Goal: Task Accomplishment & Management: Manage account settings

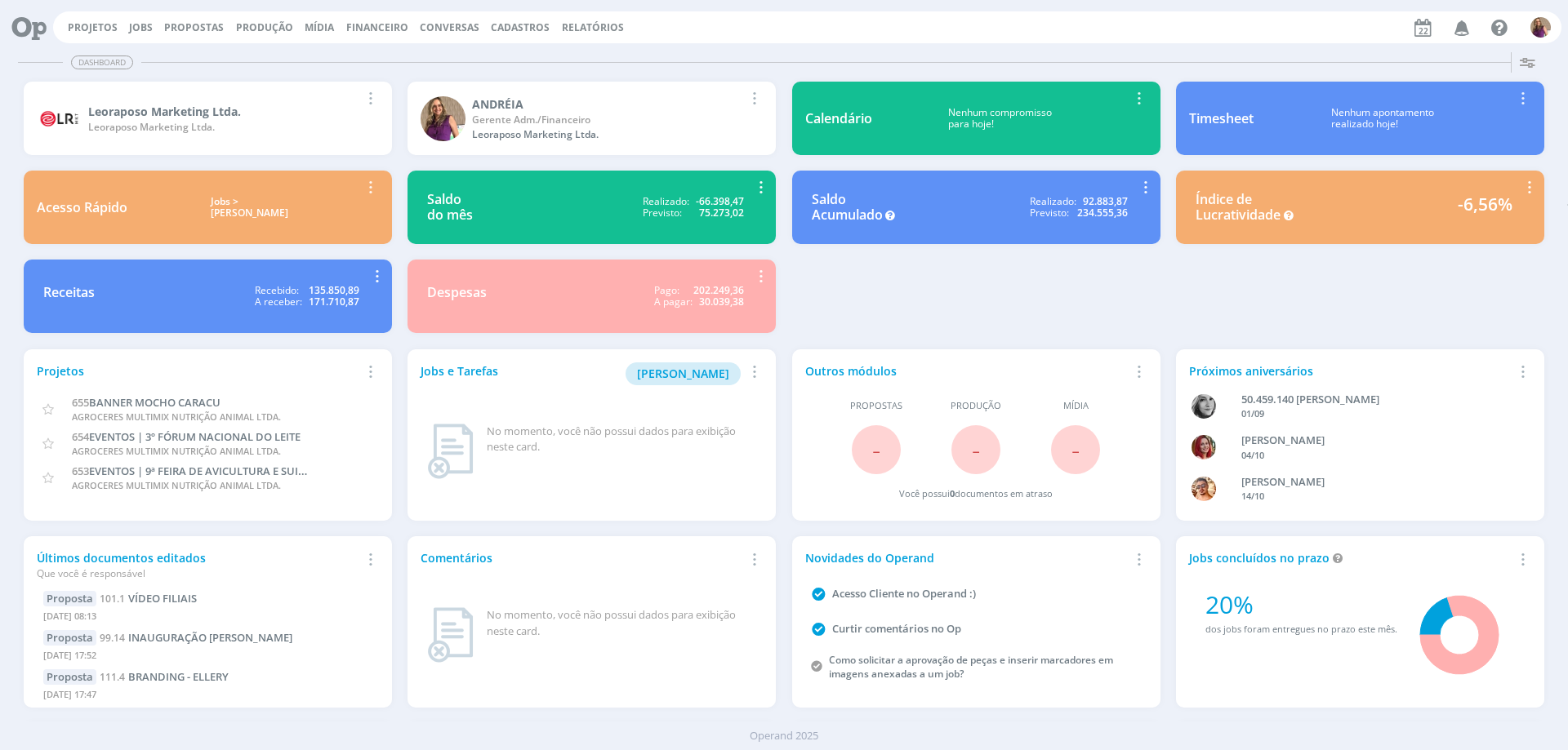
click at [373, 26] on span "Financeiro" at bounding box center [377, 27] width 62 height 14
click at [361, 58] on link "Lançamentos" at bounding box center [379, 54] width 137 height 25
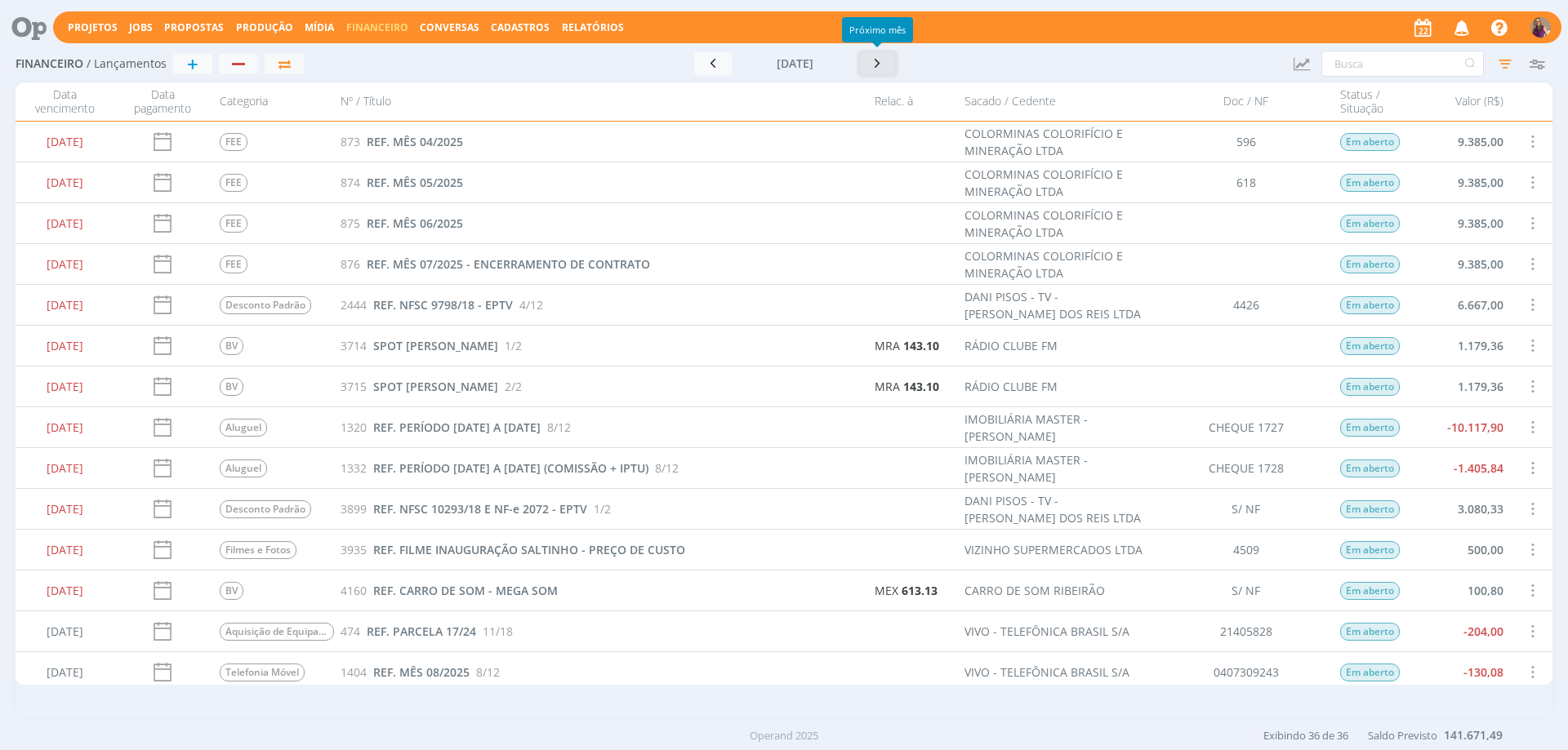
click at [879, 65] on icon "button" at bounding box center [877, 63] width 16 height 16
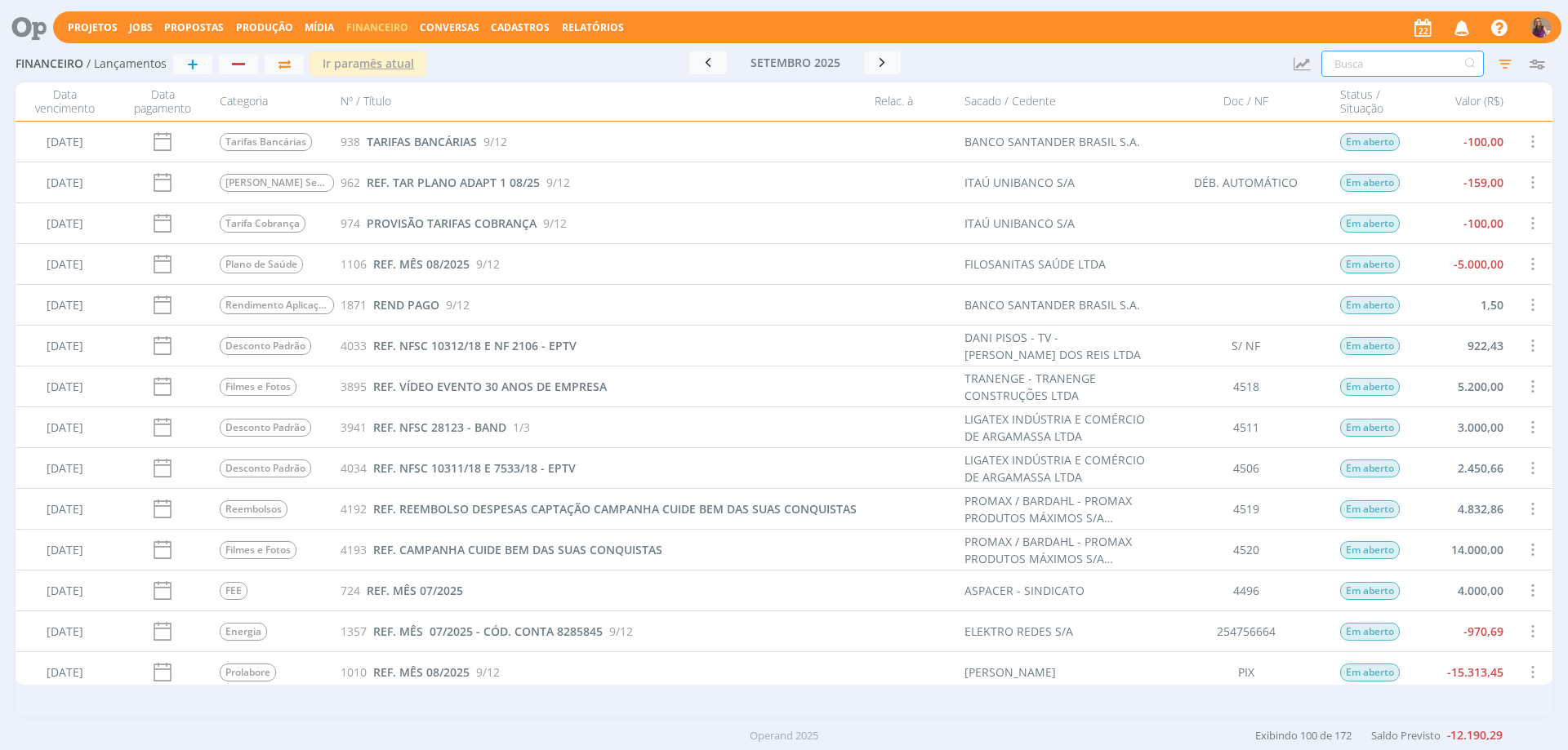
click at [1348, 69] on input "text" at bounding box center [1402, 64] width 162 height 26
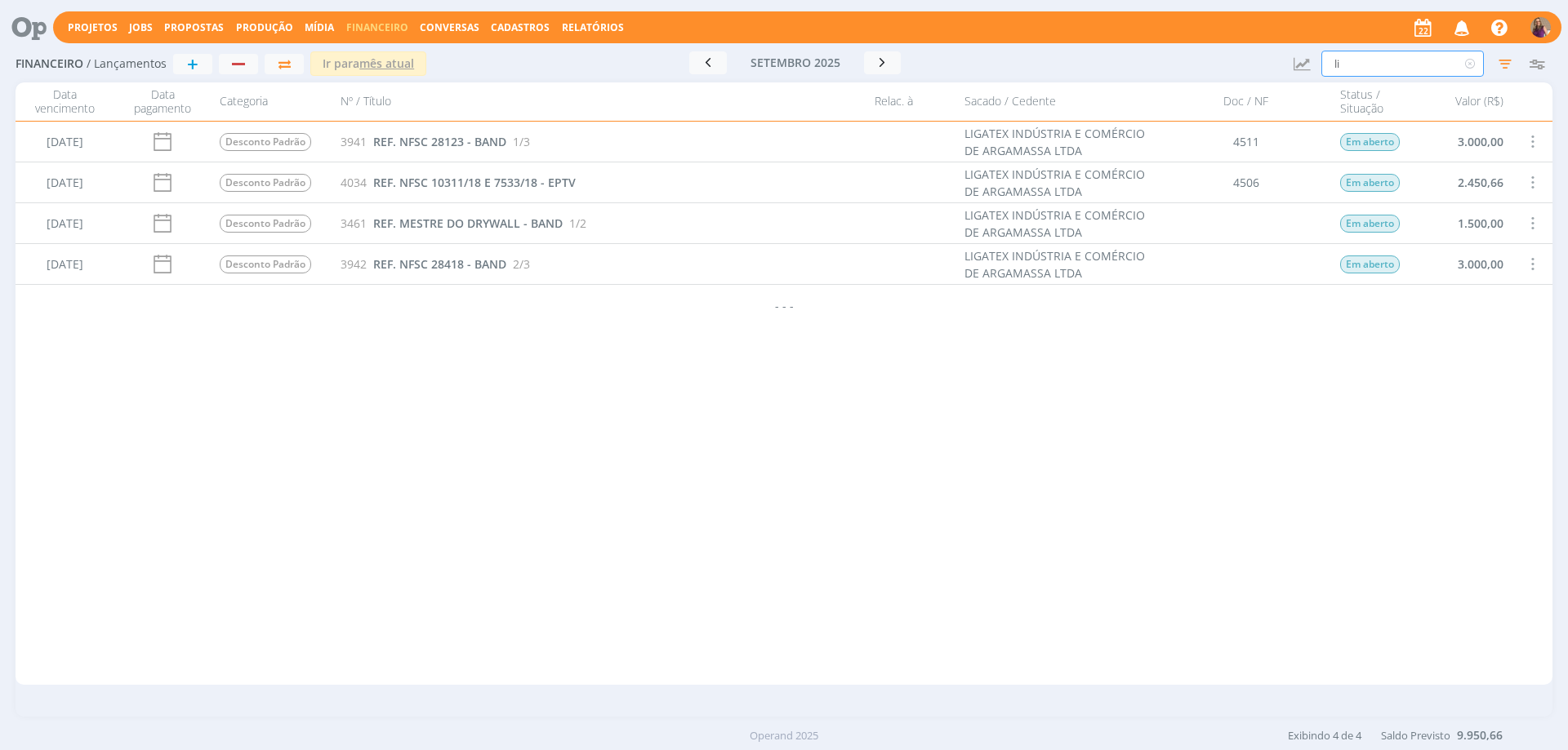
type input "l"
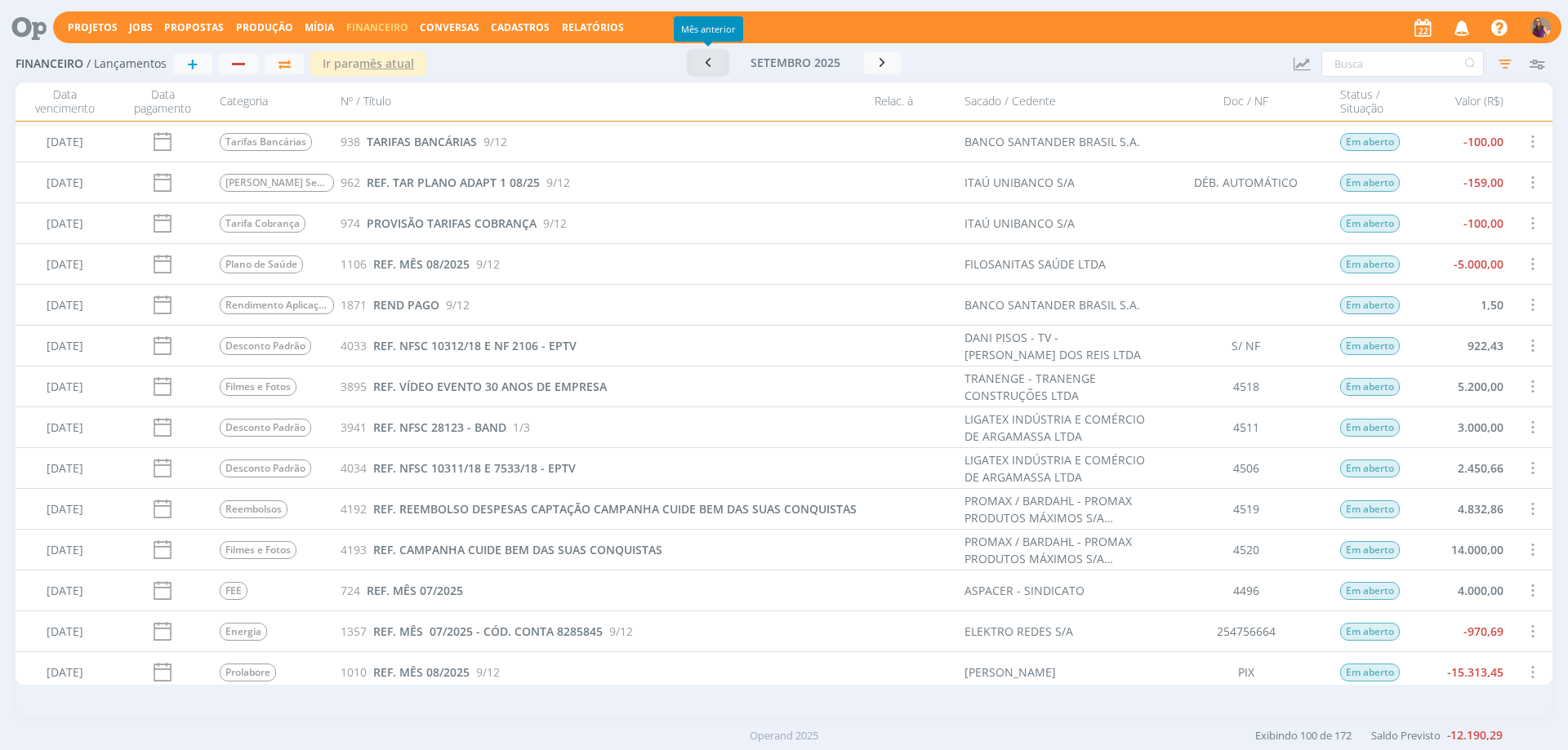
click at [709, 66] on icon "button" at bounding box center [707, 62] width 16 height 16
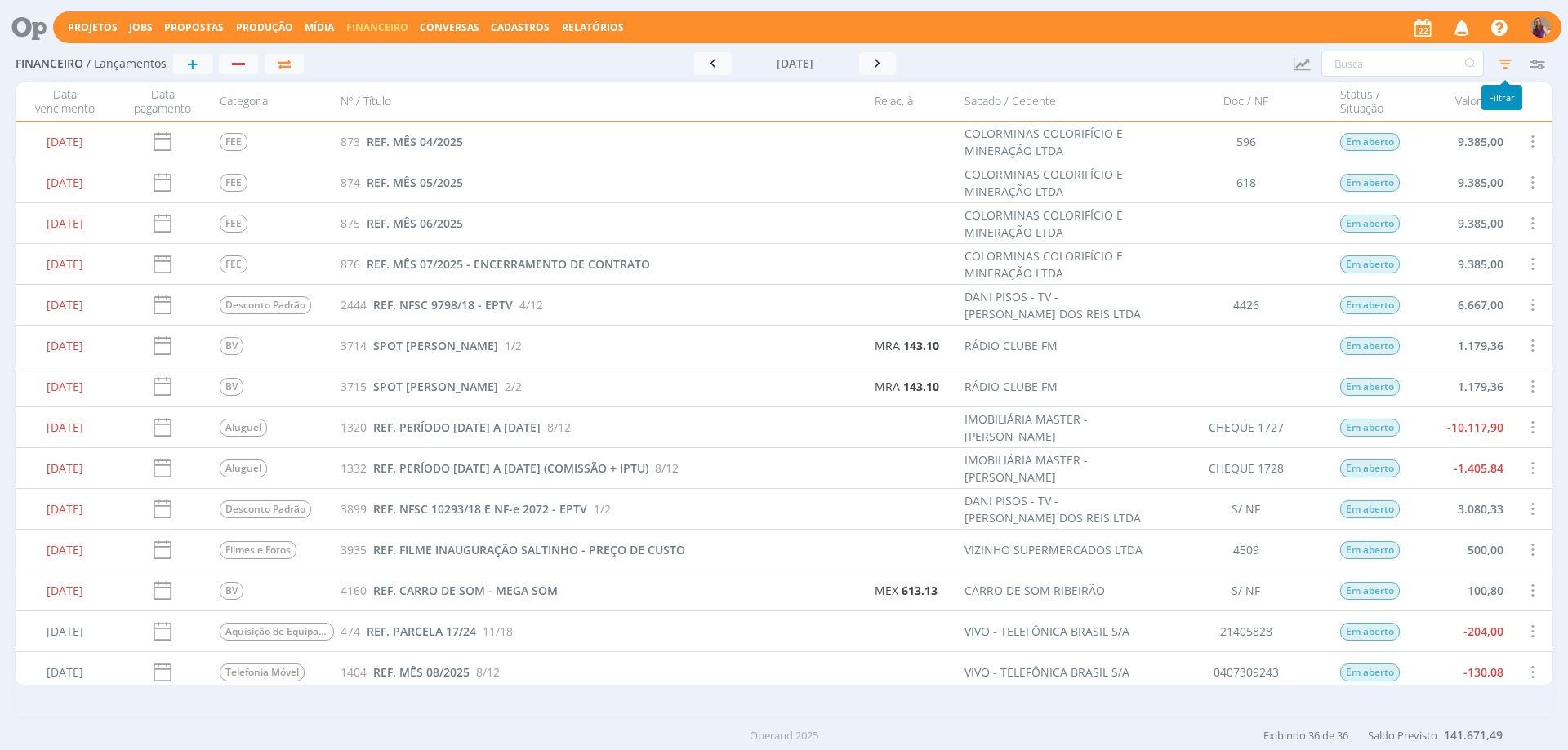
click at [1505, 65] on icon "button" at bounding box center [1504, 63] width 29 height 29
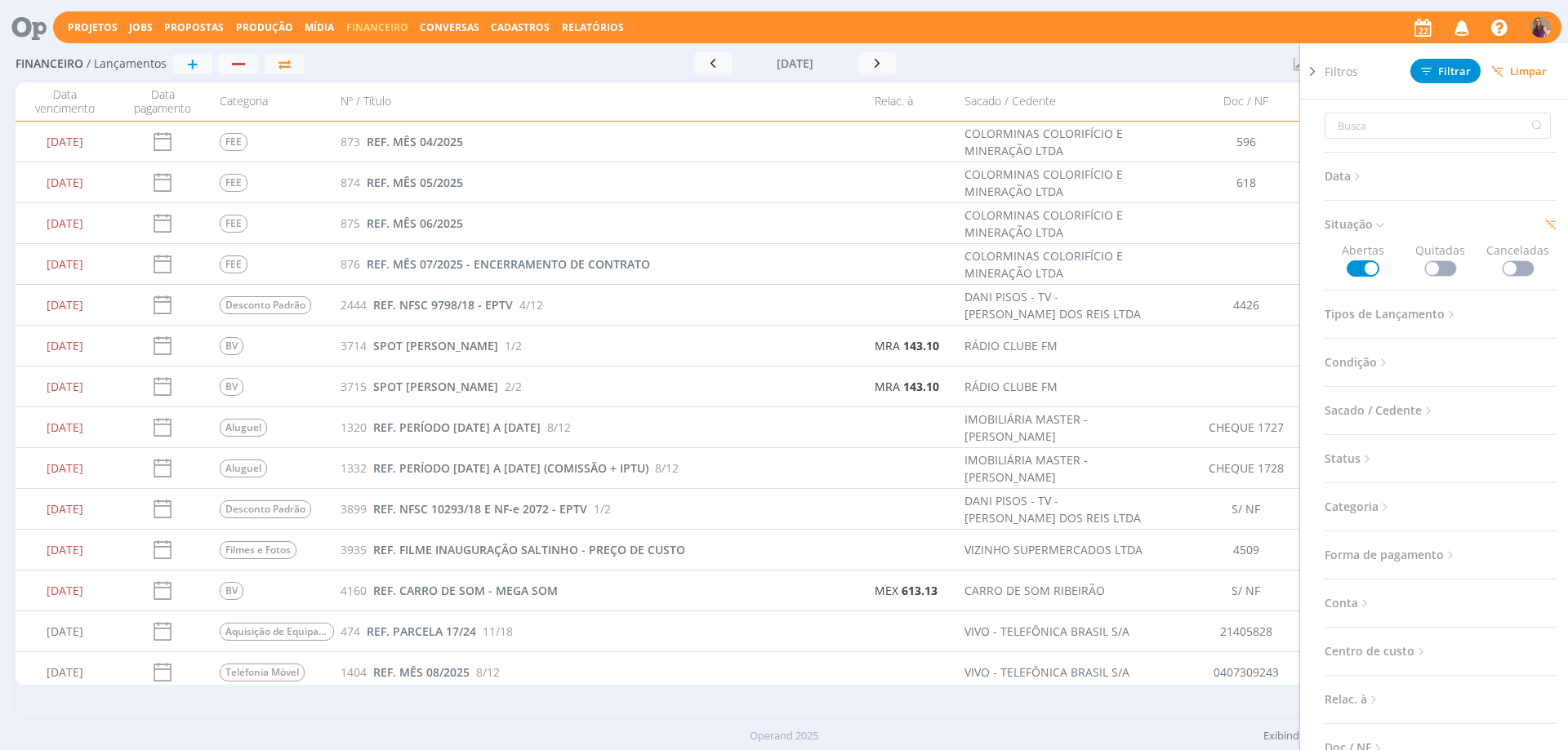
click at [1449, 268] on span at bounding box center [1440, 268] width 33 height 16
click at [1383, 223] on icon at bounding box center [1379, 224] width 14 height 14
click at [1357, 127] on input "text" at bounding box center [1437, 126] width 226 height 26
type input "l"
type input "li"
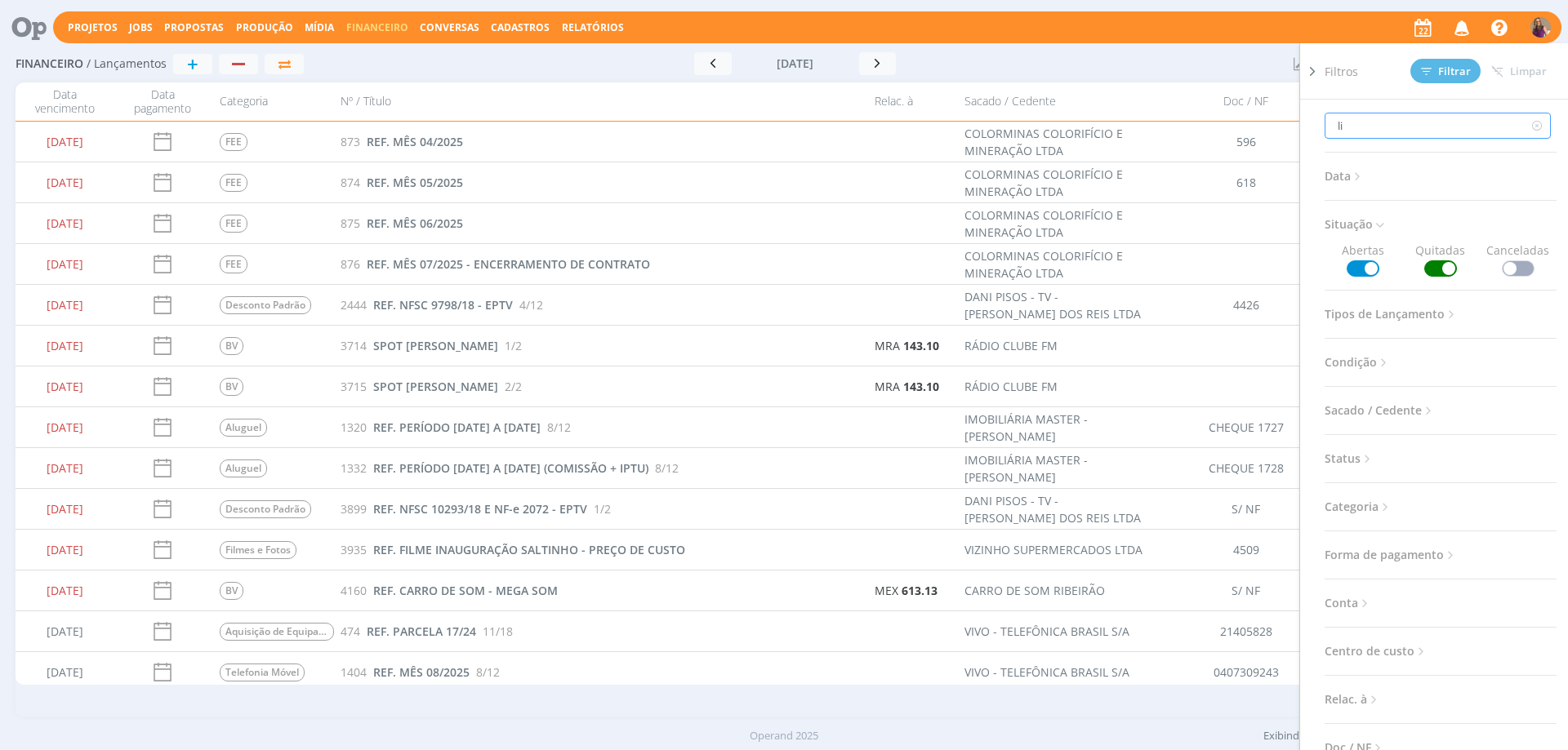
type input "lig"
type input "liga"
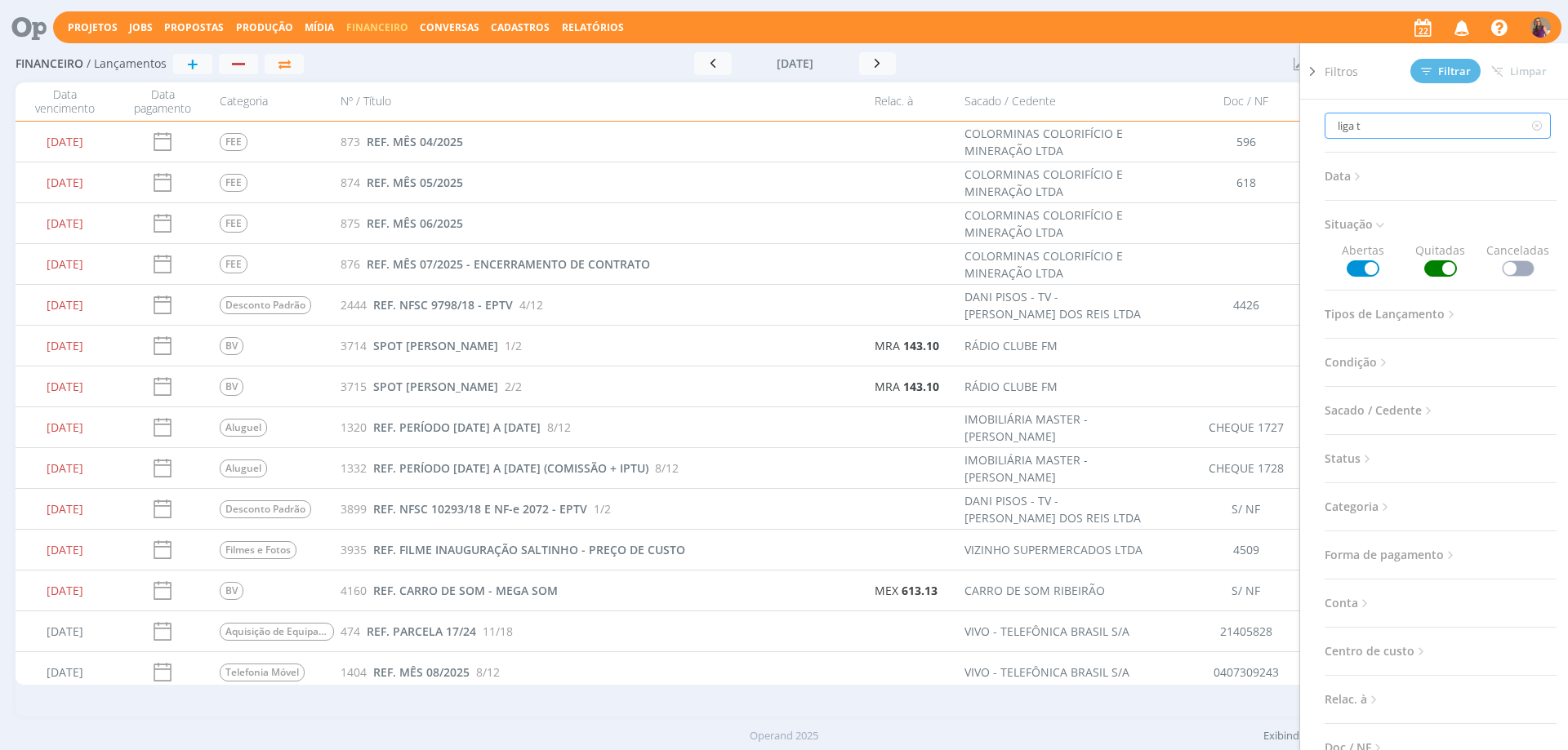
type input "liga te"
type input "liga tex"
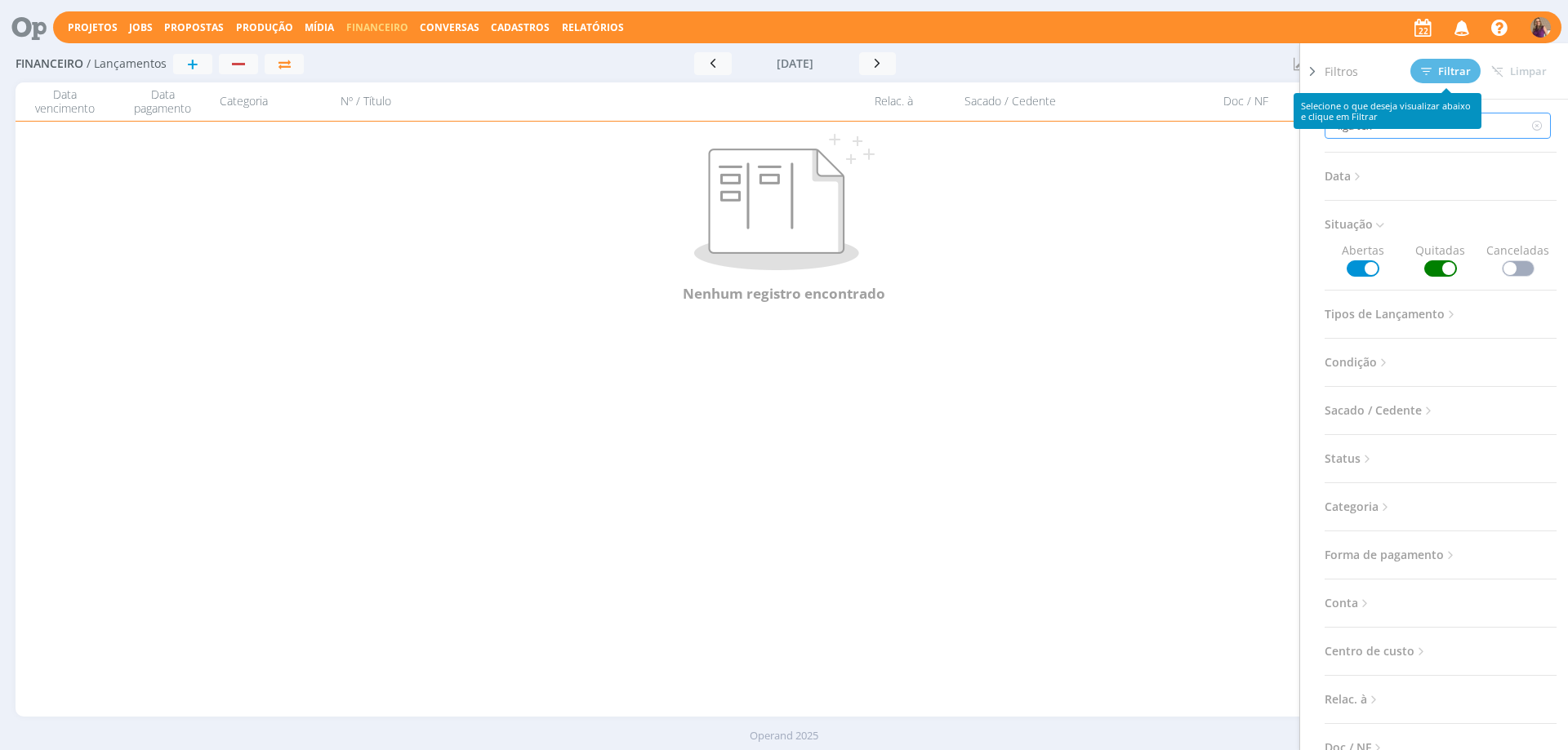
type input "liga tex"
click at [1360, 273] on span at bounding box center [1362, 268] width 33 height 16
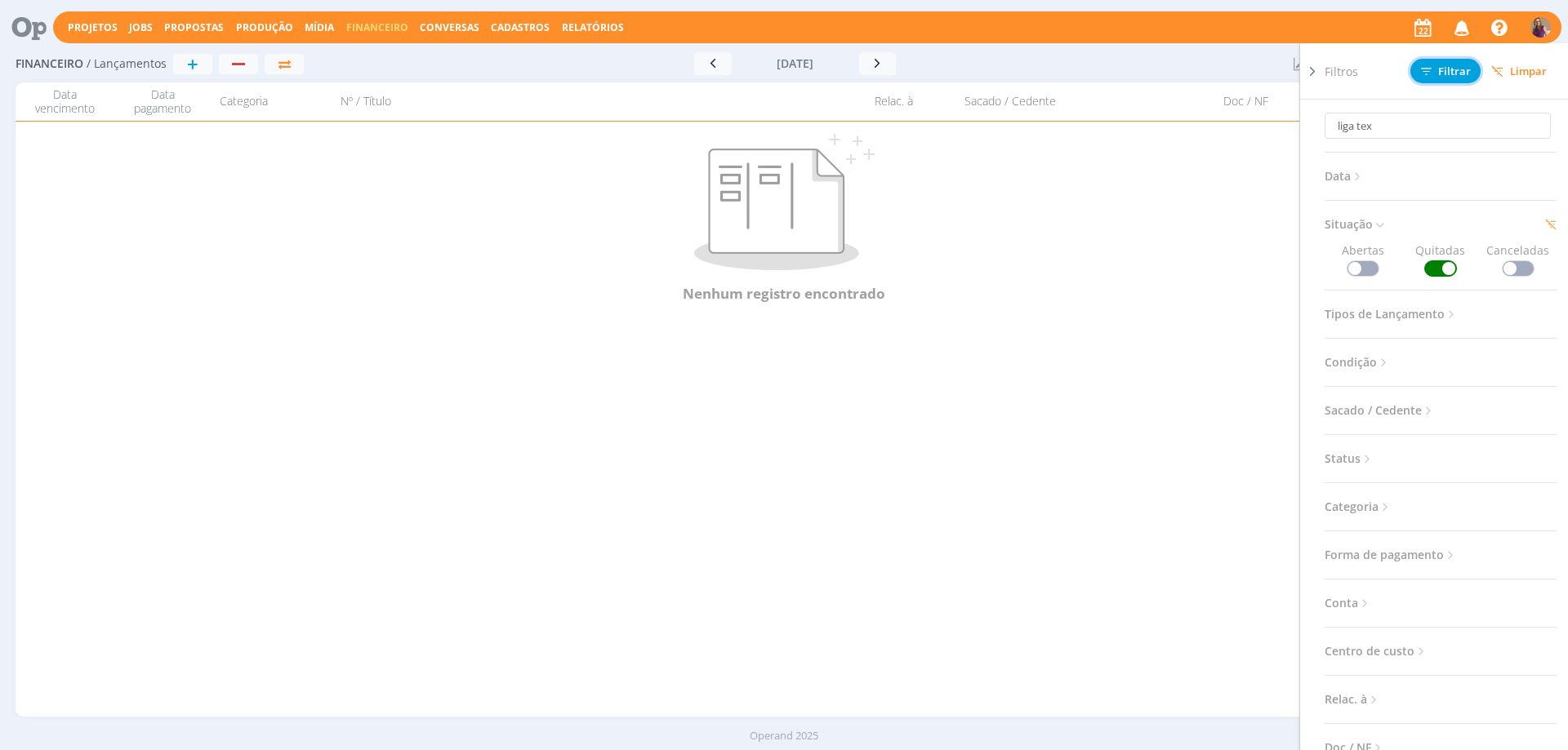
click at [1452, 69] on span "Filtrar" at bounding box center [1445, 70] width 50 height 10
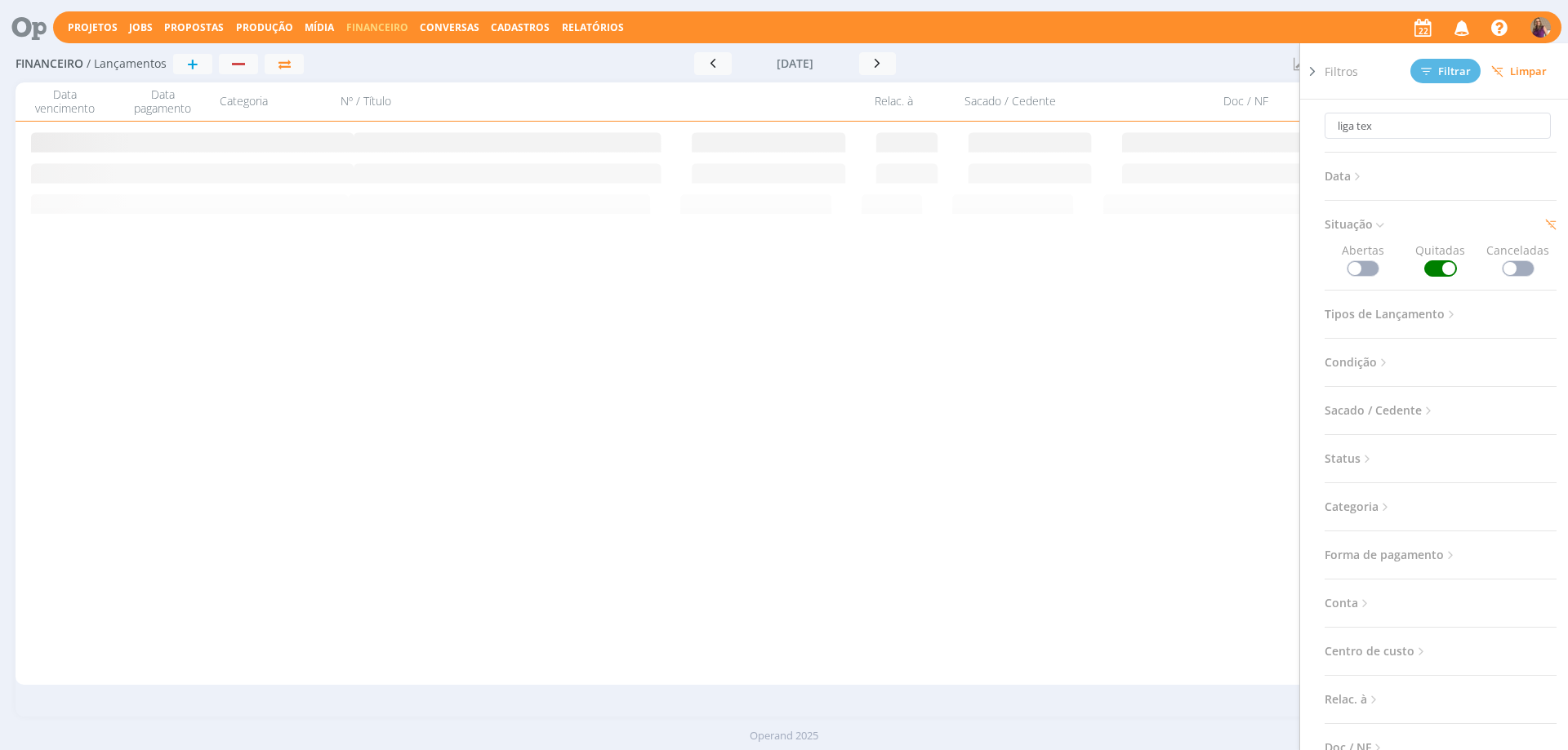
click at [1313, 72] on icon at bounding box center [1312, 71] width 16 height 17
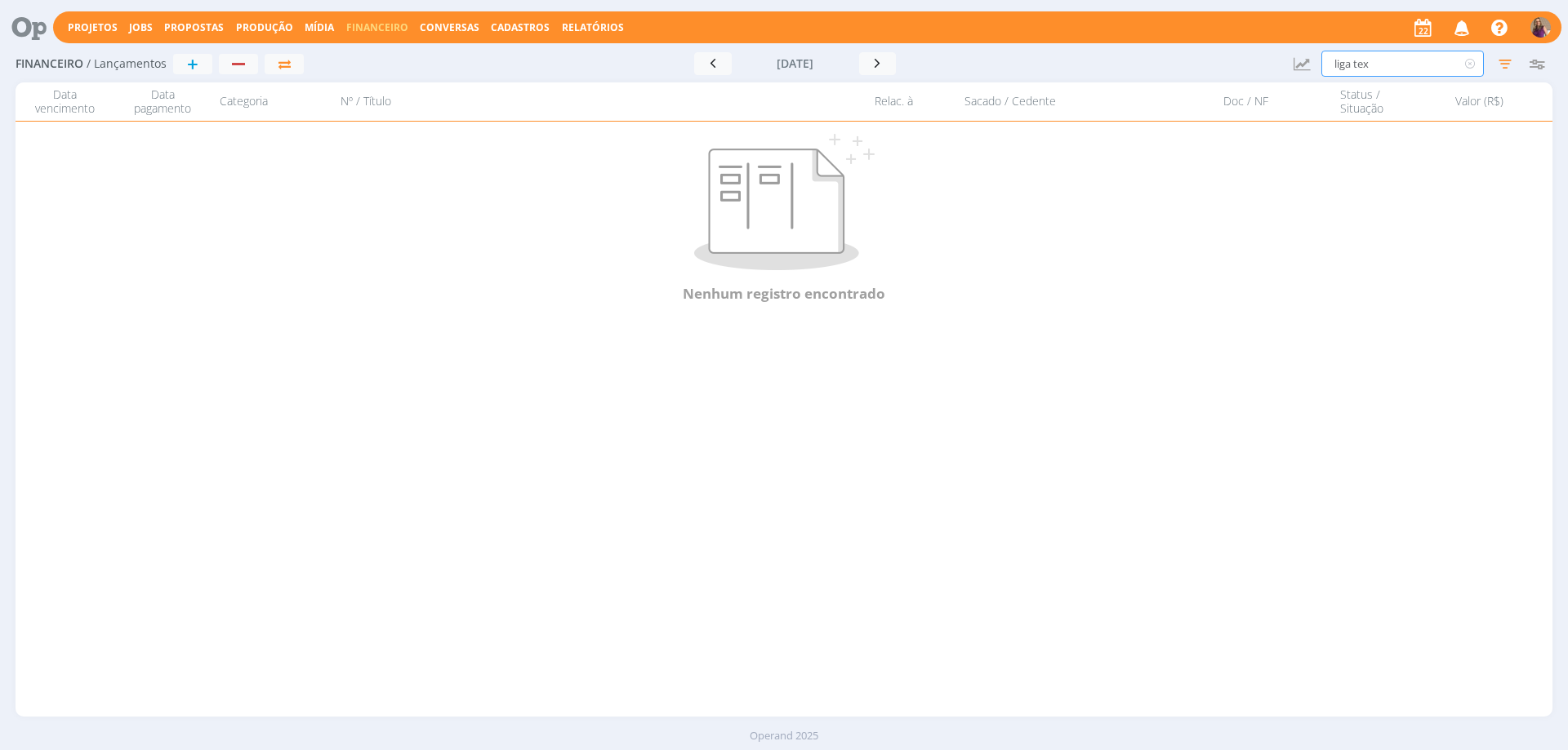
click at [1356, 59] on input "liga tex" at bounding box center [1402, 64] width 162 height 26
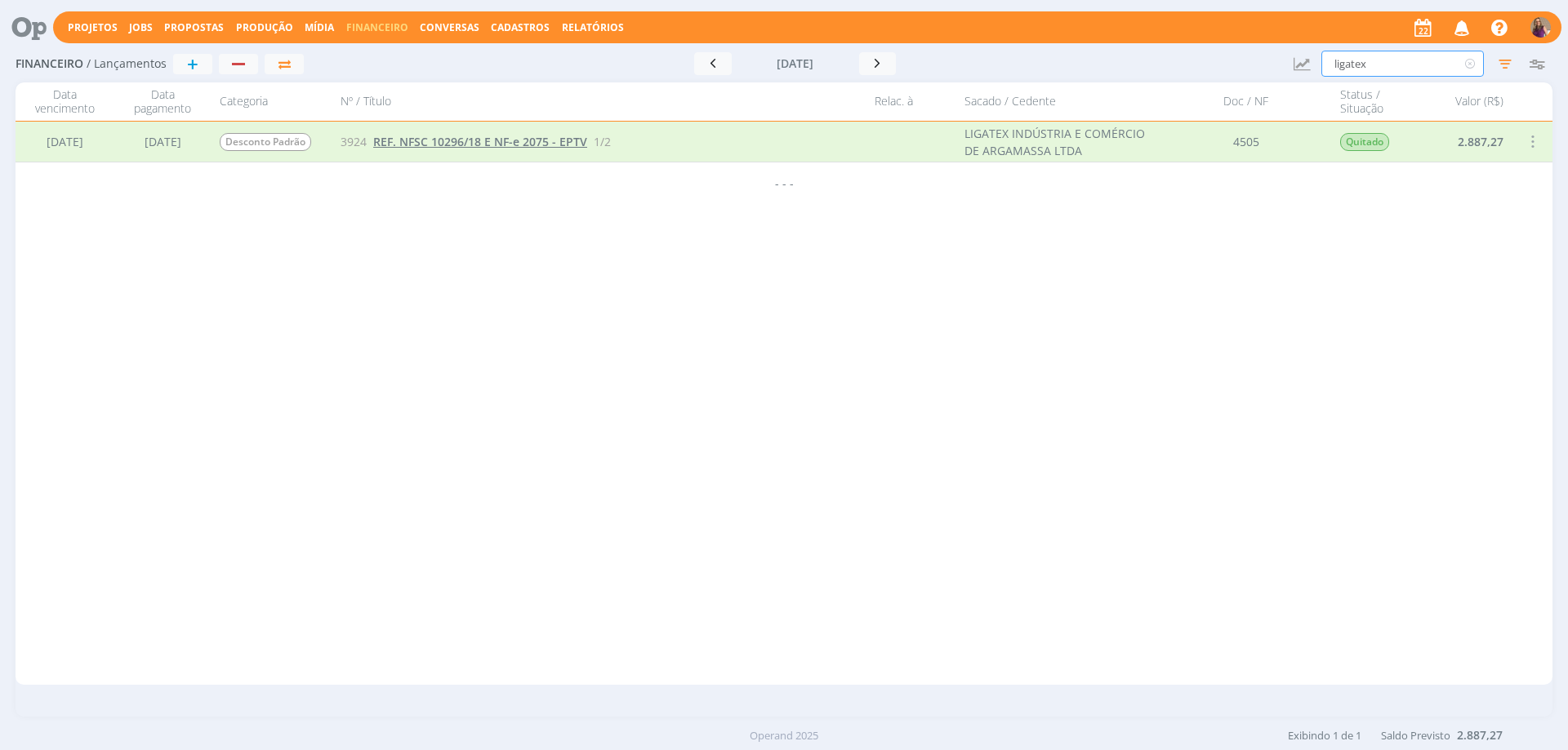
type input "ligatex"
click at [577, 145] on span "REF. NFSC 10296/18 E NF-e 2075 - EPTV" at bounding box center [480, 142] width 214 height 16
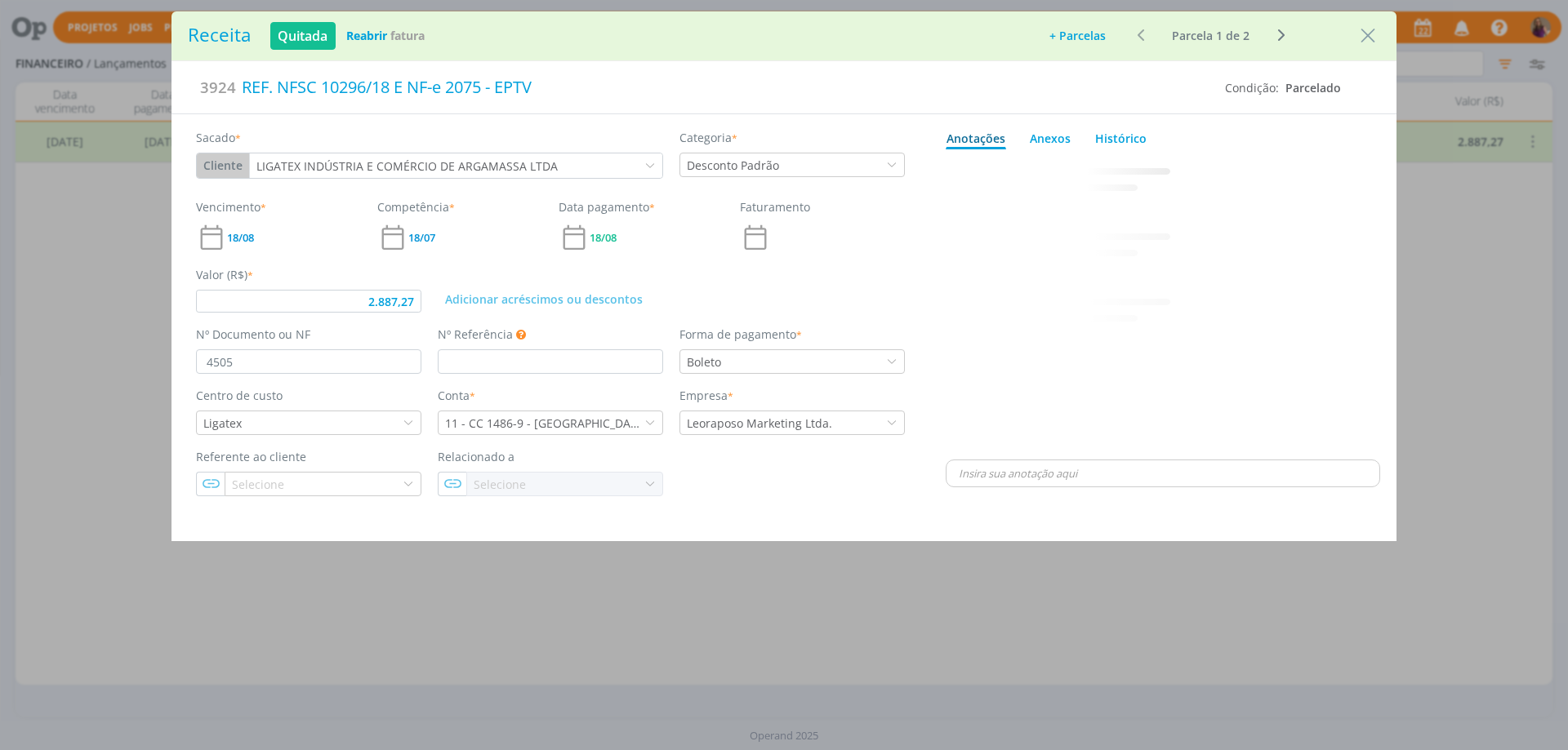
type input "2.887,27"
click at [1364, 35] on icon "Close" at bounding box center [1368, 36] width 24 height 24
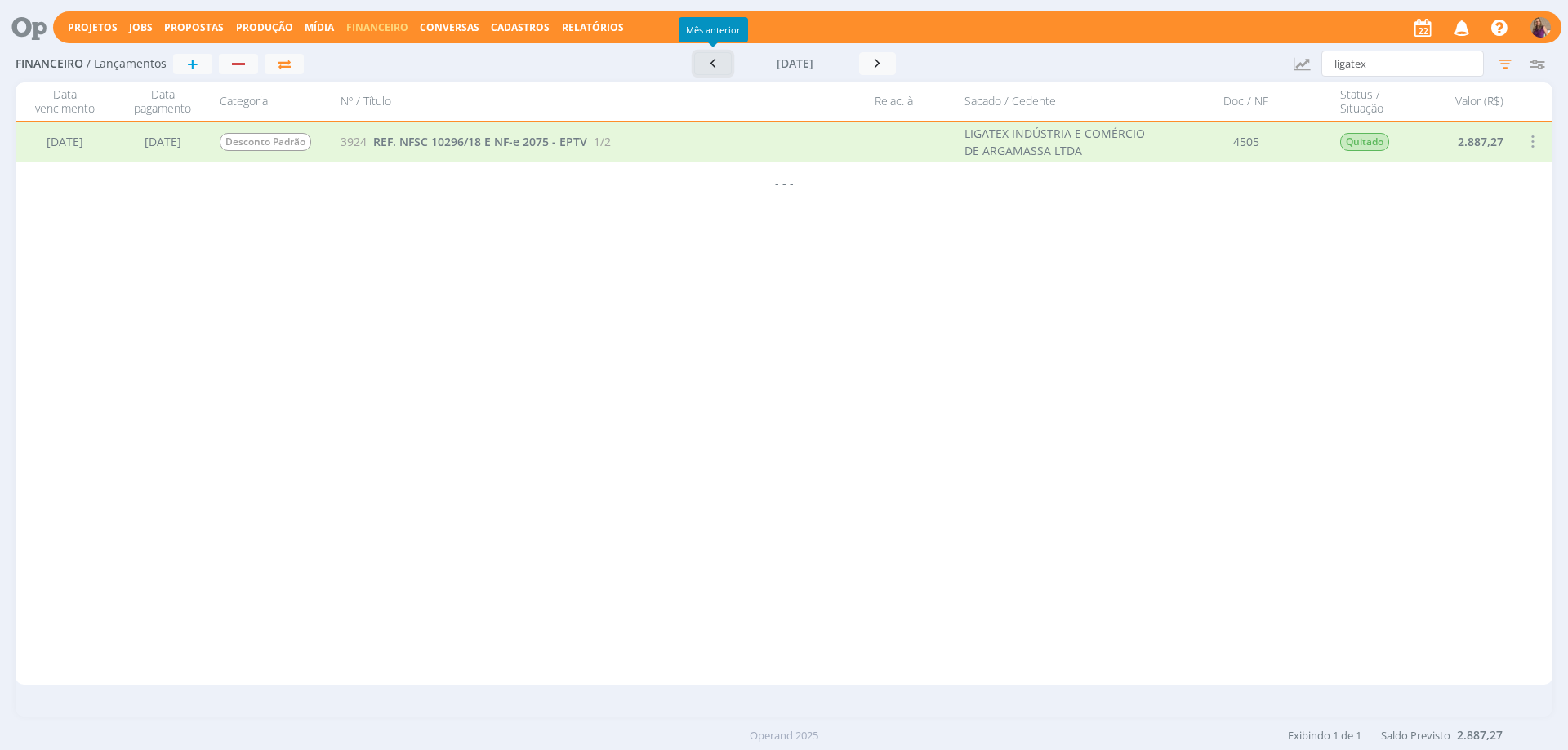
click at [716, 59] on icon "button" at bounding box center [713, 63] width 16 height 16
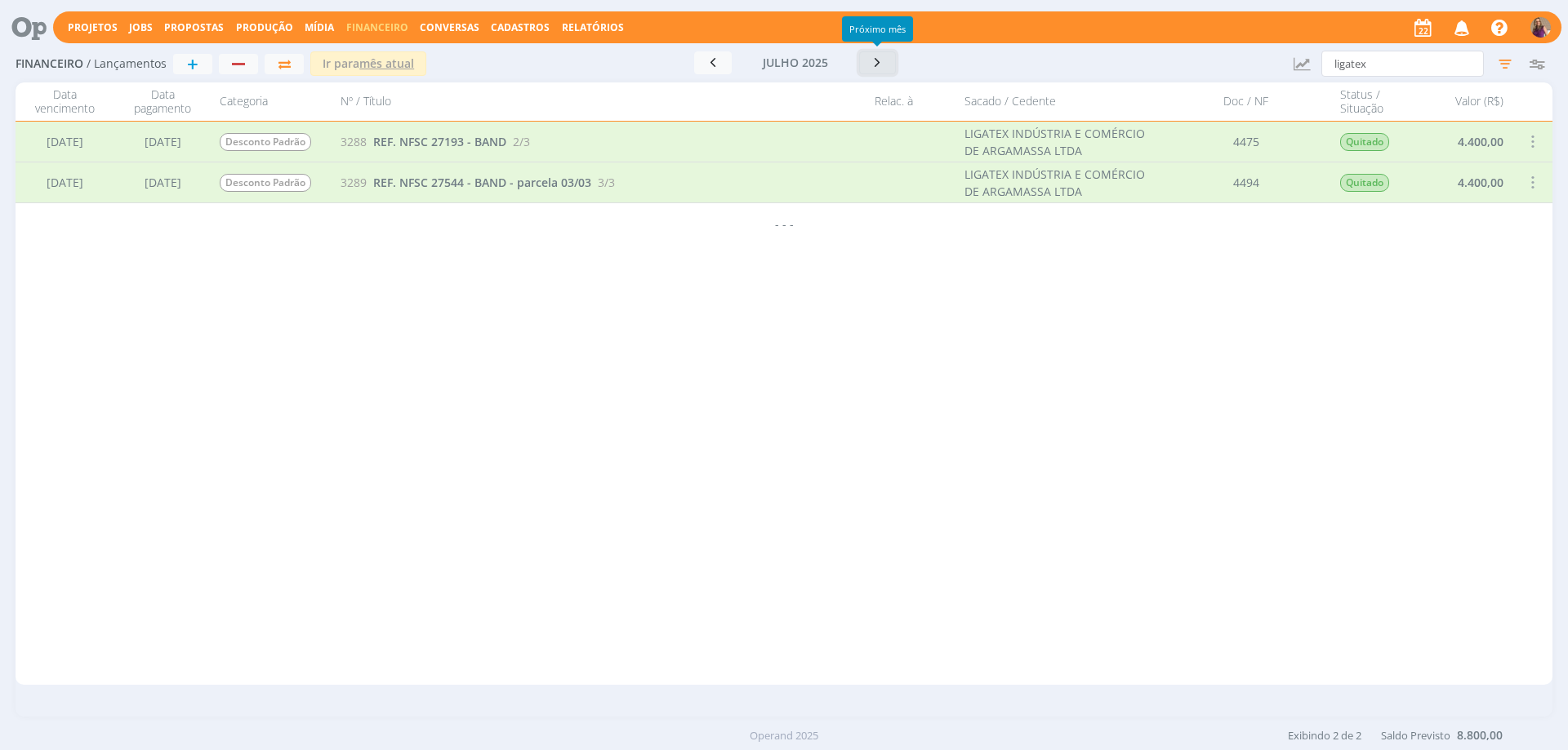
click at [882, 62] on icon "button" at bounding box center [877, 62] width 16 height 16
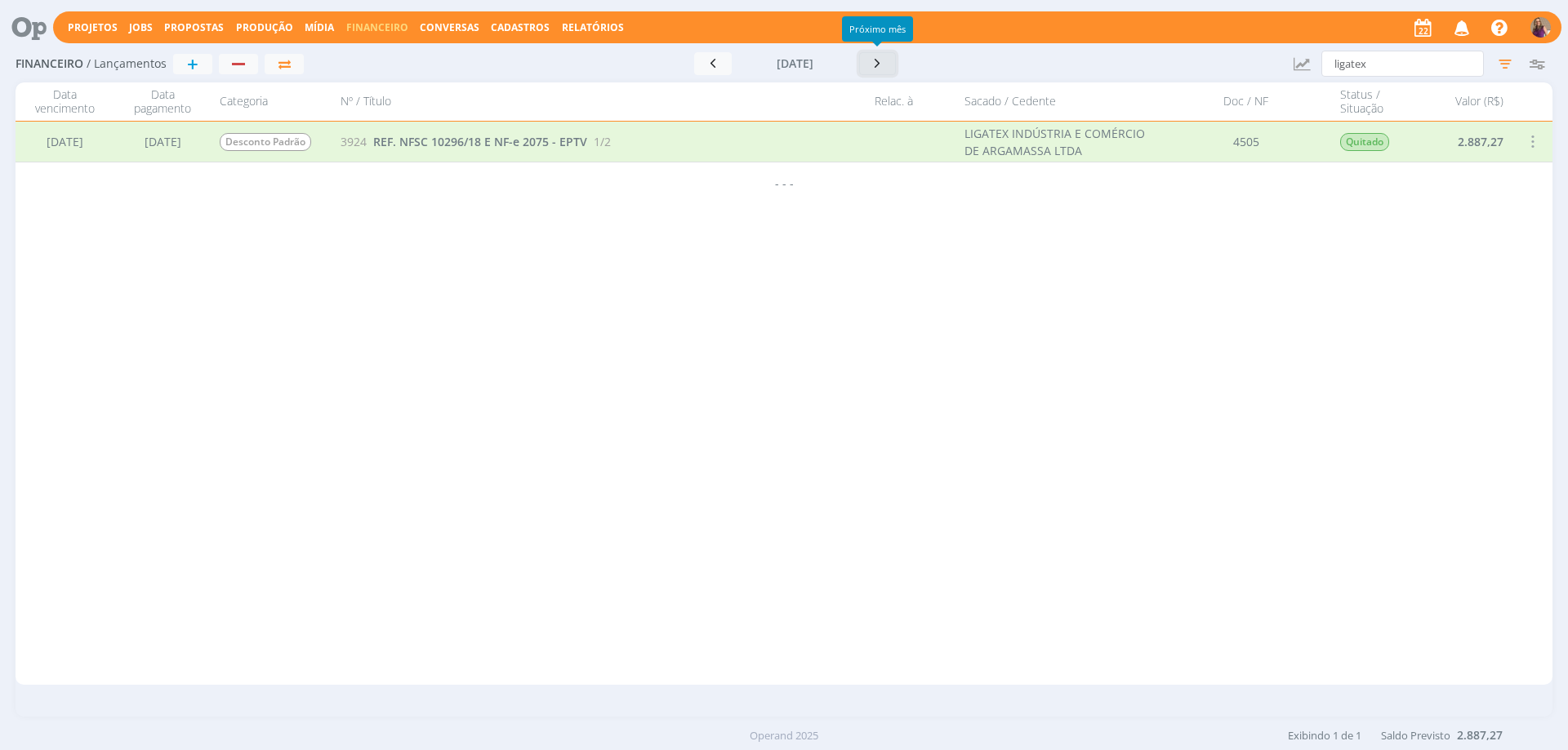
click at [879, 60] on icon "button" at bounding box center [877, 63] width 16 height 16
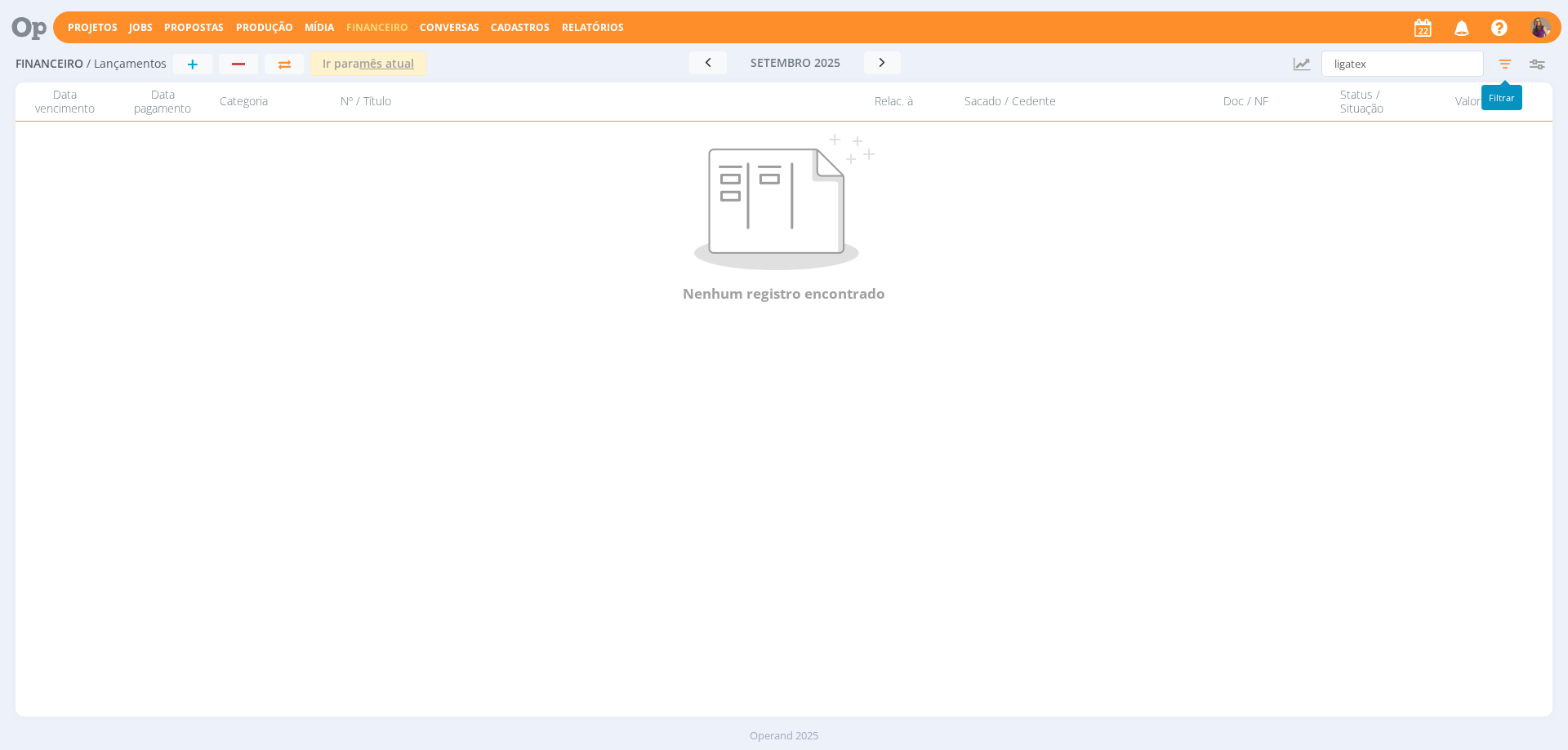
click at [1508, 65] on icon "button" at bounding box center [1504, 63] width 29 height 29
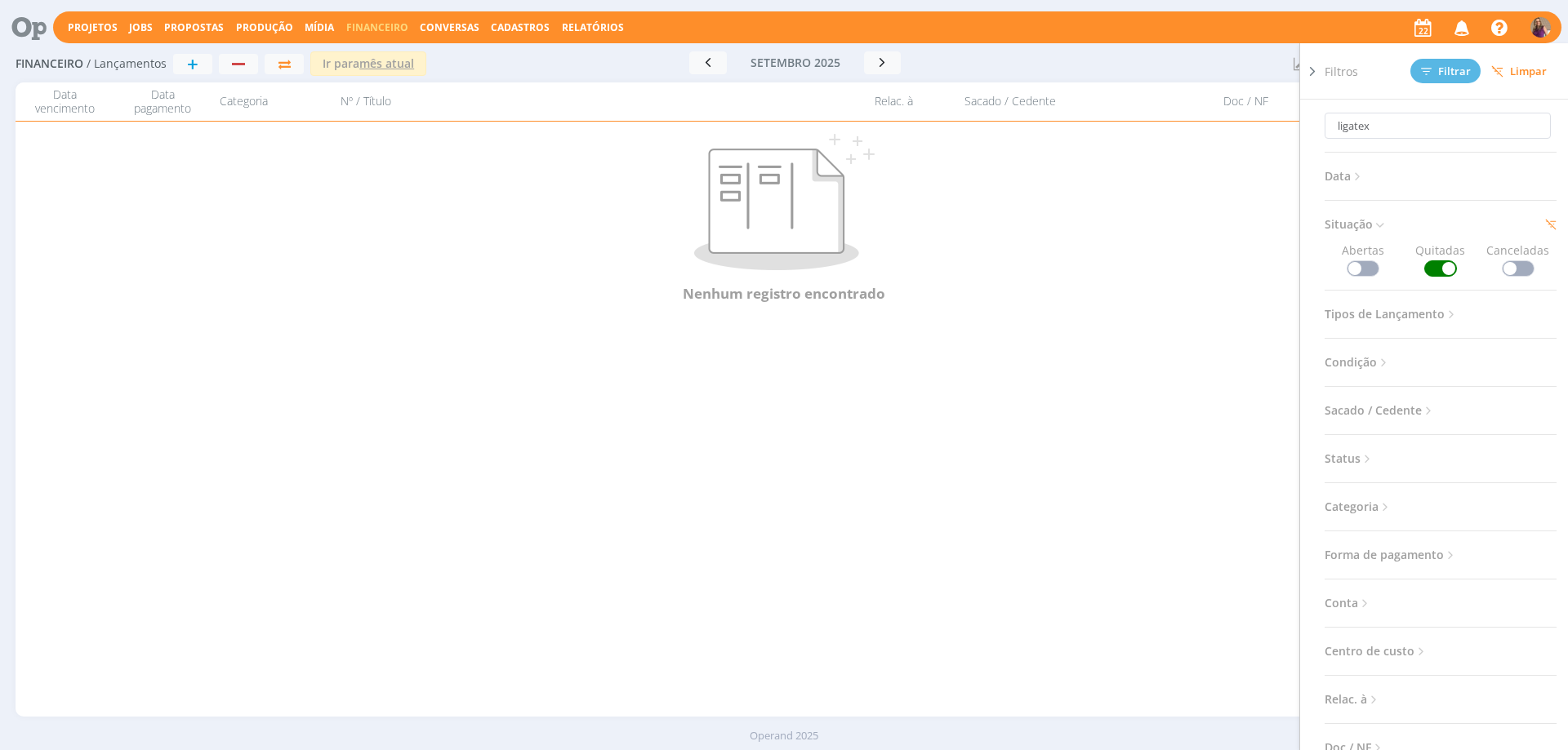
click at [1352, 268] on span at bounding box center [1362, 268] width 33 height 16
click at [1458, 78] on button "Filtrar" at bounding box center [1445, 71] width 70 height 24
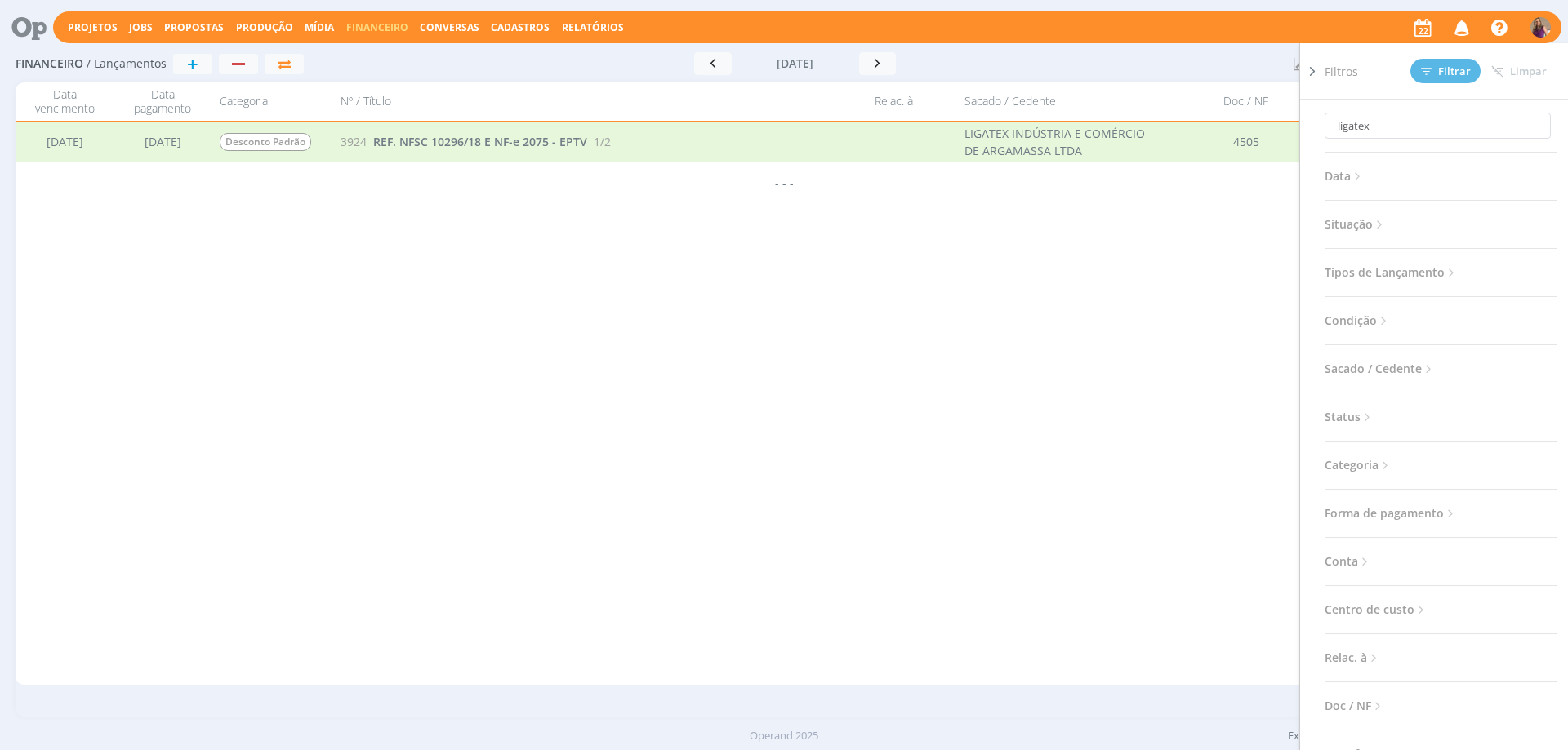
click at [1312, 74] on icon at bounding box center [1312, 71] width 16 height 17
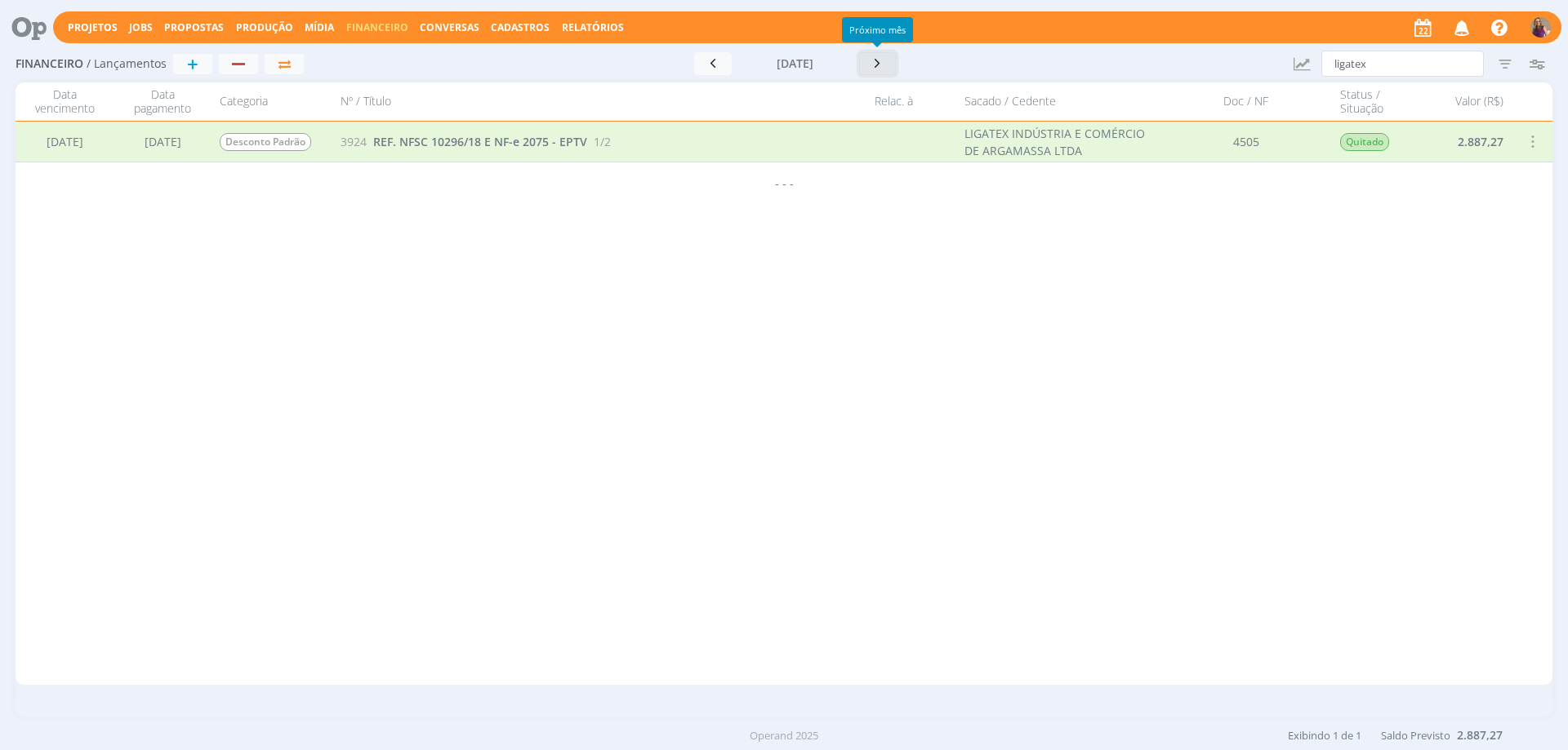
click at [879, 62] on icon "button" at bounding box center [877, 63] width 16 height 16
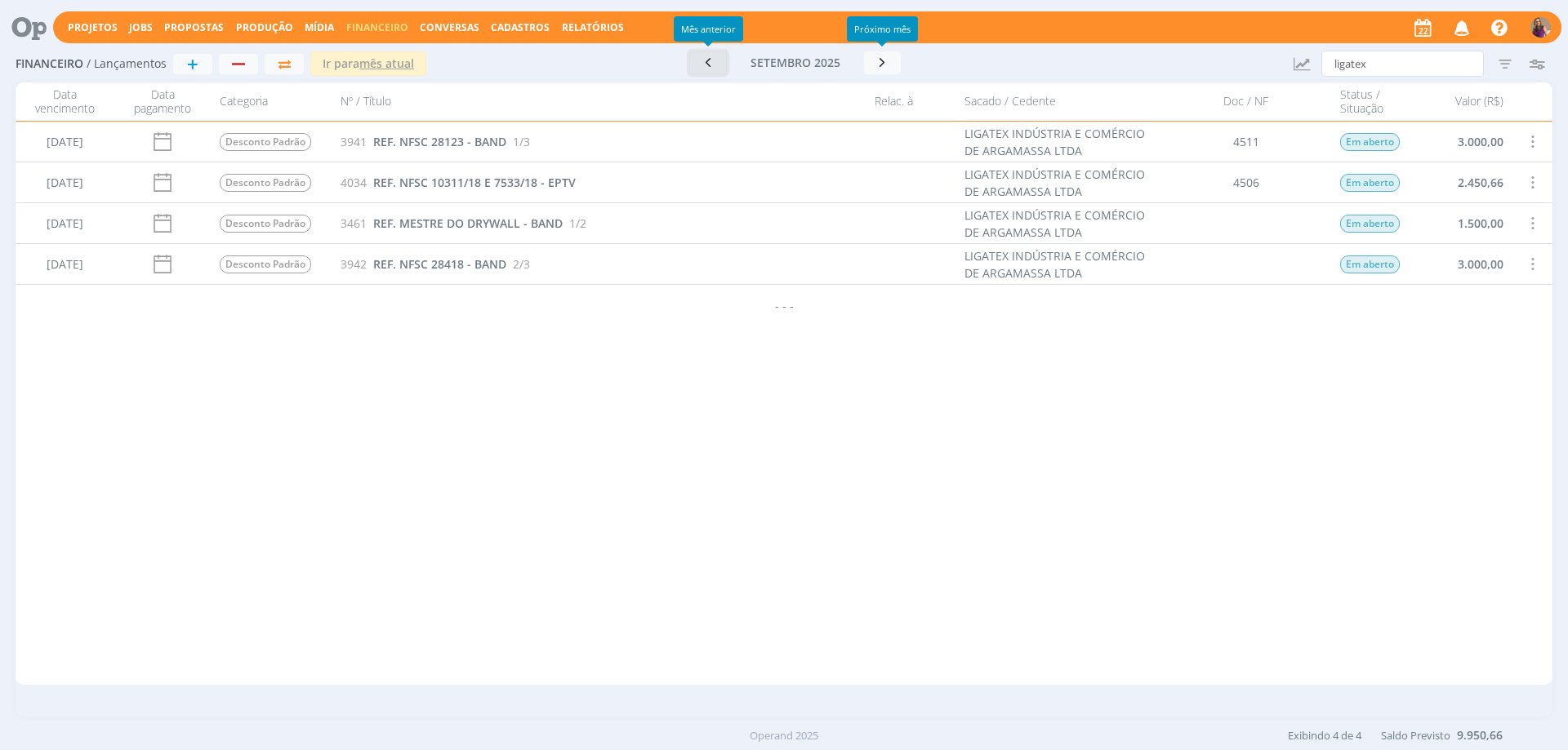
click at [708, 62] on icon "button" at bounding box center [707, 62] width 16 height 16
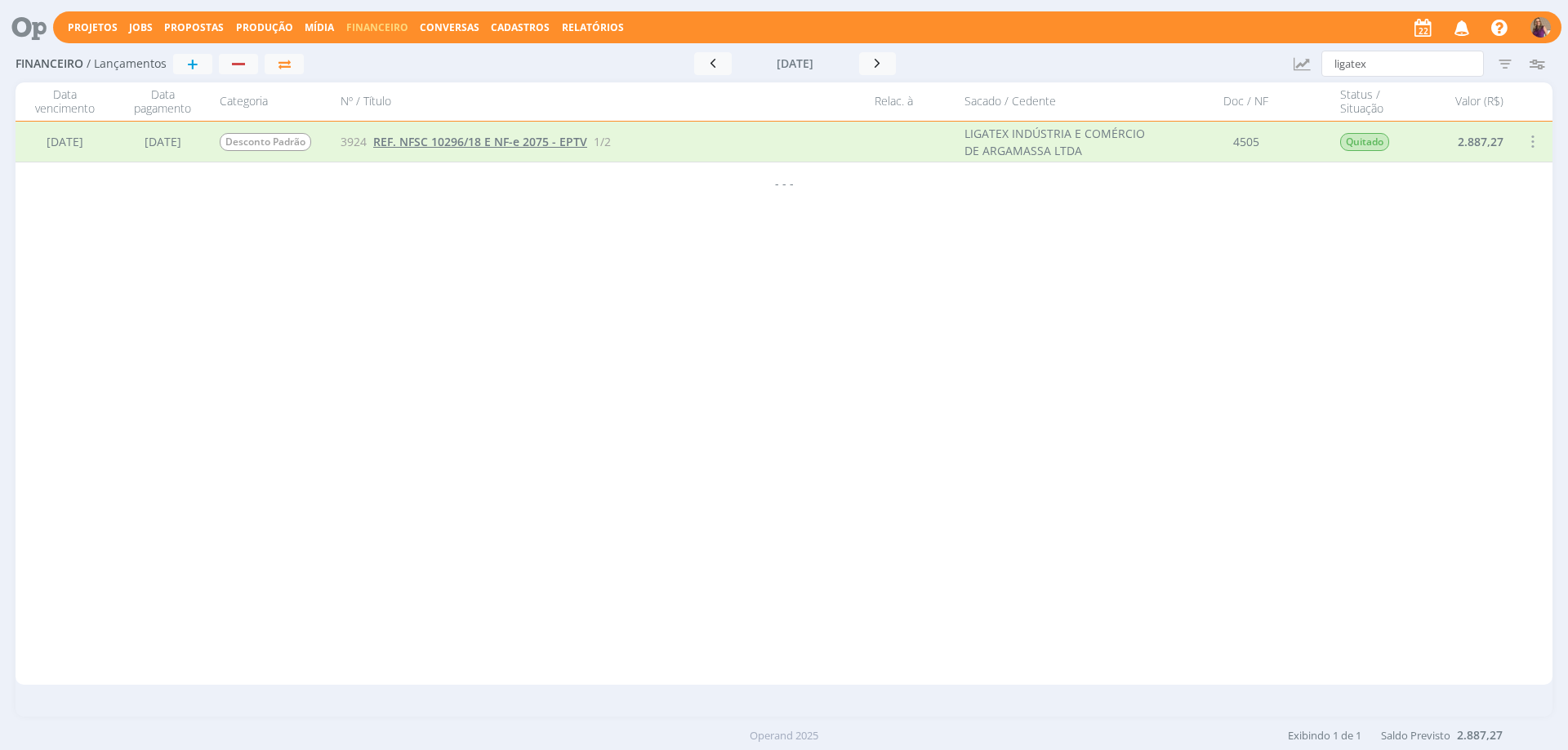
click at [554, 144] on span "REF. NFSC 10296/18 E NF-e 2075 - EPTV" at bounding box center [480, 142] width 214 height 16
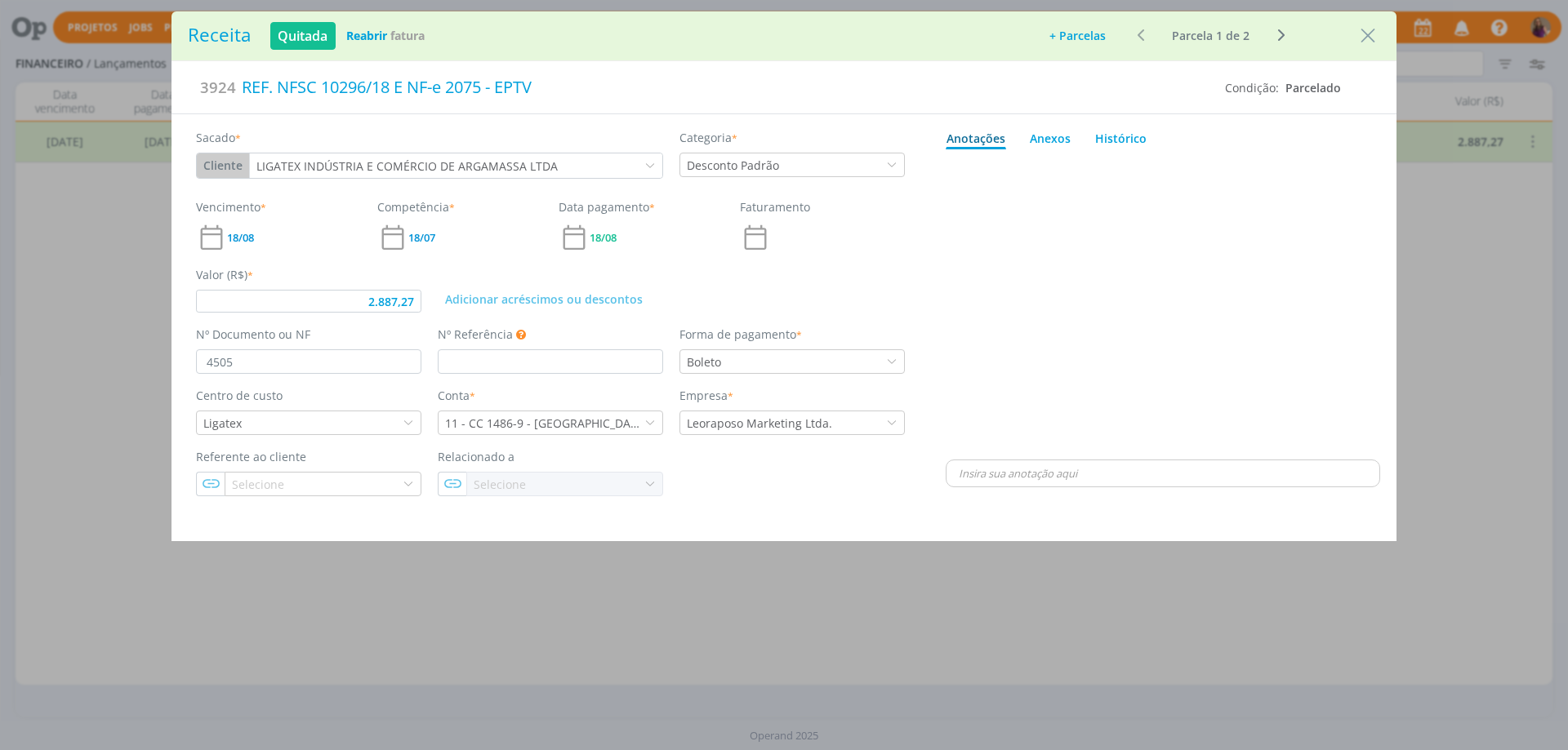
click at [1095, 37] on button "+ Parcelas" at bounding box center [1077, 36] width 78 height 23
click at [1109, 100] on button "Ok" at bounding box center [1110, 99] width 30 height 25
type input "1.339,20"
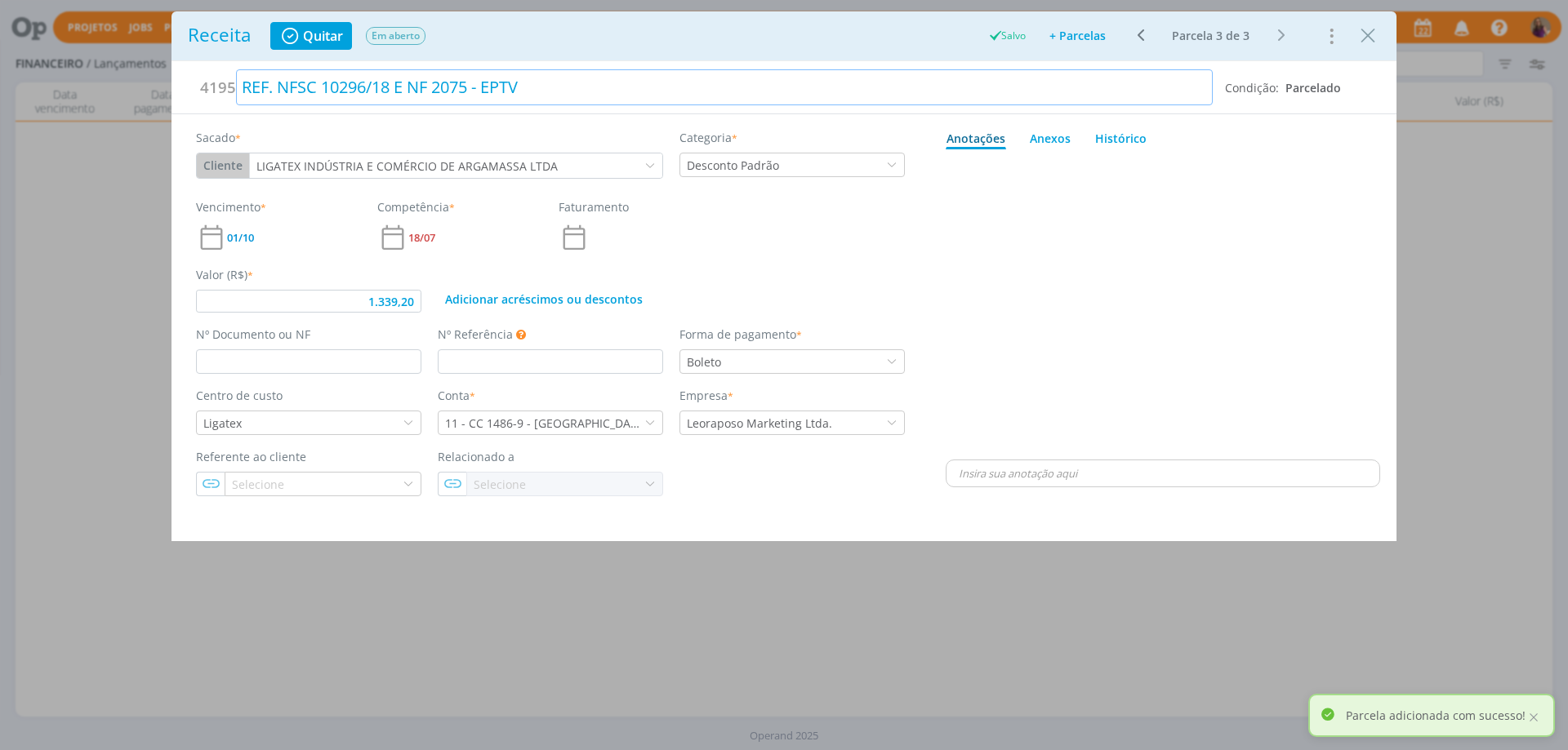
type input "1.339,20"
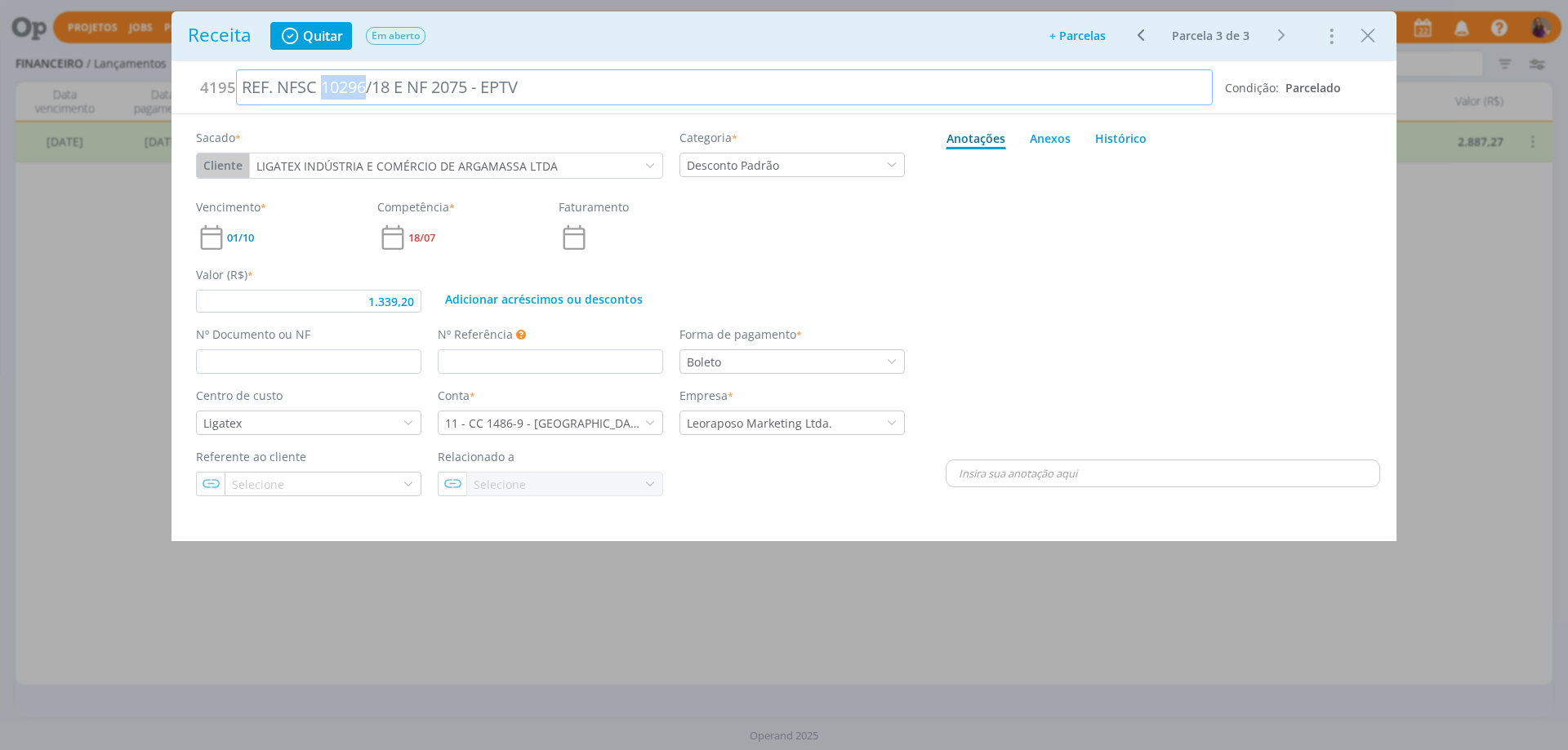
drag, startPoint x: 323, startPoint y: 83, endPoint x: 366, endPoint y: 91, distance: 43.7
click at [366, 91] on div "REF. NFSC 10296/18 E NF 2075 - EPTV" at bounding box center [724, 87] width 976 height 36
click at [423, 84] on div "REF. NFSC 7615/18 E NF 2075 - EPTV" at bounding box center [724, 87] width 976 height 36
click at [248, 234] on span "01/10" at bounding box center [240, 237] width 27 height 10
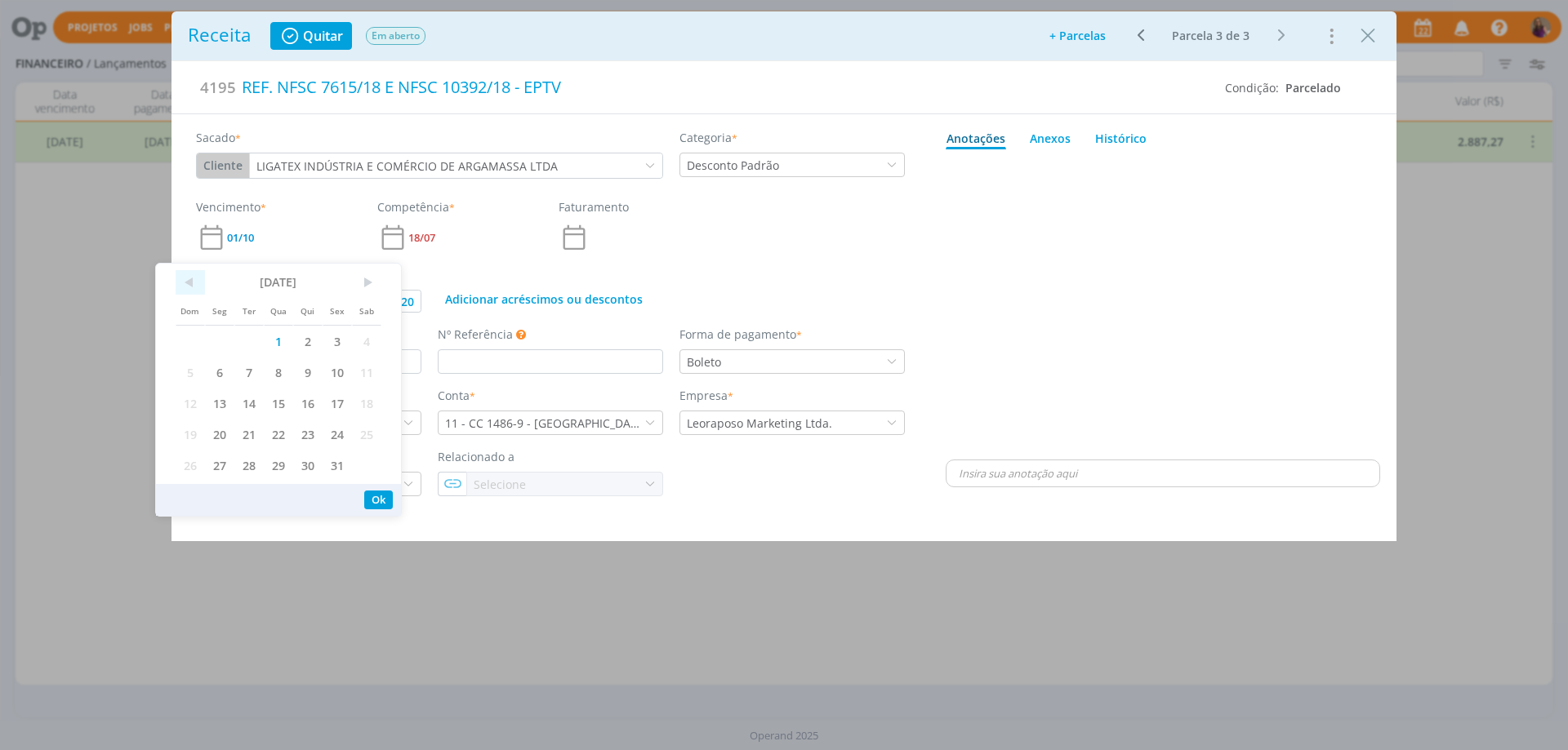
click at [192, 285] on span "<" at bounding box center [190, 283] width 29 height 24
click at [221, 406] on span "15" at bounding box center [219, 403] width 29 height 31
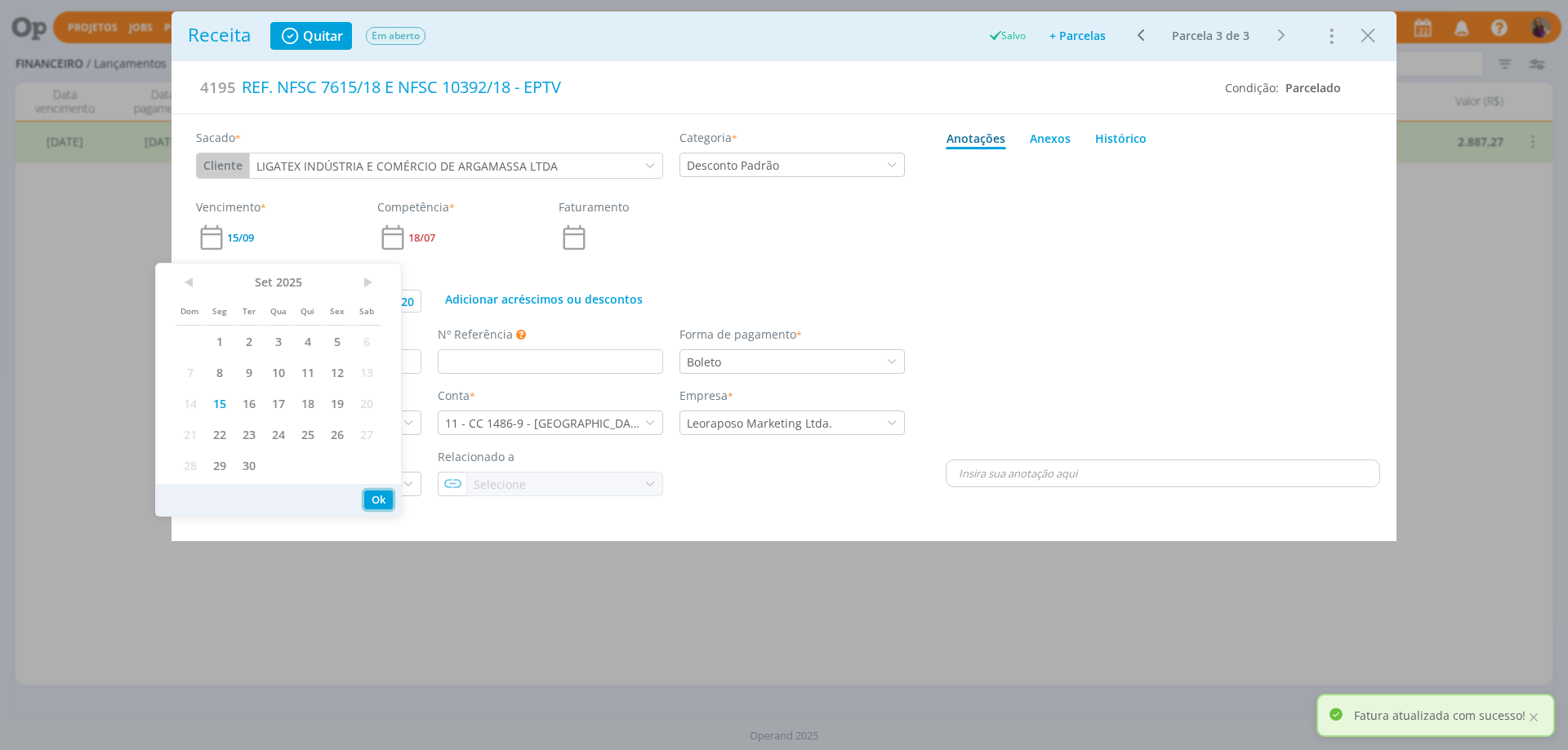
click at [379, 501] on button "Ok" at bounding box center [378, 500] width 28 height 19
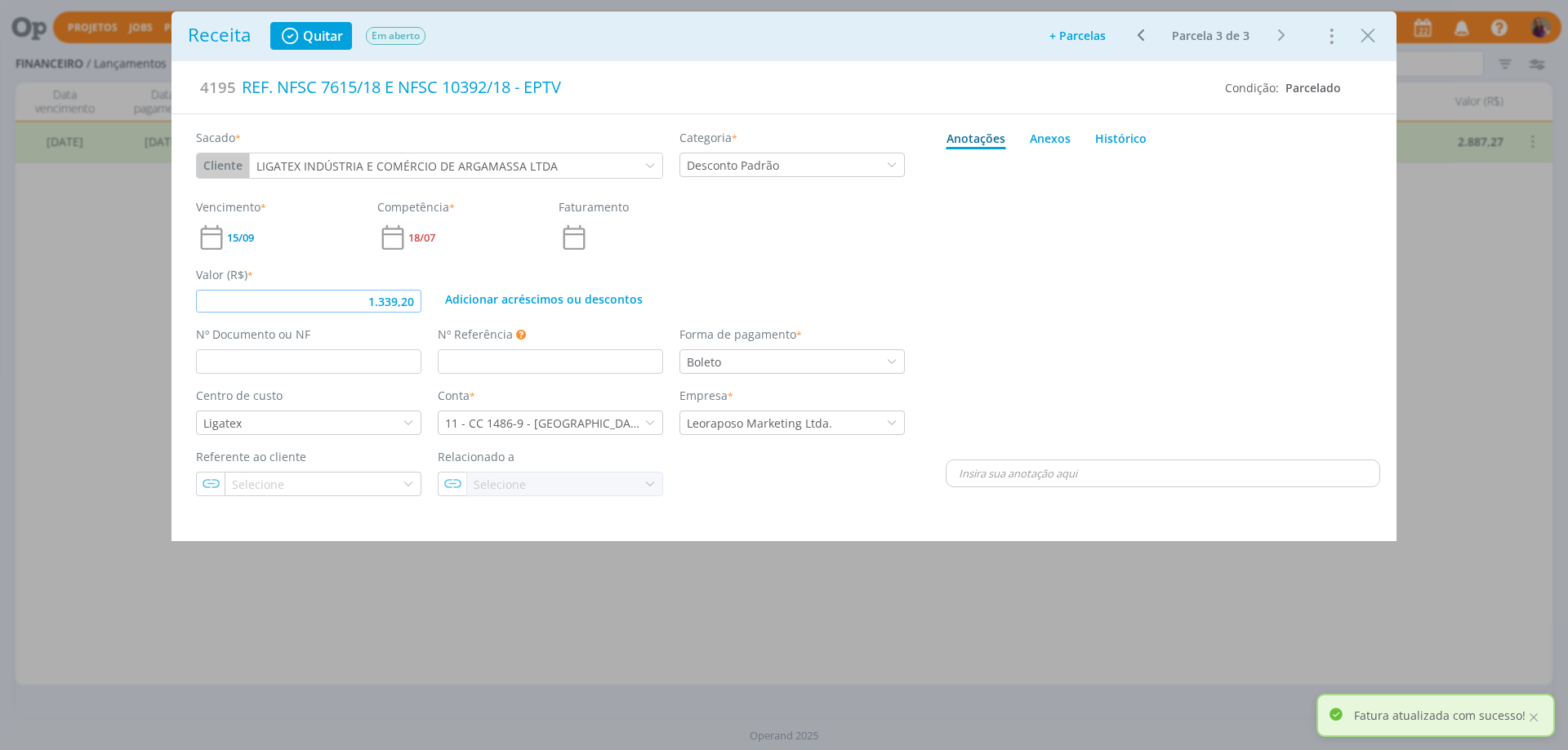
drag, startPoint x: 419, startPoint y: 299, endPoint x: 335, endPoint y: 284, distance: 85.3
click at [335, 284] on div "Valor (R$) * 1.339,20" at bounding box center [308, 290] width 241 height 47
click at [1064, 284] on div "dialog" at bounding box center [1162, 306] width 435 height 300
click at [1140, 36] on icon "dialog" at bounding box center [1141, 35] width 21 height 20
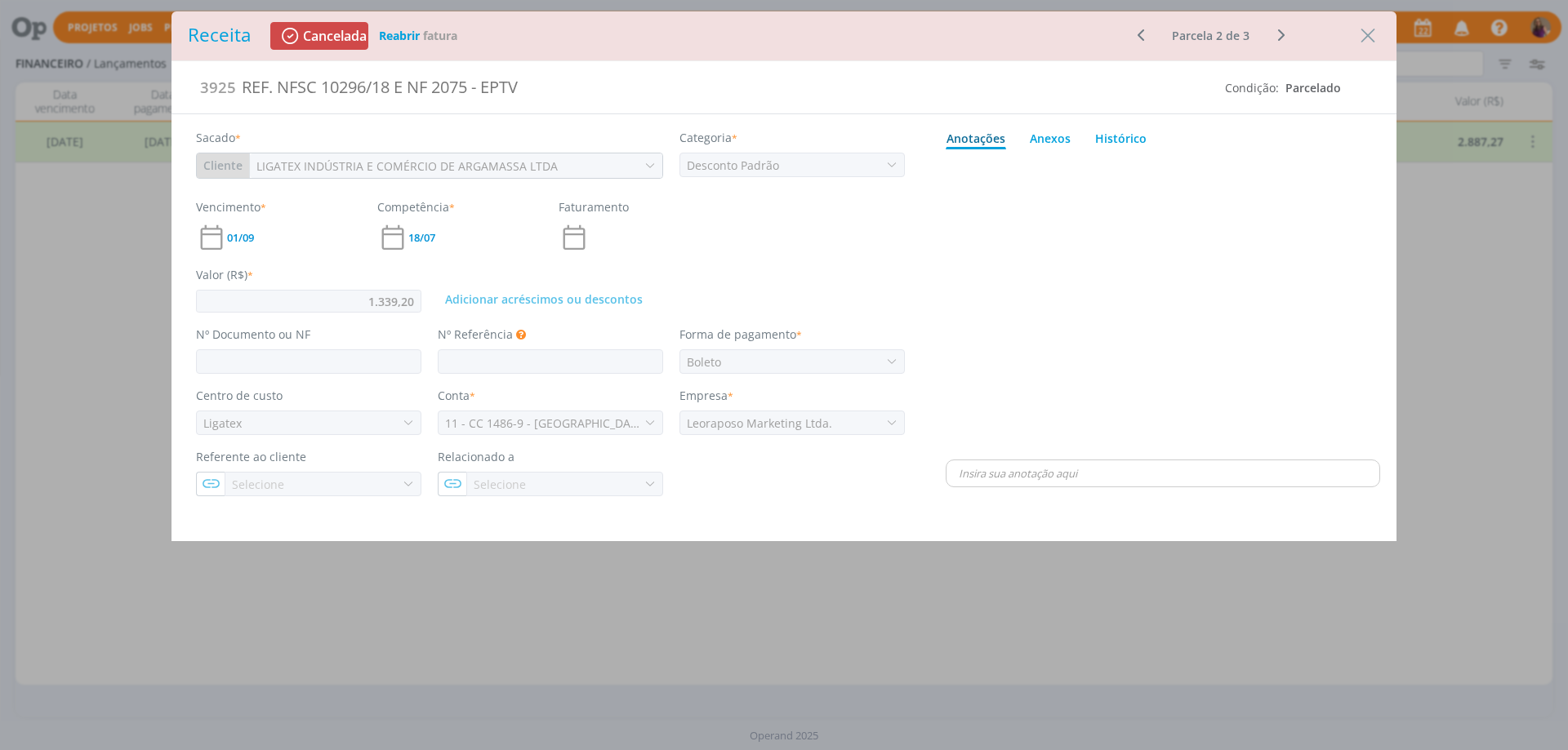
click at [1139, 30] on icon "dialog" at bounding box center [1141, 35] width 21 height 20
type input "2.887,27"
type input "4505"
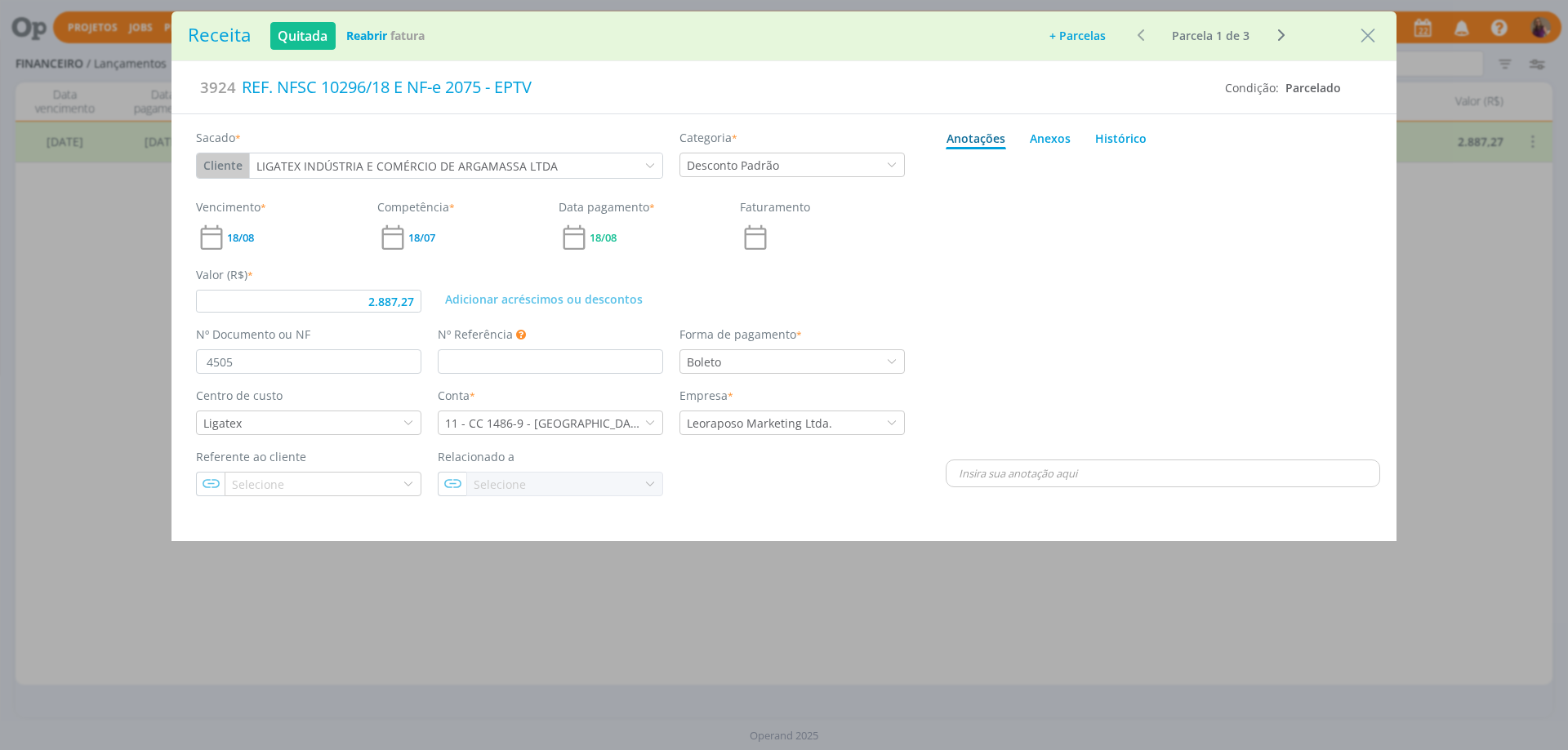
type input "2.887,27"
click at [1141, 36] on div "Ir para: 1 Ir Parcela 1 de 3" at bounding box center [1210, 35] width 176 height 23
click at [1364, 36] on icon "Close" at bounding box center [1368, 36] width 24 height 24
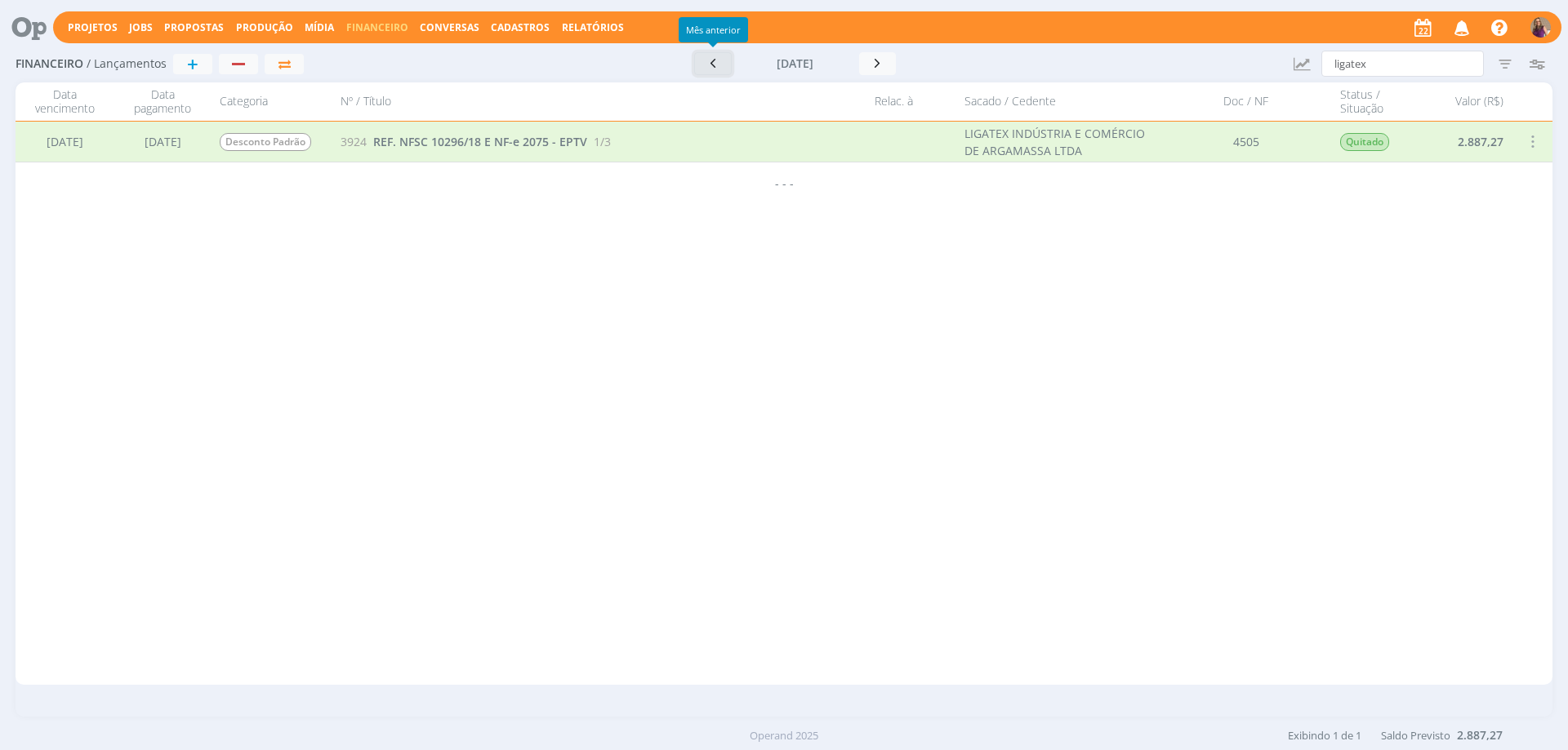
click at [712, 62] on icon "button" at bounding box center [713, 63] width 16 height 16
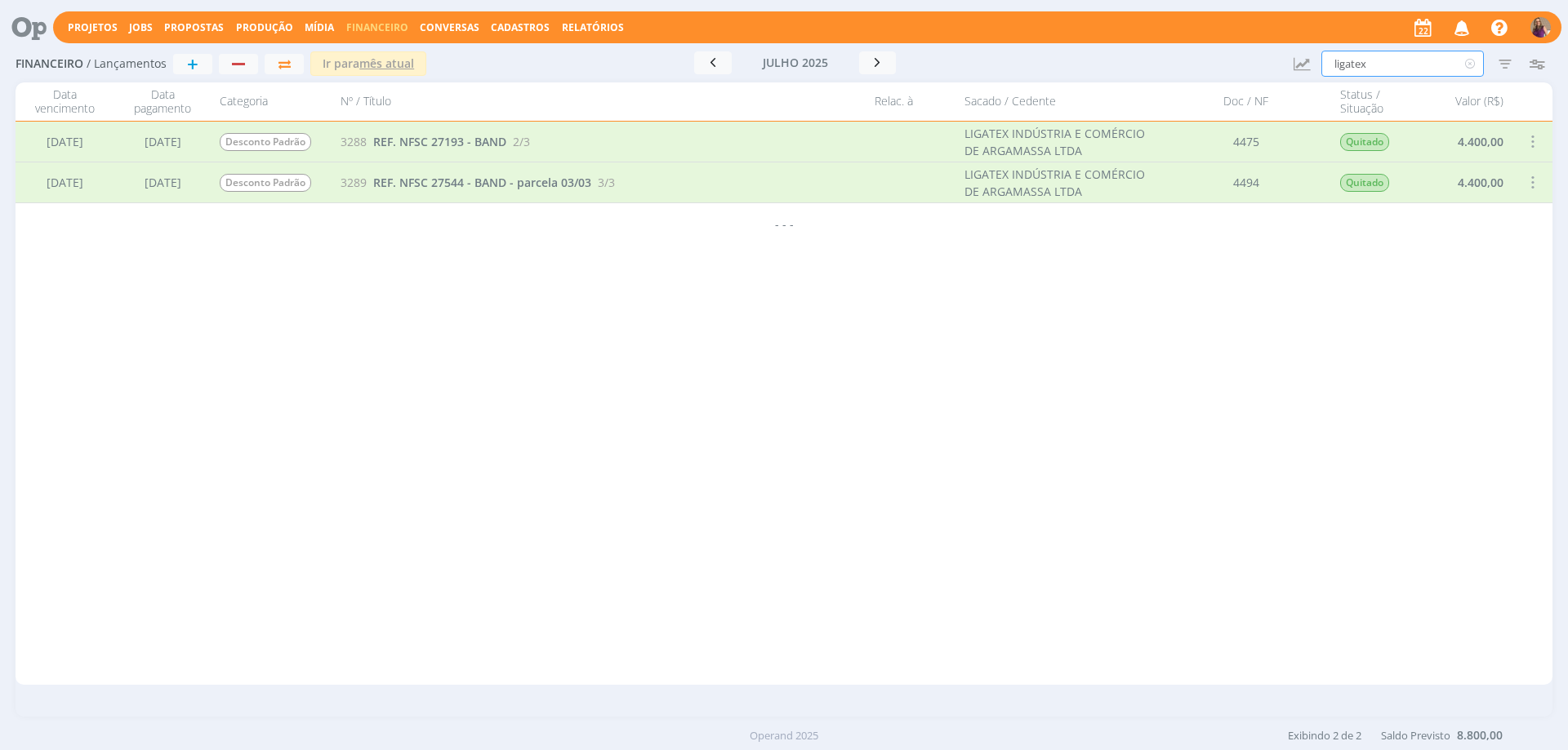
drag, startPoint x: 1420, startPoint y: 64, endPoint x: 1301, endPoint y: 41, distance: 121.2
click at [1301, 41] on div "Projetos Jobs Propostas Produção [GEOGRAPHIC_DATA] Financeiro Conversas Cadastr…" at bounding box center [784, 375] width 1568 height 750
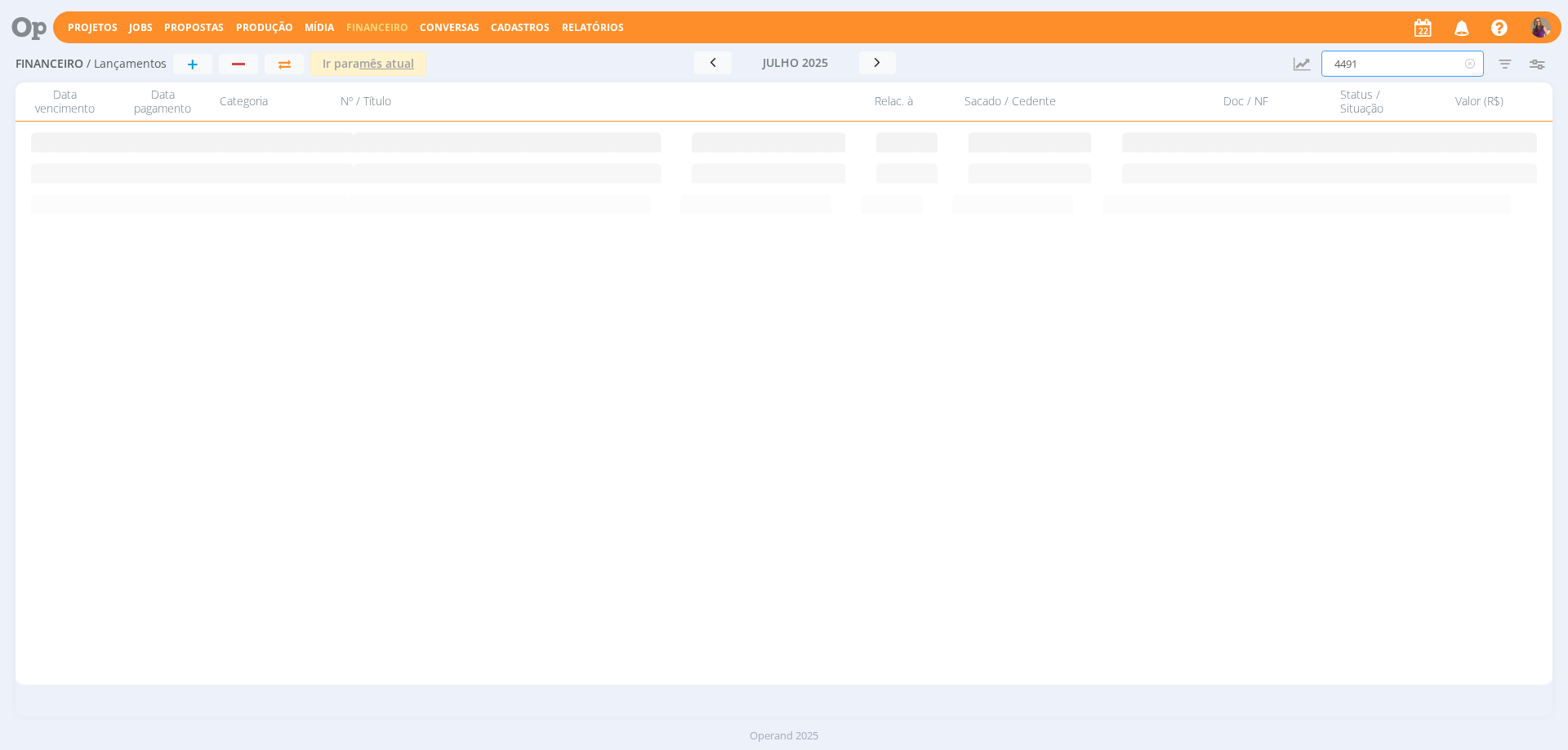
type input "4491"
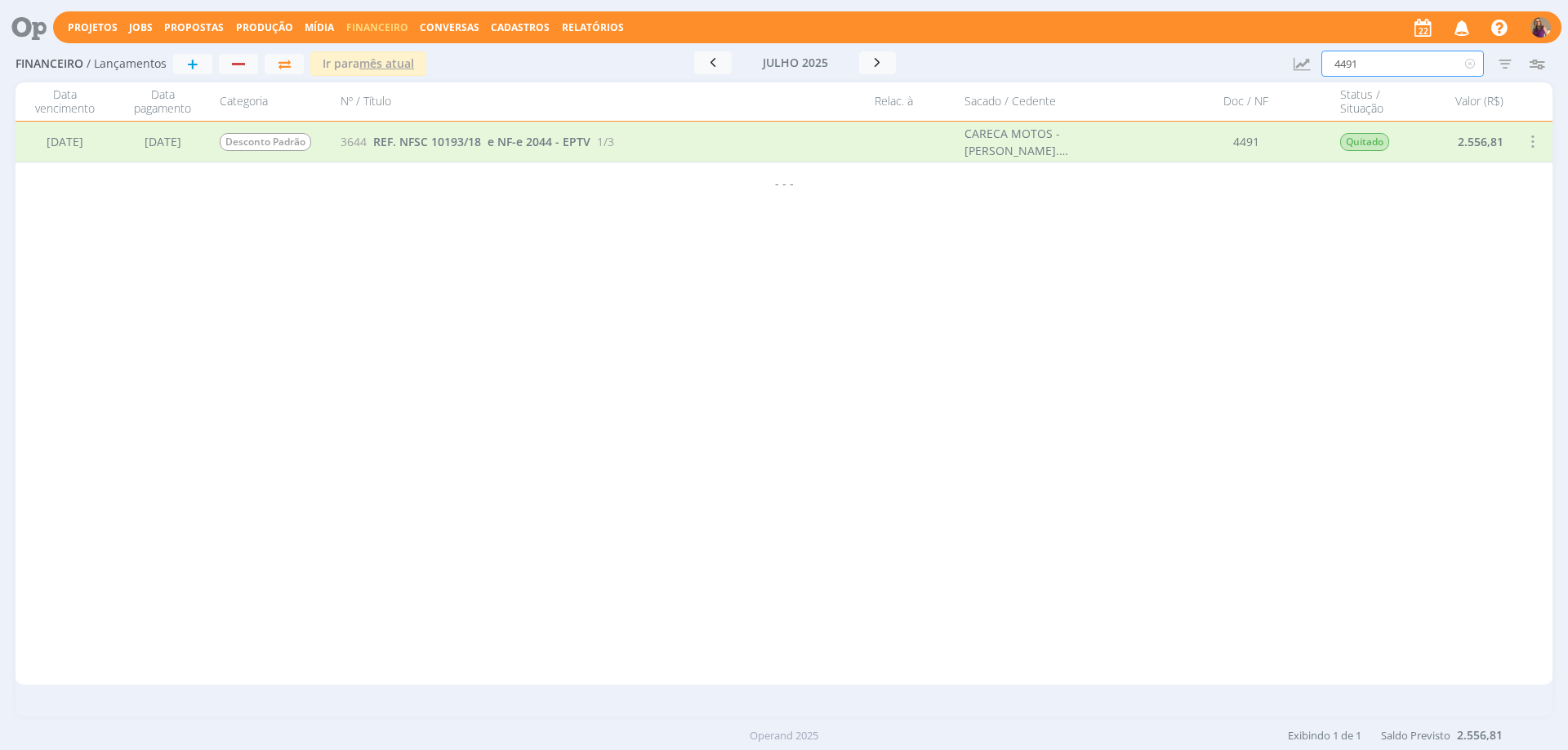
drag, startPoint x: 1391, startPoint y: 54, endPoint x: 1299, endPoint y: 56, distance: 92.0
click at [1299, 56] on div "Financeiro / Lançamentos + Ir para mês atual [DATE] < 2025 > Janeiro Fevereiro …" at bounding box center [784, 65] width 1537 height 38
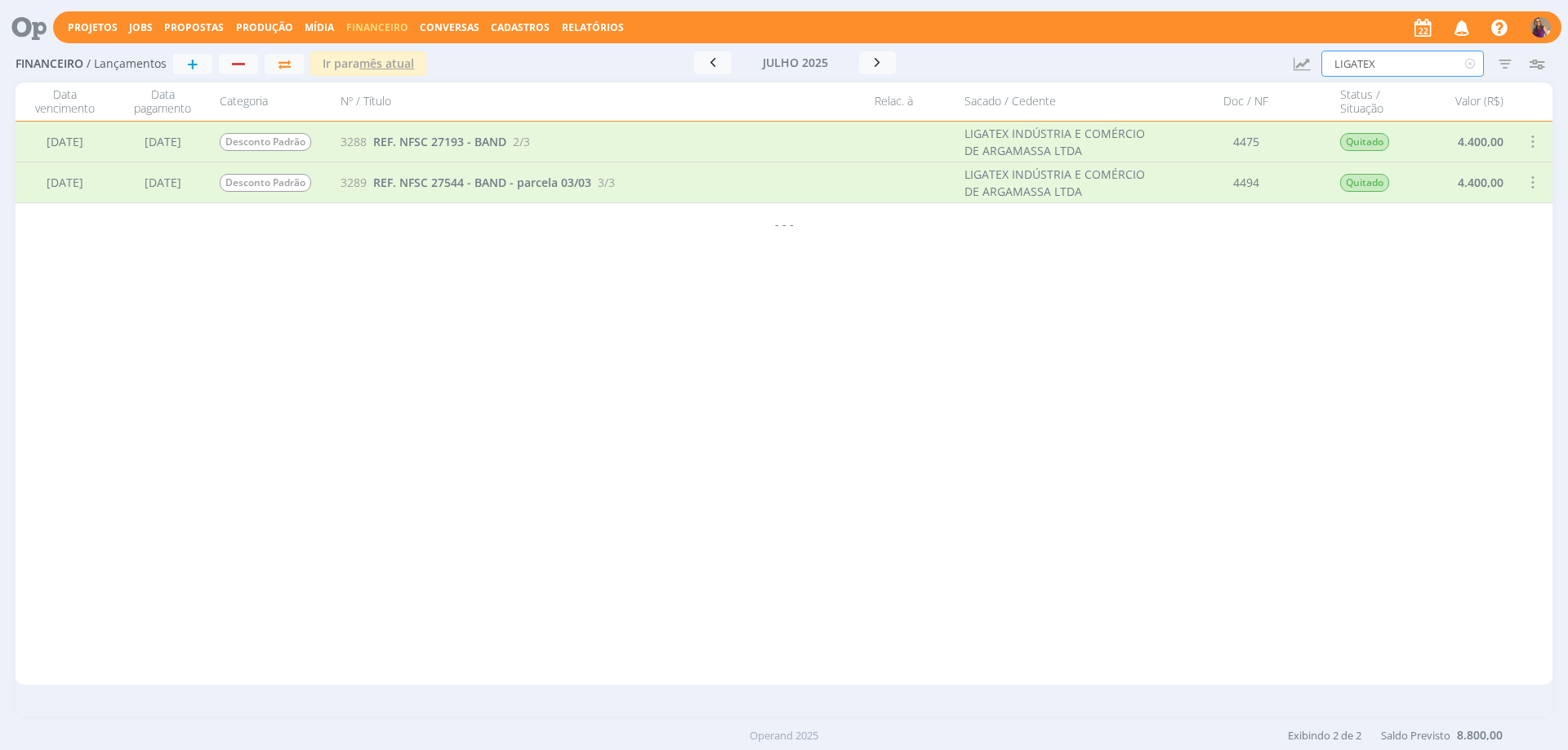
type input "LIGATEX"
click at [877, 67] on icon "button" at bounding box center [877, 62] width 16 height 16
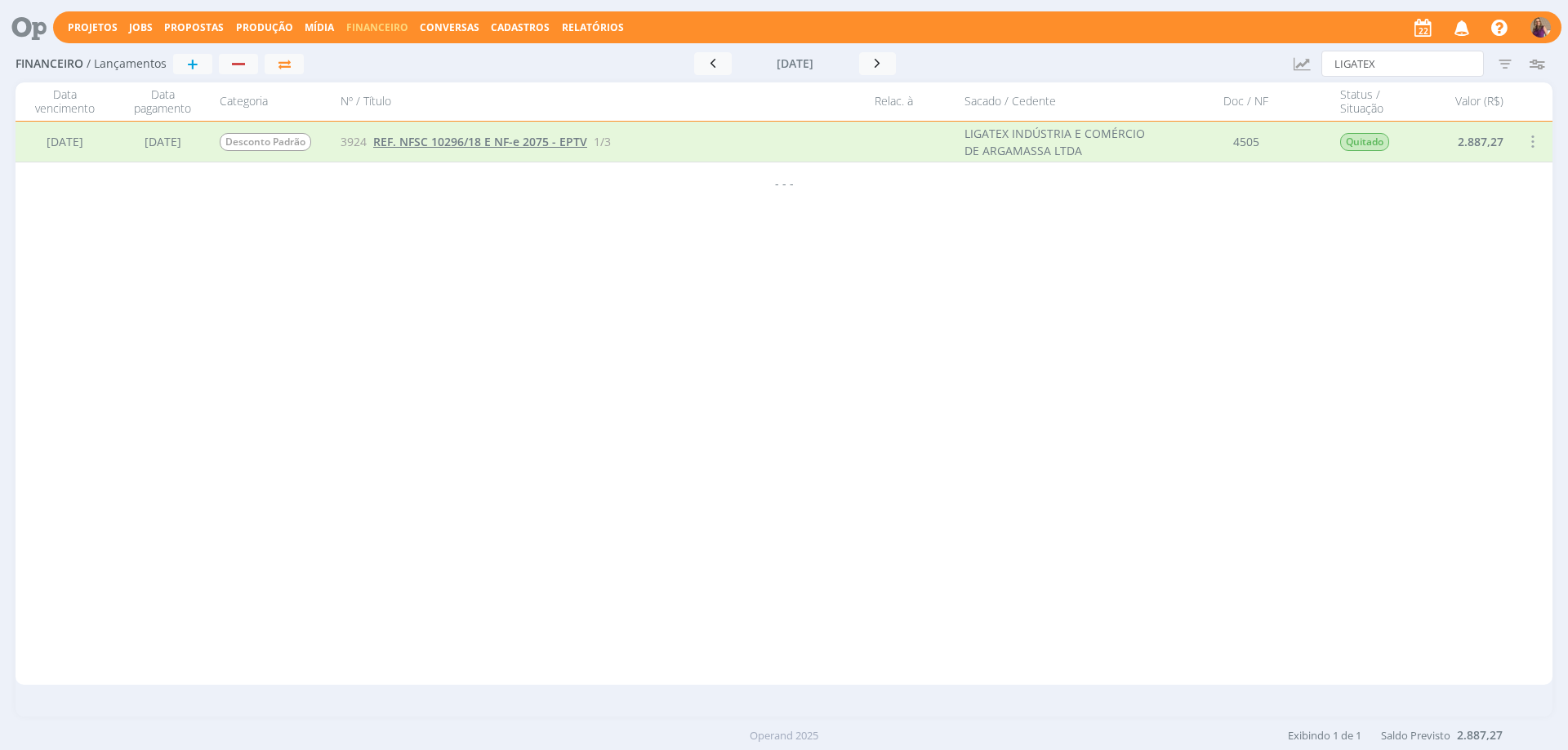
click at [521, 141] on span "REF. NFSC 10296/18 E NF-e 2075 - EPTV" at bounding box center [480, 142] width 214 height 16
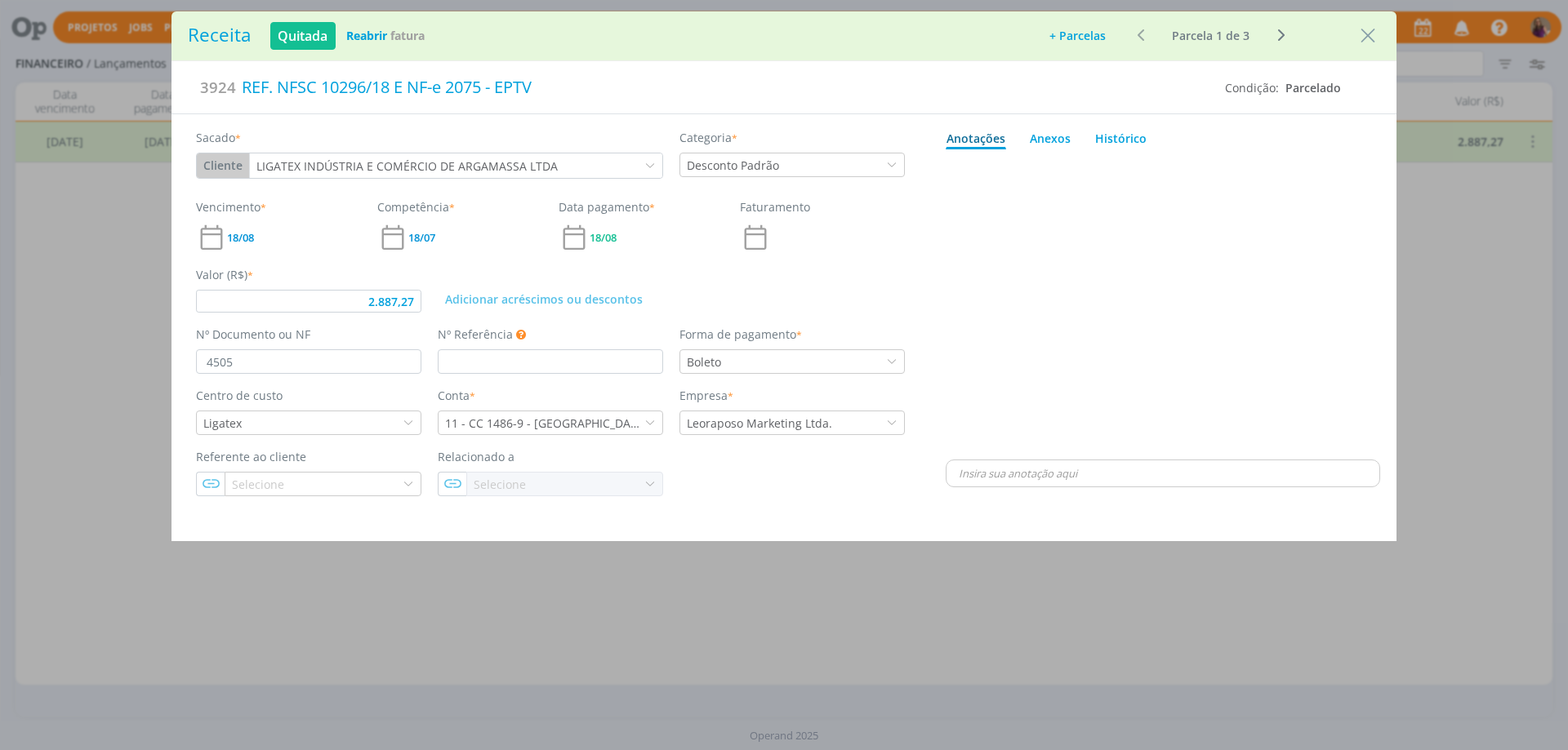
click at [1283, 35] on icon "dialog" at bounding box center [1281, 35] width 21 height 20
type input "1.339,20"
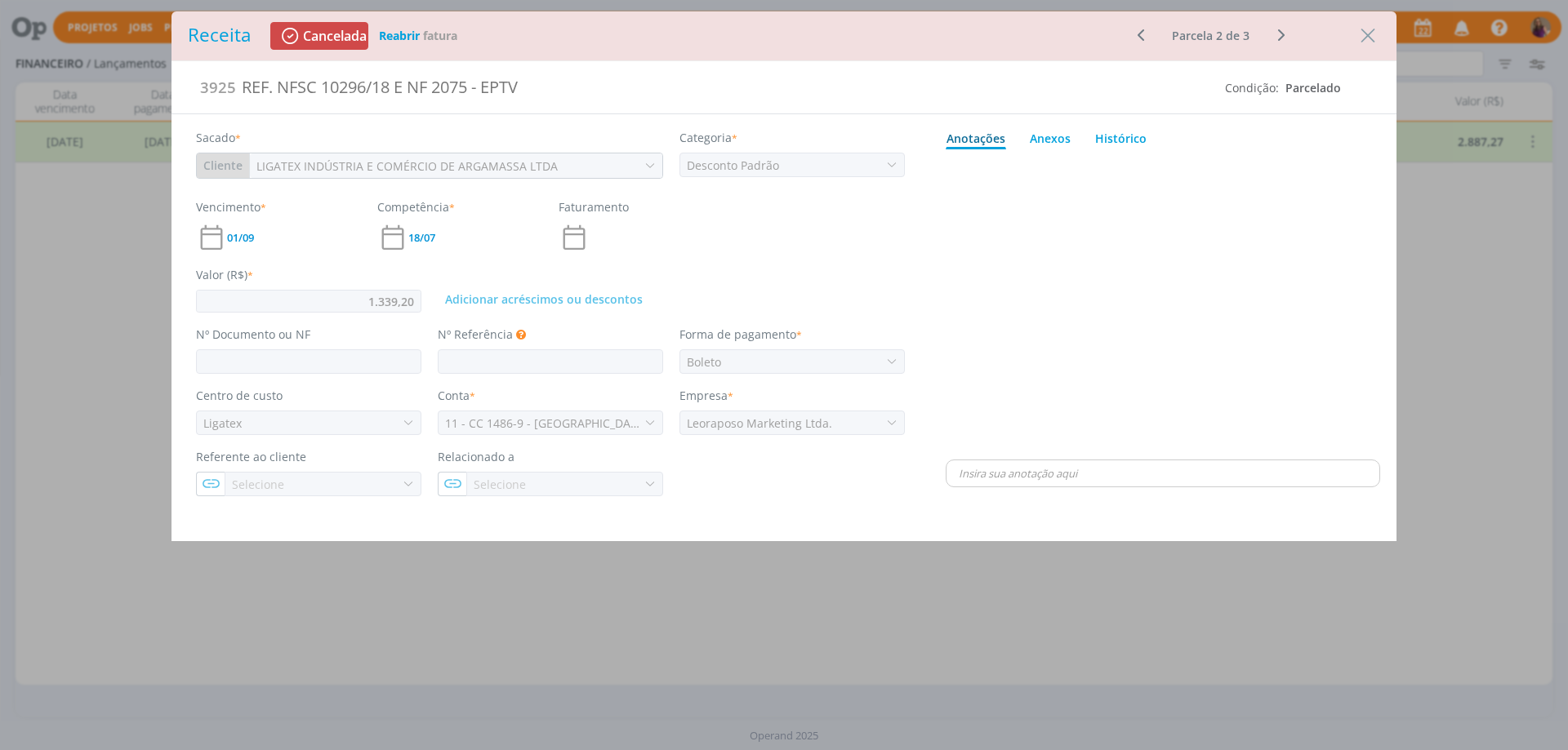
click at [1282, 36] on icon "dialog" at bounding box center [1281, 35] width 21 height 20
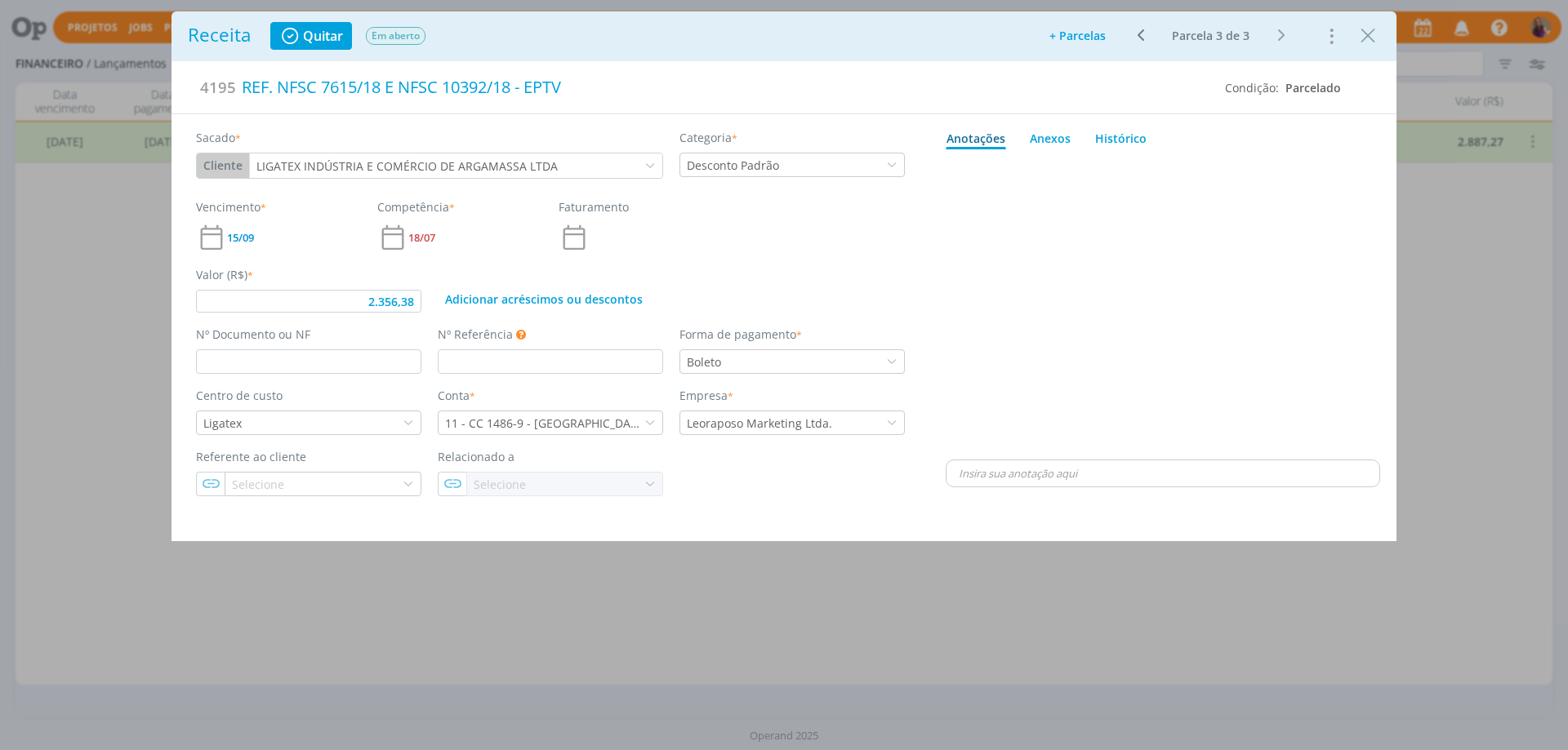
type input "2.356,38"
click at [606, 96] on div "REF. NFSC 7615/18 E NFSC 10392/18 - EPTV" at bounding box center [724, 87] width 976 height 36
click at [1143, 37] on icon "dialog" at bounding box center [1141, 35] width 21 height 20
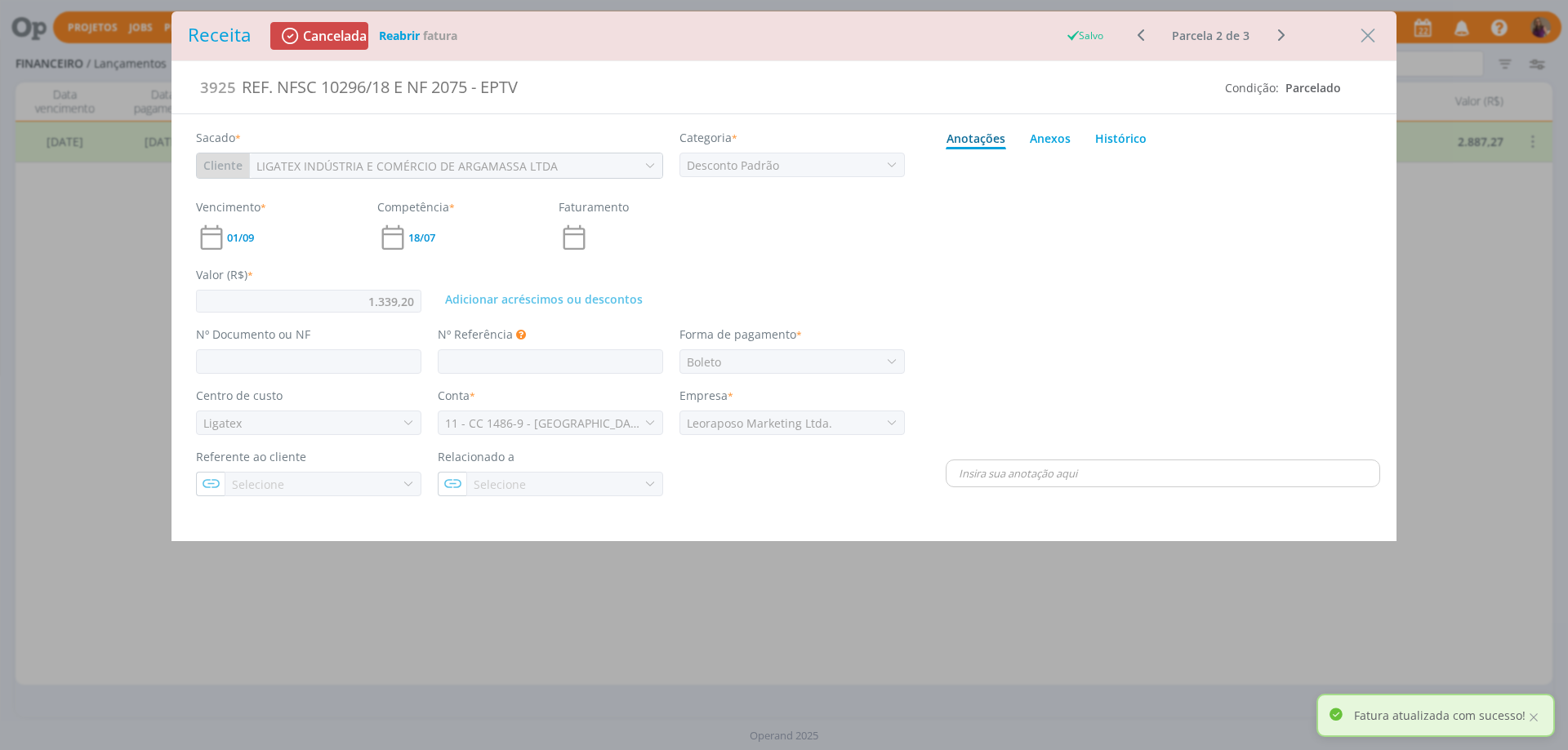
click at [1143, 37] on icon "dialog" at bounding box center [1141, 35] width 21 height 20
type input "2.887,27"
type input "4505"
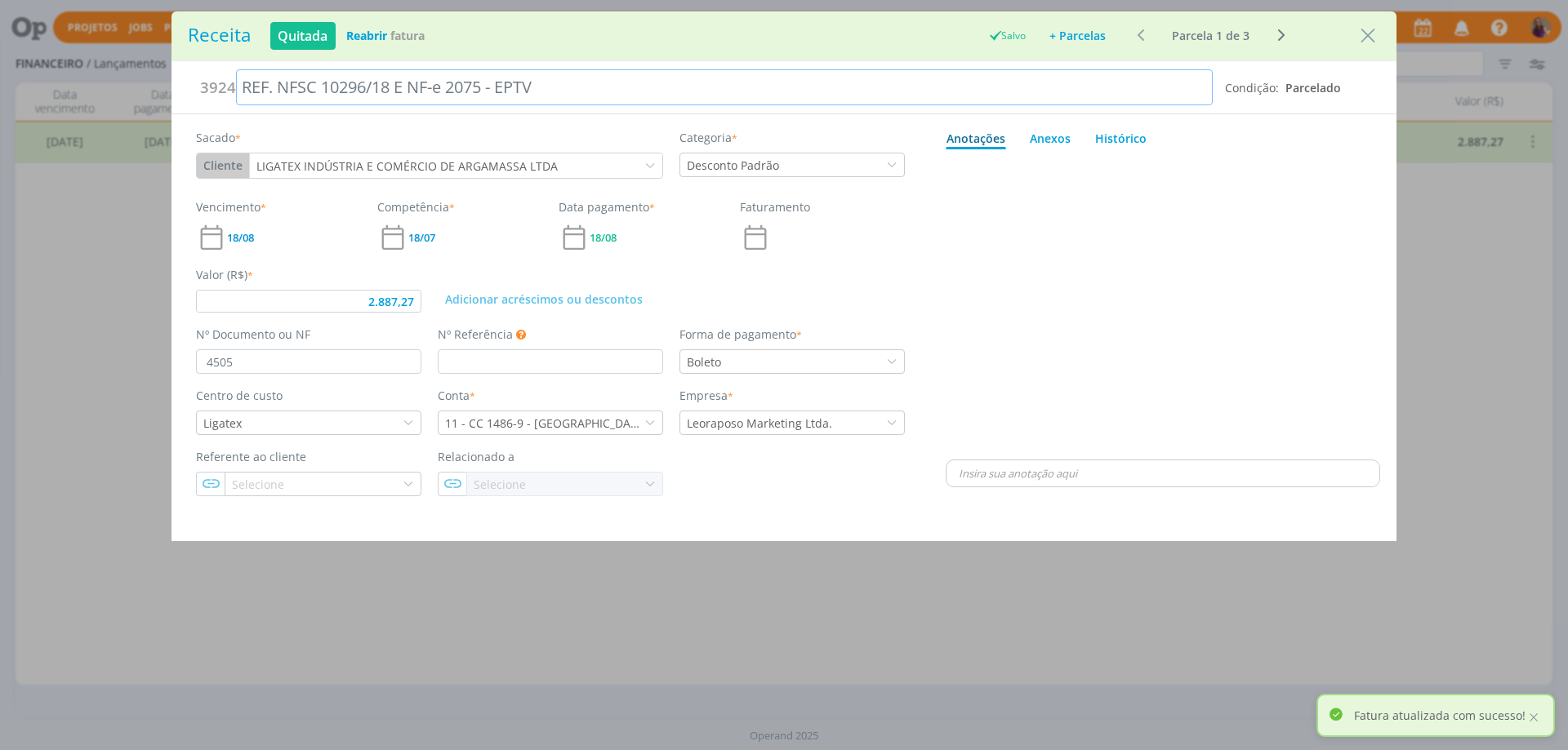
click at [618, 84] on div "REF. NFSC 10296/18 E NF-e 2075 - EPTV" at bounding box center [724, 87] width 976 height 36
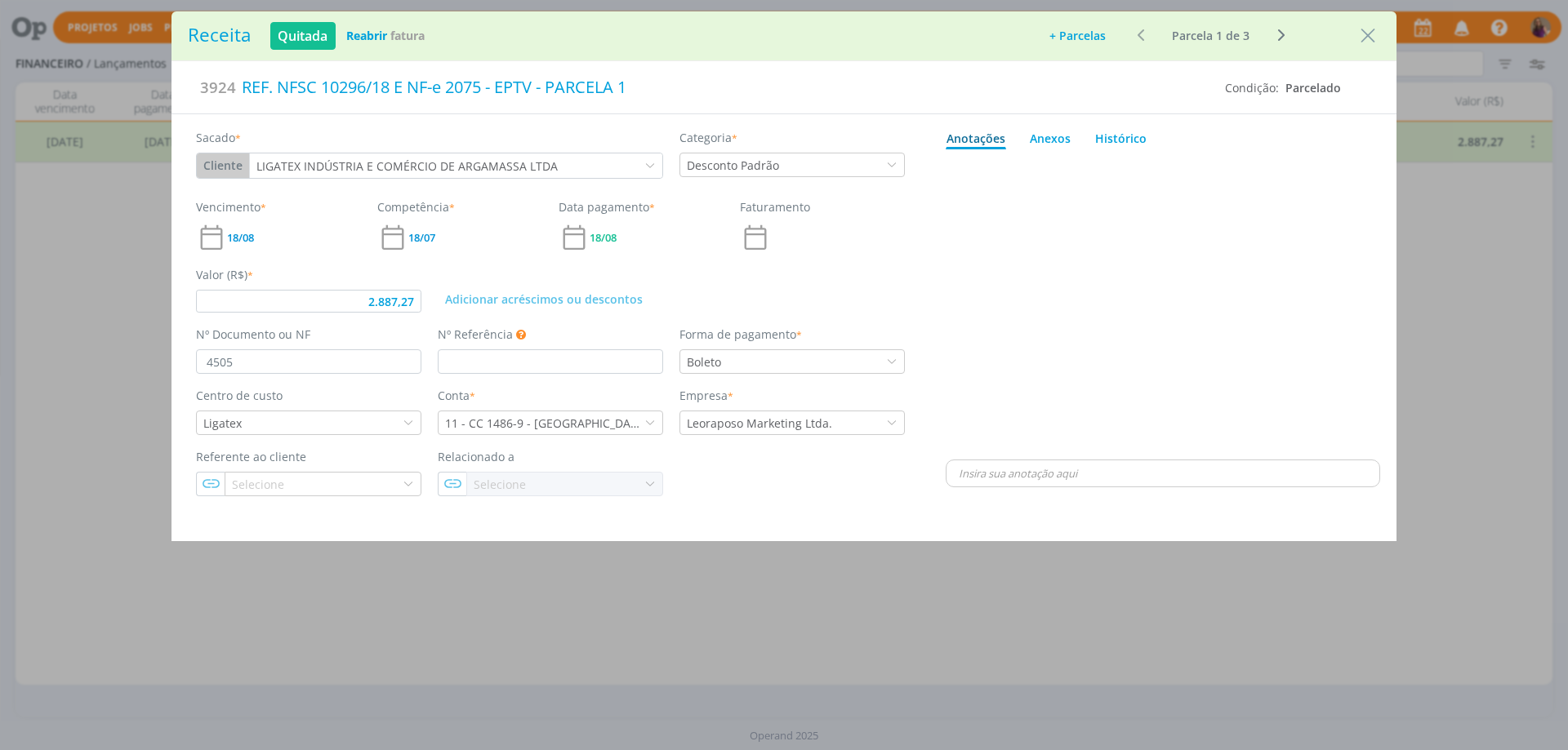
click at [1439, 432] on div "Receita Quitada Reabrir Fatura Adicionar parcelas: As parcelas serão geradas co…" at bounding box center [784, 375] width 1568 height 750
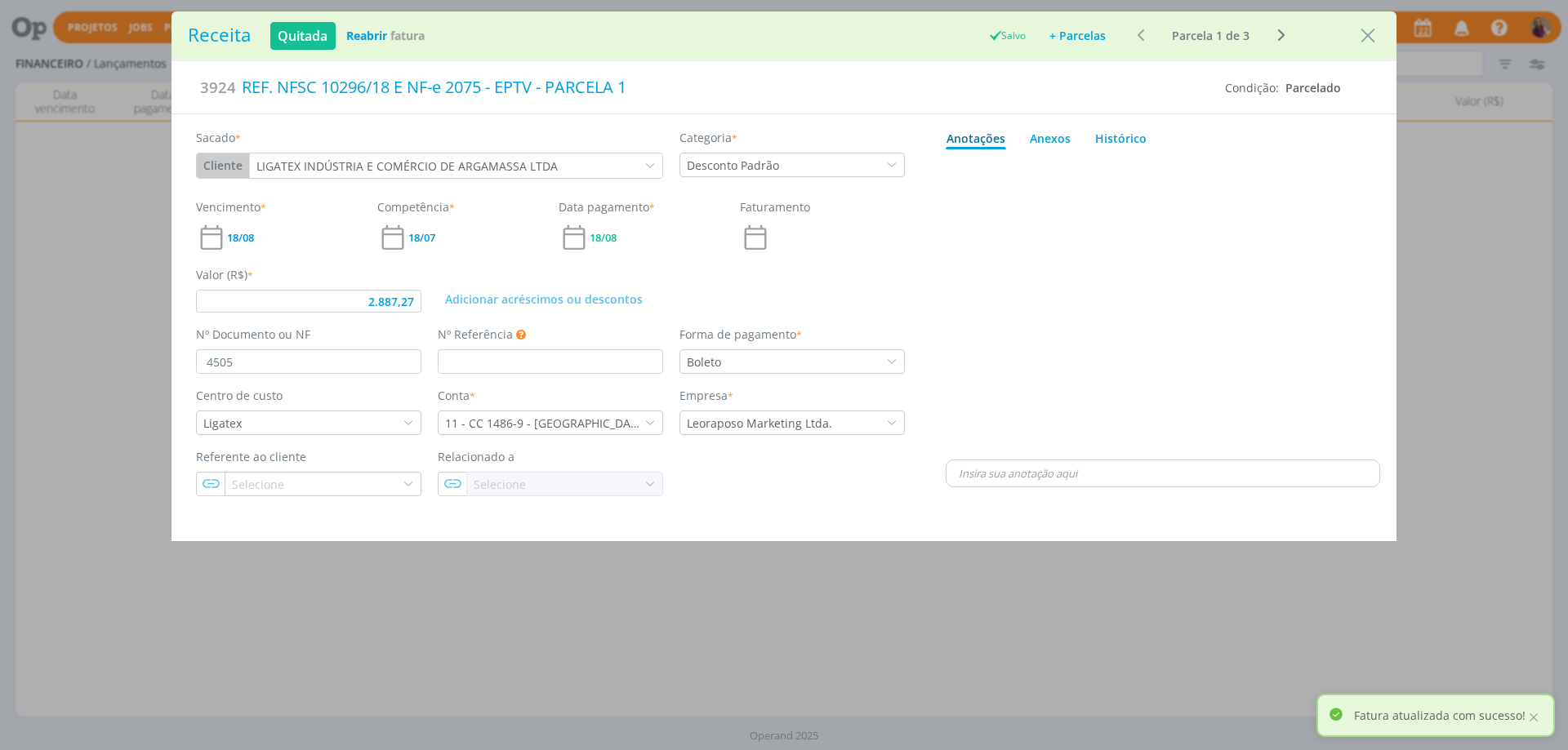
click at [1278, 37] on icon "dialog" at bounding box center [1281, 35] width 21 height 20
type input "1.339,20"
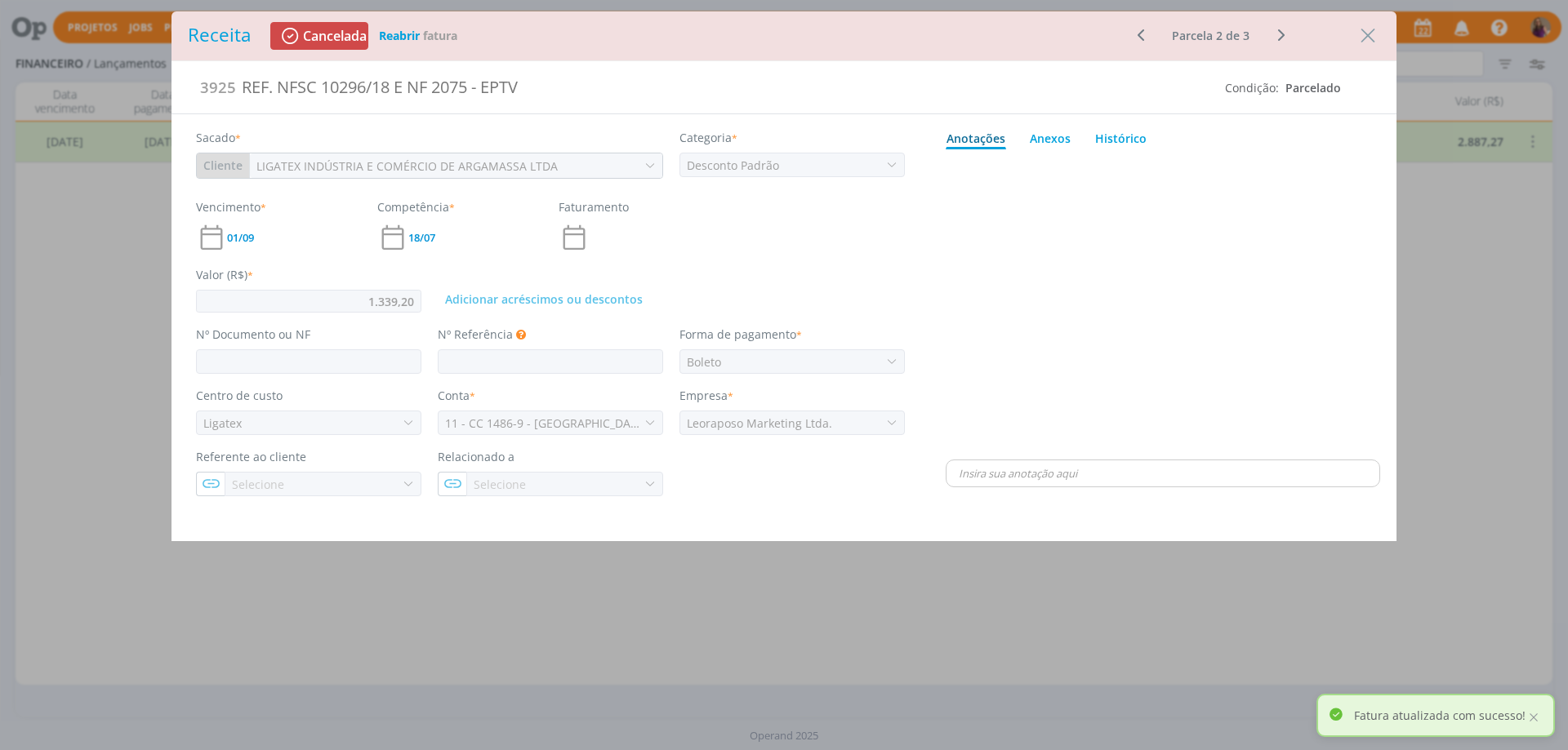
click at [1278, 36] on icon "dialog" at bounding box center [1281, 35] width 21 height 20
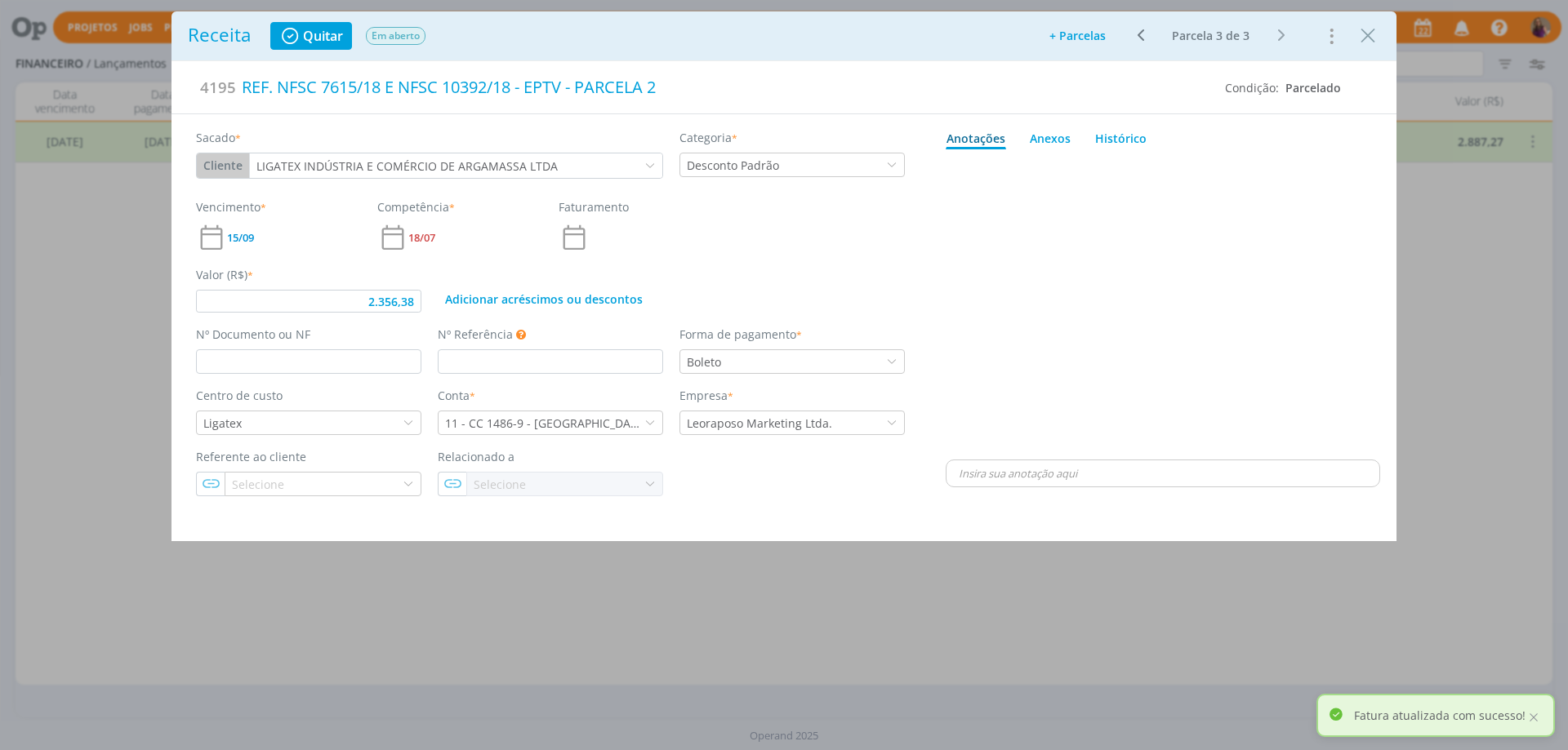
type input "2.356,38"
click at [1369, 31] on icon "Close" at bounding box center [1368, 36] width 24 height 24
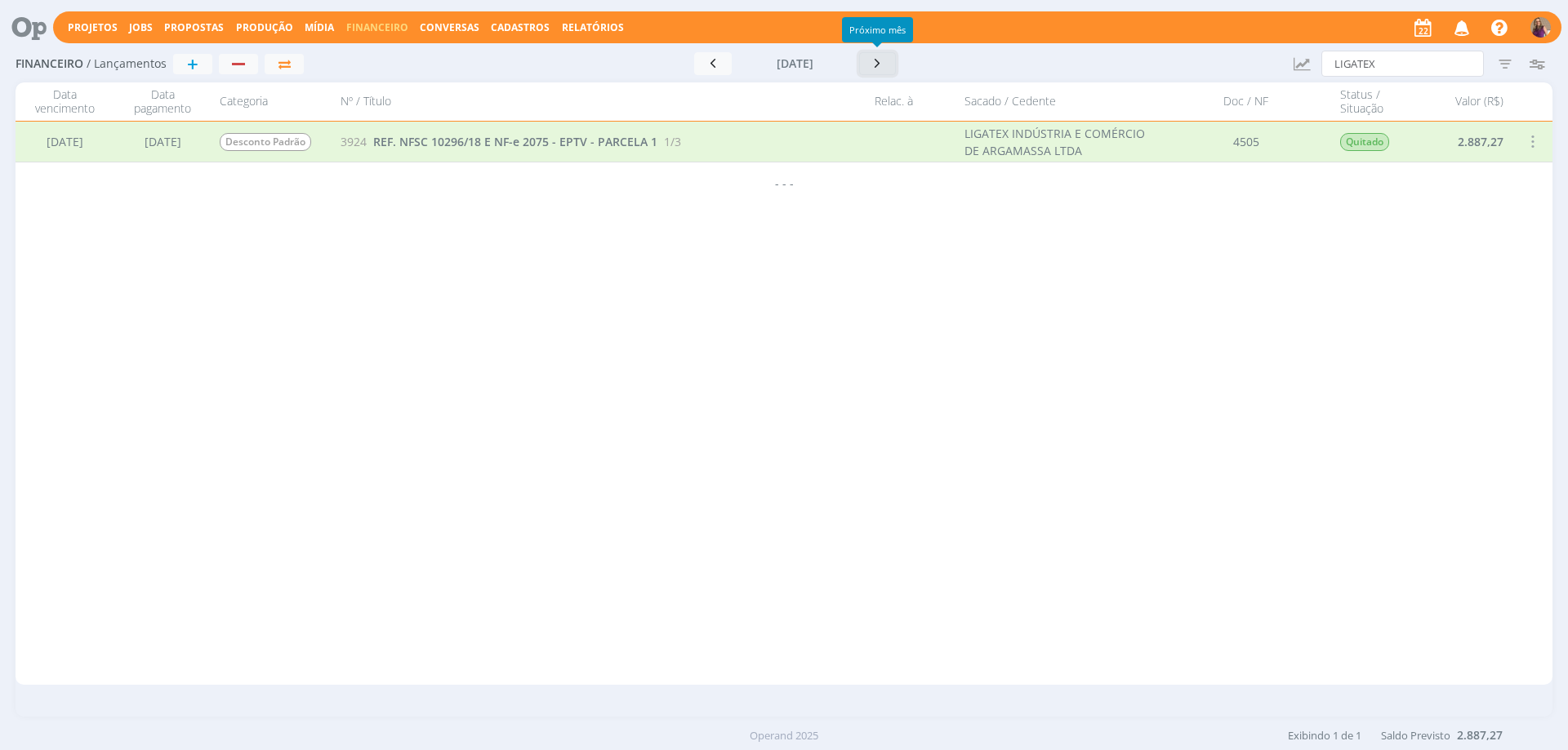
click at [878, 62] on icon "button" at bounding box center [877, 63] width 16 height 16
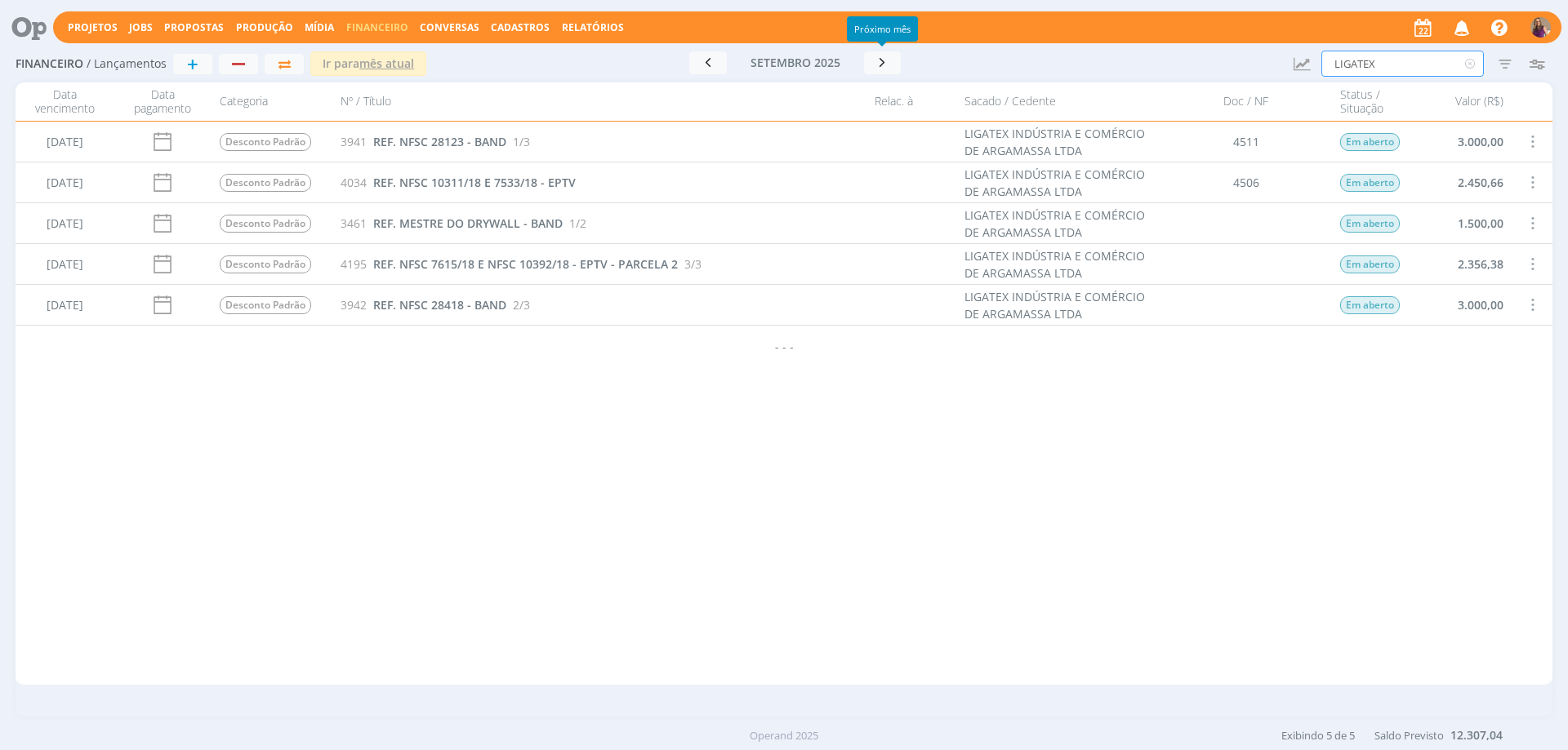
drag, startPoint x: 1351, startPoint y: 52, endPoint x: 1237, endPoint y: 29, distance: 116.3
click at [1237, 29] on div "Projetos Jobs Propostas Produção [GEOGRAPHIC_DATA] Financeiro Conversas Cadastr…" at bounding box center [784, 375] width 1568 height 750
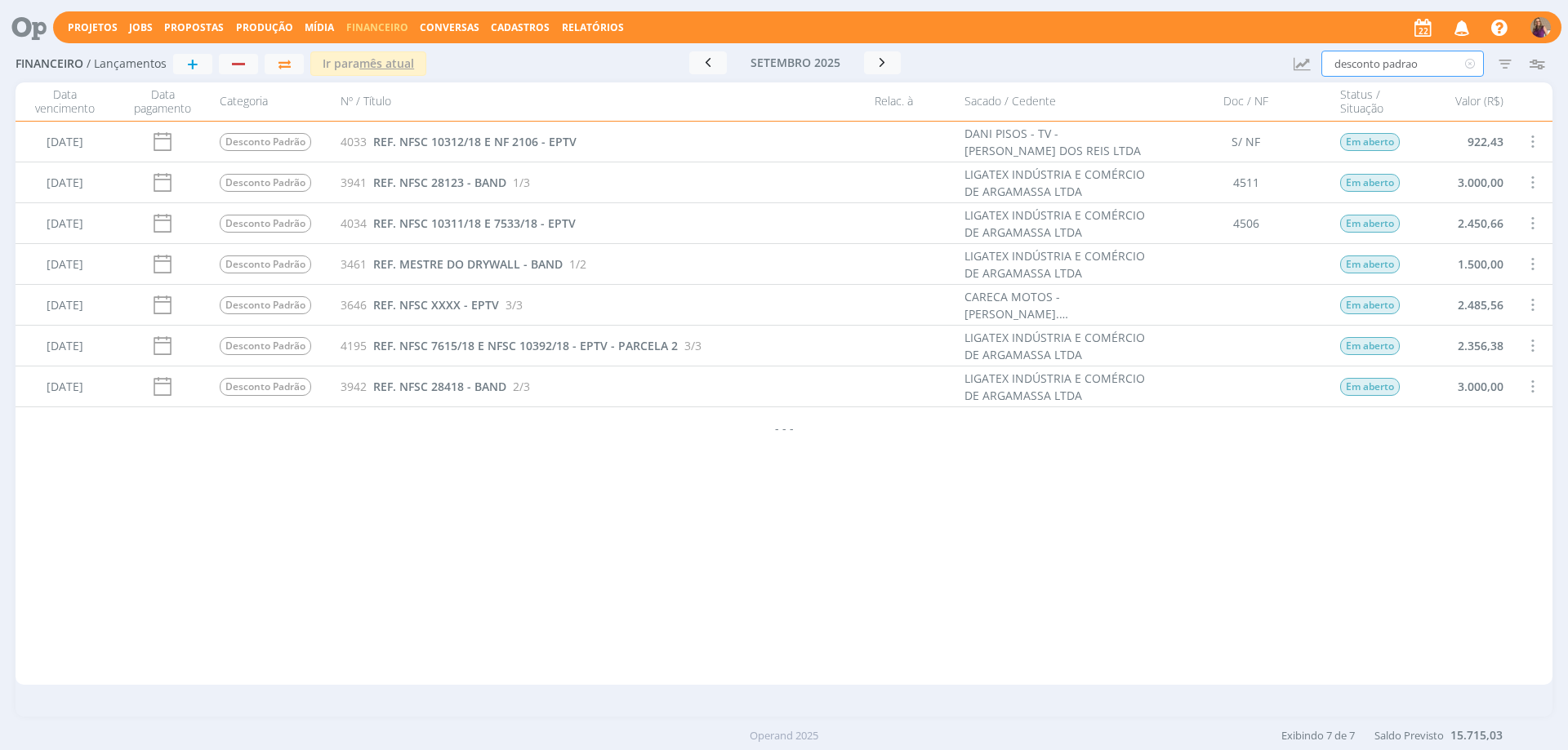
type input "desconto padrao"
click at [1532, 302] on span at bounding box center [1531, 304] width 18 height 22
click at [1449, 290] on div "Selecionar" at bounding box center [1483, 295] width 161 height 23
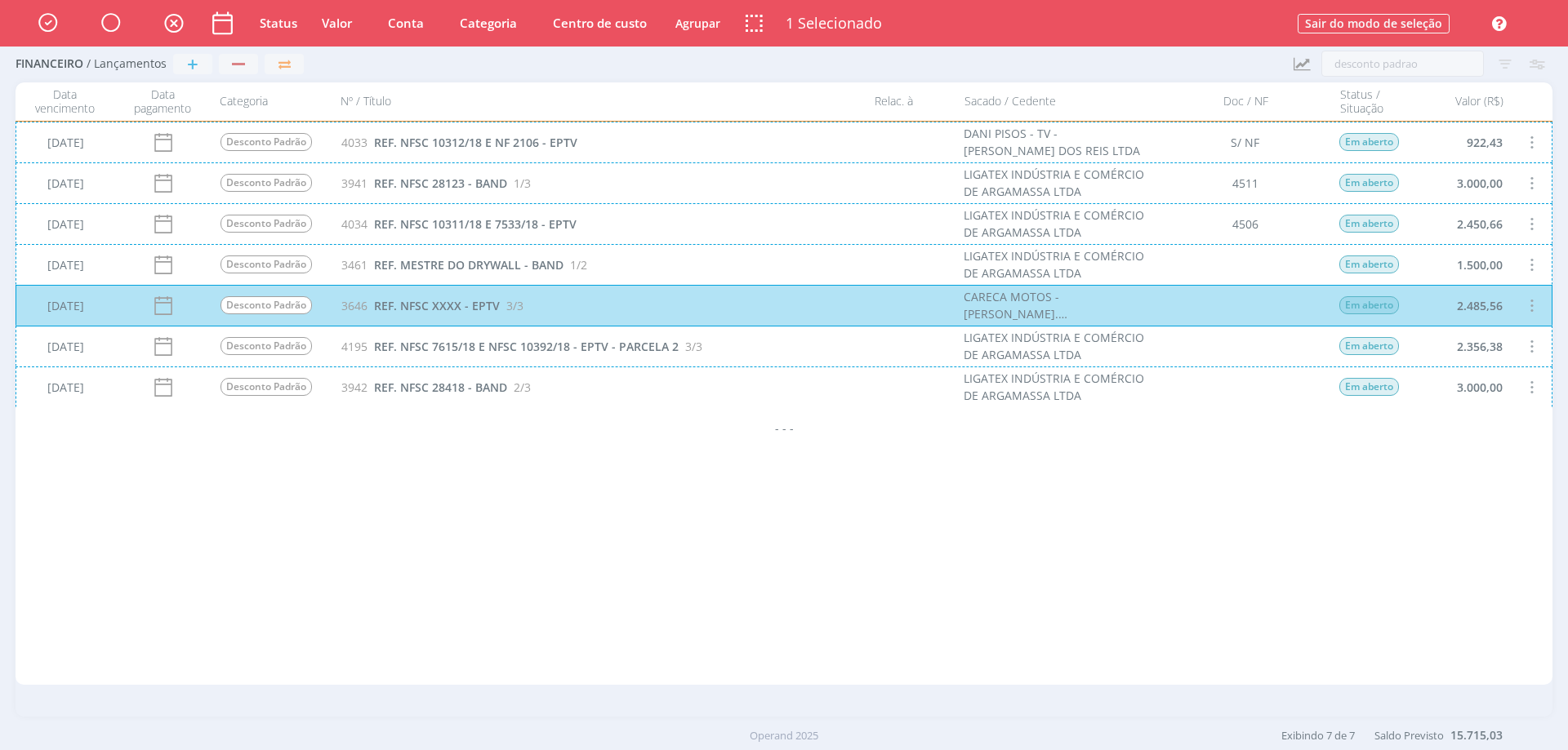
click at [1523, 389] on div "[DATE] Desconto Padrão 3942 REF. NFSC 28418 - BAND 2/3 LIGATEX INDÚSTRIA E COMÉ…" at bounding box center [784, 387] width 1537 height 40
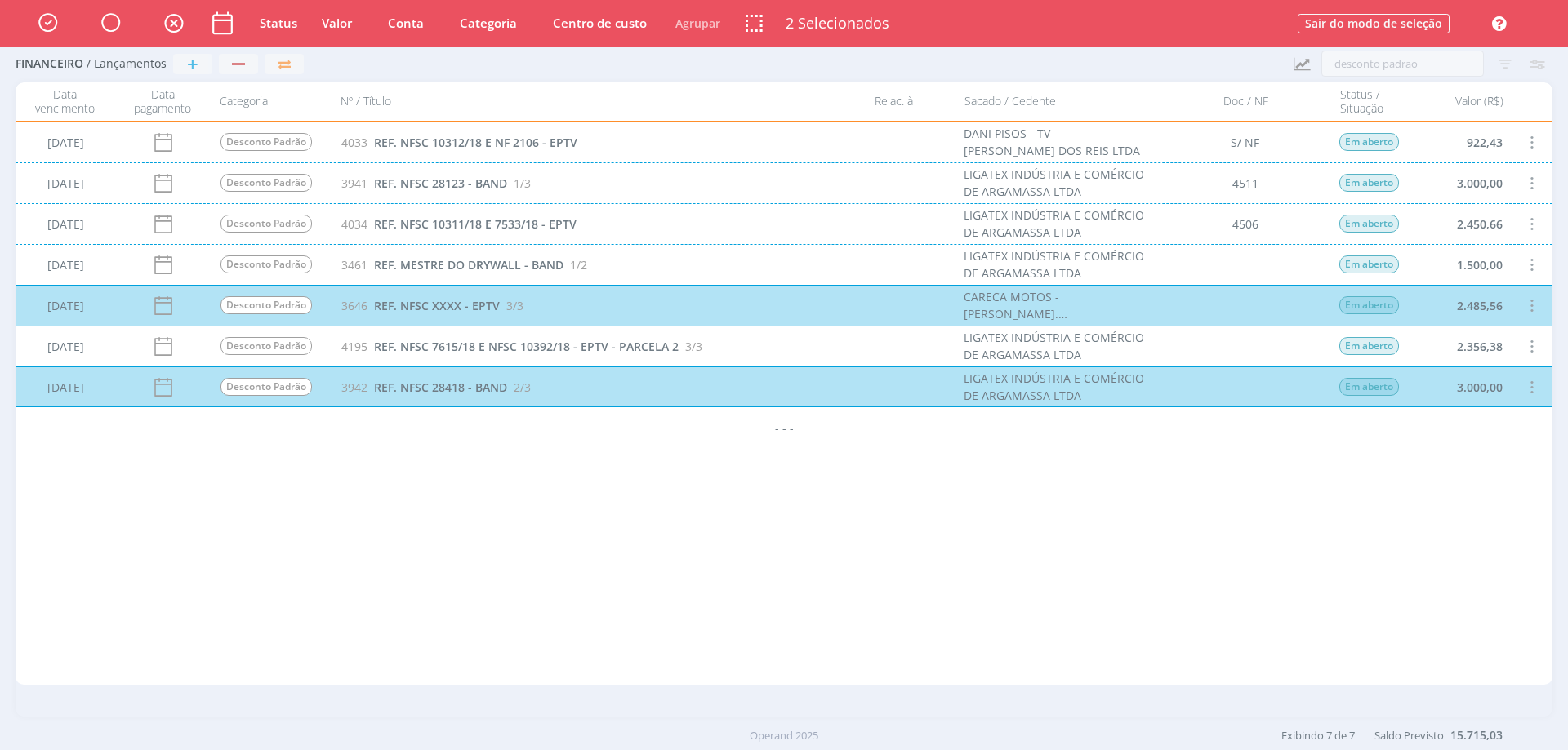
click at [1533, 349] on div "[DATE] Desconto Padrão 4195 REF. NFSC 7615/18 E NFSC 10392/18 - EPTV - PARCELA …" at bounding box center [784, 345] width 1537 height 40
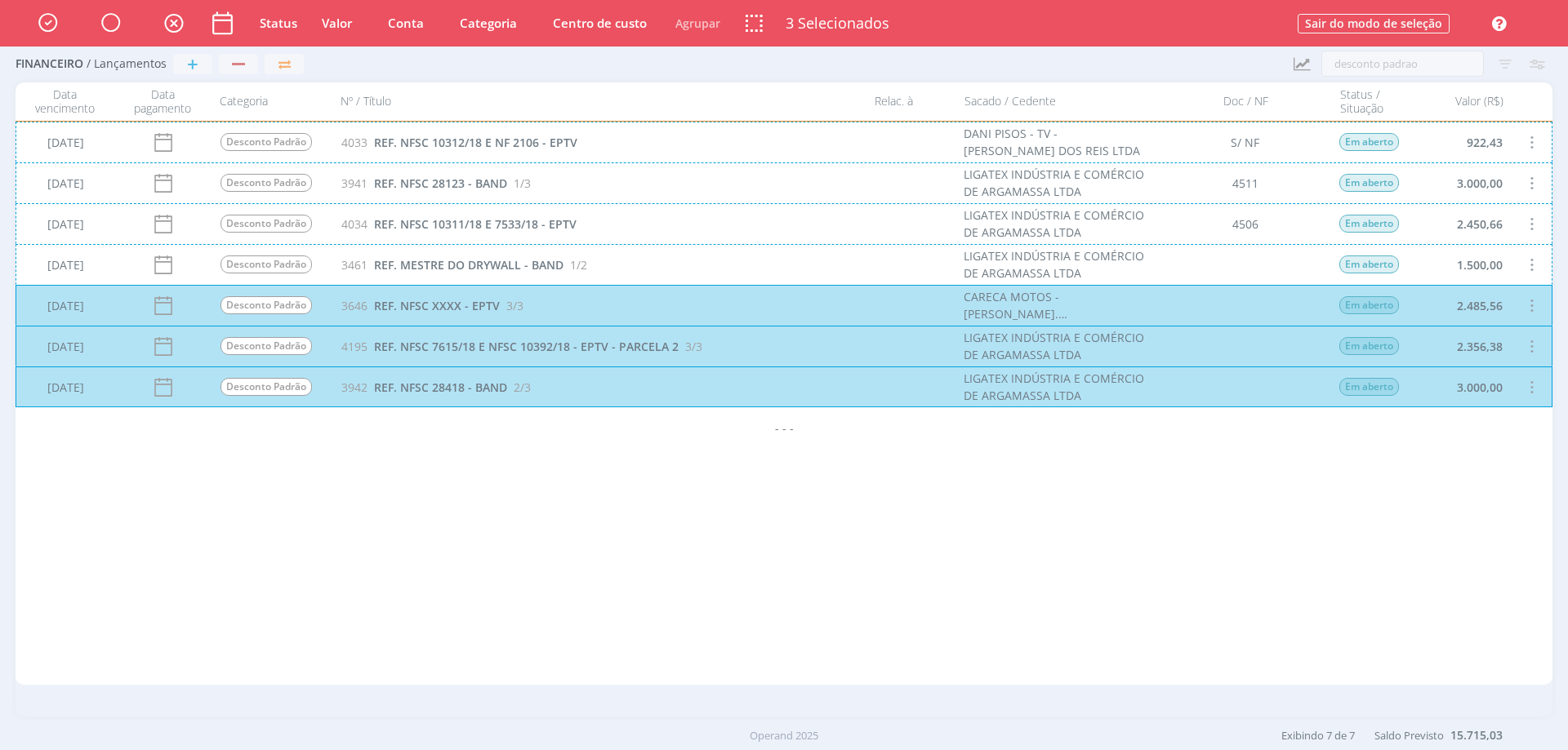
click at [1543, 267] on div "[DATE] Desconto Padrão 3461 REF. MESTRE DO DRYWALL - BAND 1/2 LIGATEX INDÚSTRIA…" at bounding box center [784, 264] width 1537 height 40
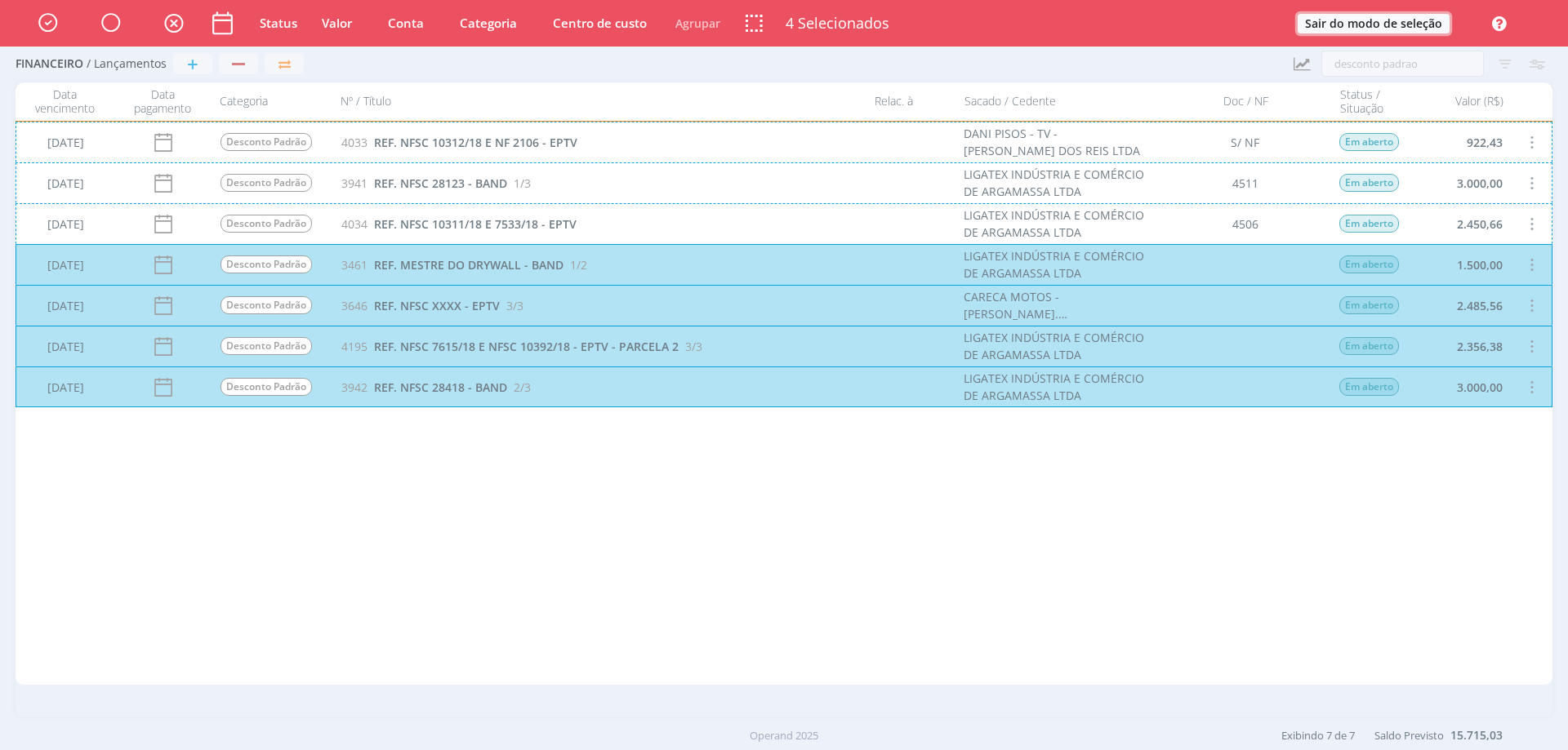
click at [1332, 17] on button "Sair do modo de seleção" at bounding box center [1374, 23] width 152 height 20
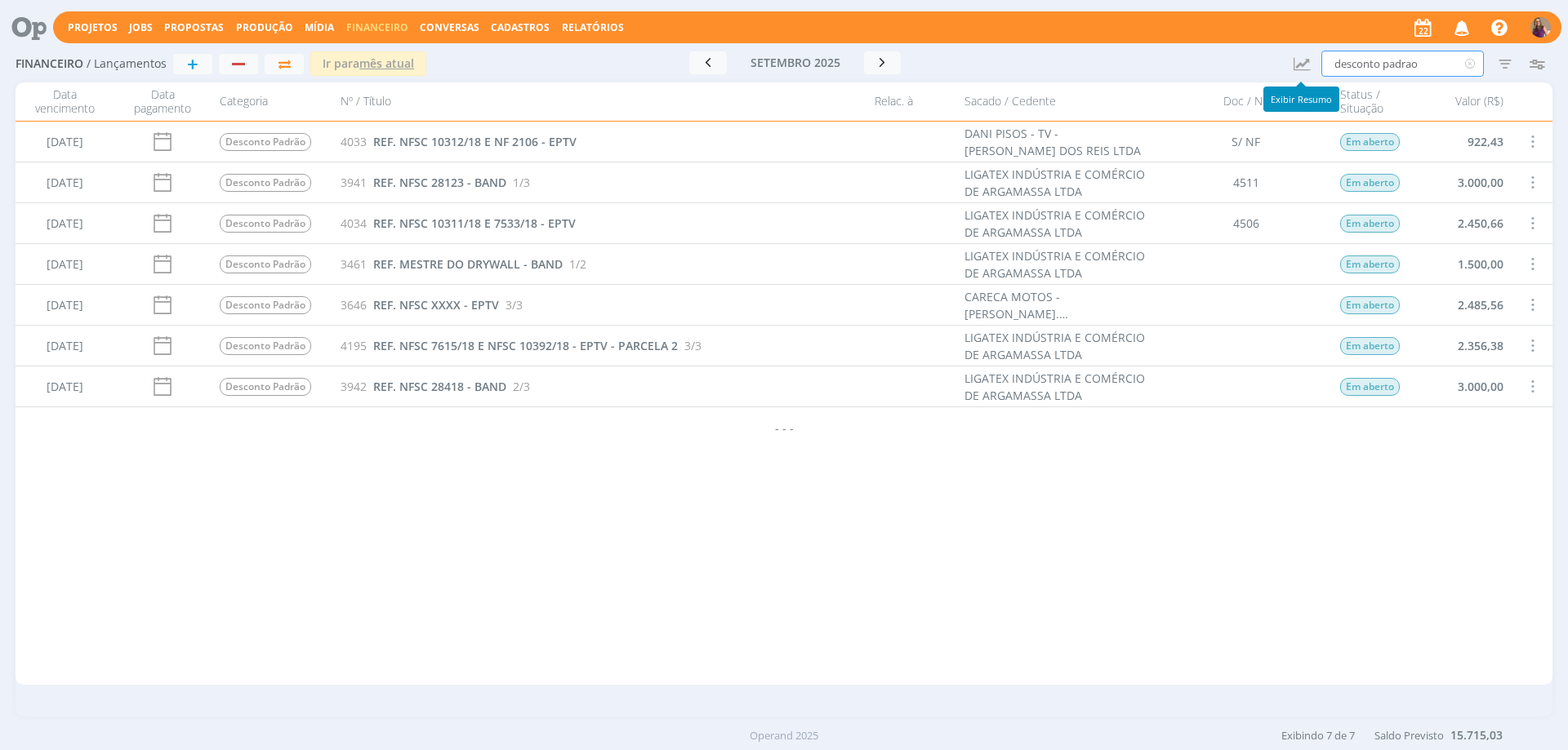
drag, startPoint x: 1430, startPoint y: 60, endPoint x: 1253, endPoint y: 62, distance: 177.0
click at [1253, 62] on div "Financeiro / Lançamentos + Ir para mês atual [DATE] < 2025 > Janeiro Fevereiro …" at bounding box center [784, 65] width 1537 height 38
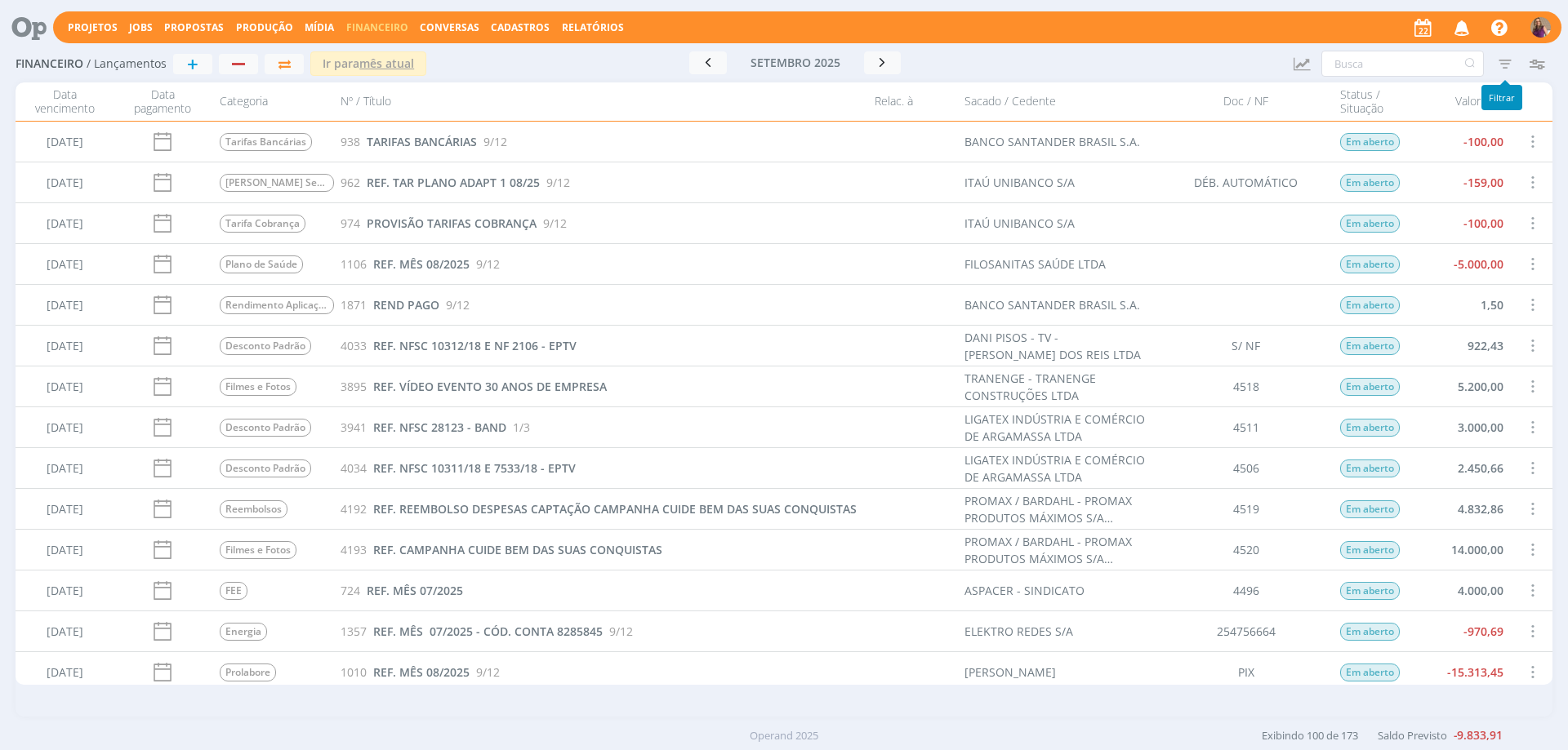
click at [1503, 62] on icon "button" at bounding box center [1504, 63] width 29 height 29
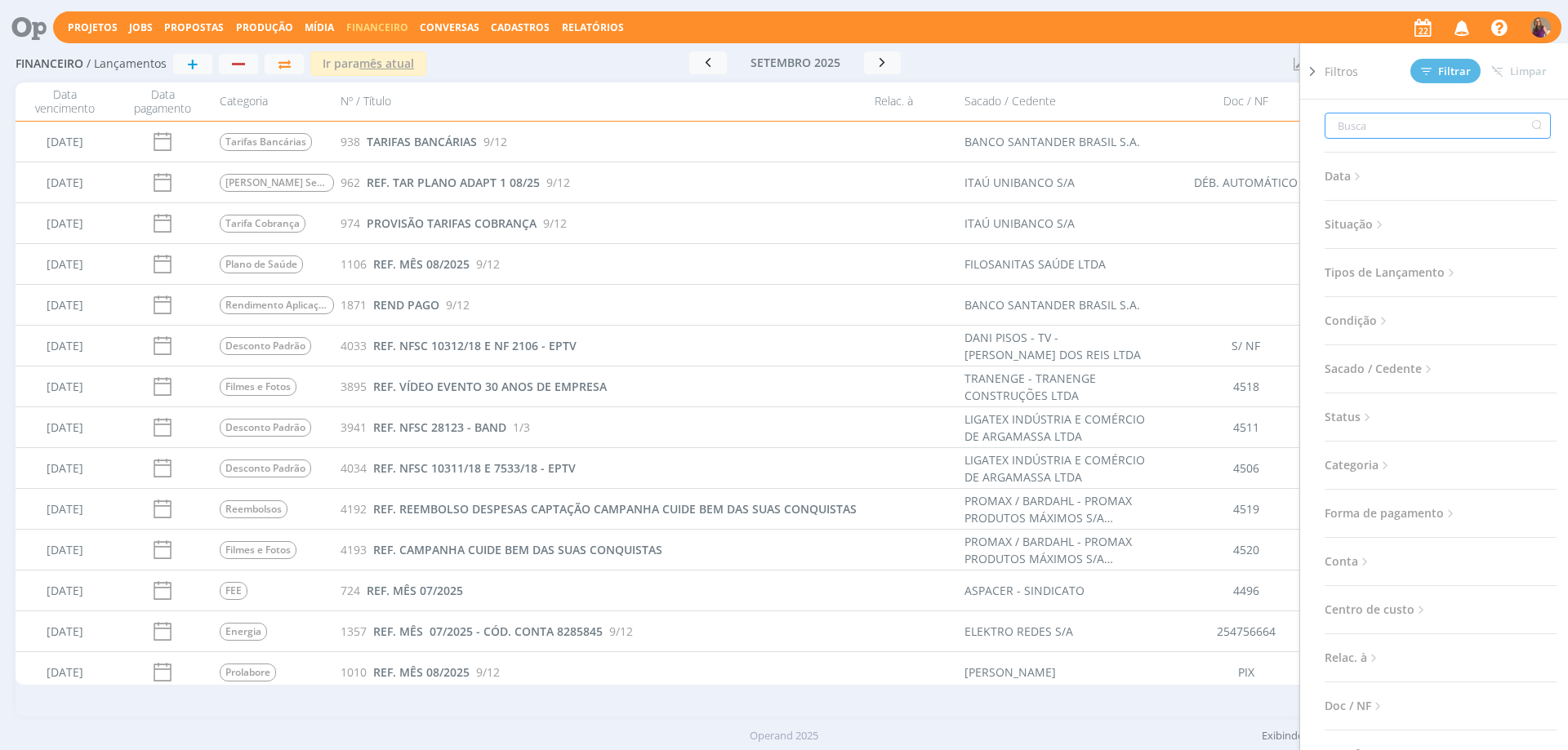
click at [1406, 122] on input "text" at bounding box center [1437, 126] width 226 height 26
type input "l"
type input "li"
type input "lig"
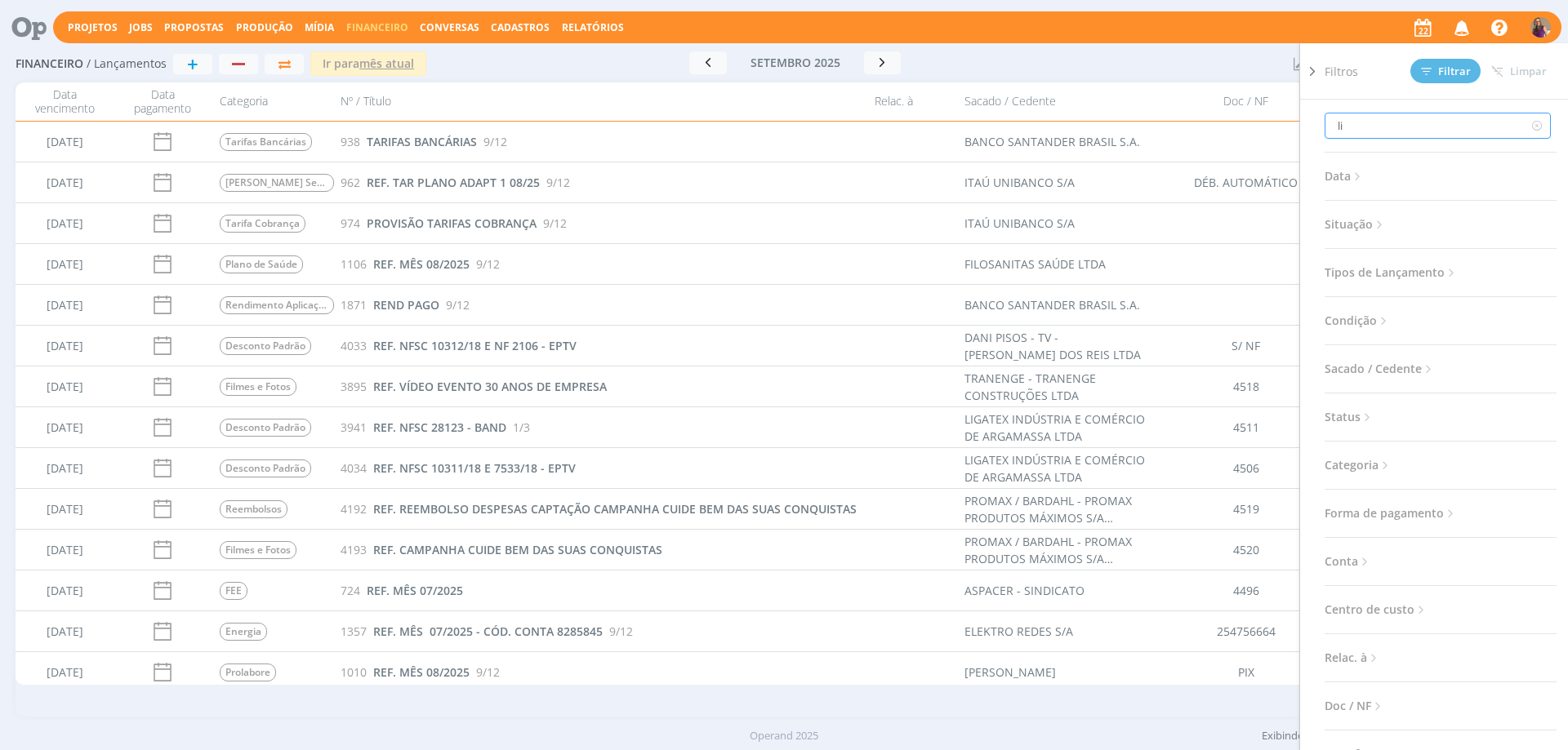
type input "lig"
type input "liga"
type input "ligate"
type input "ligatex"
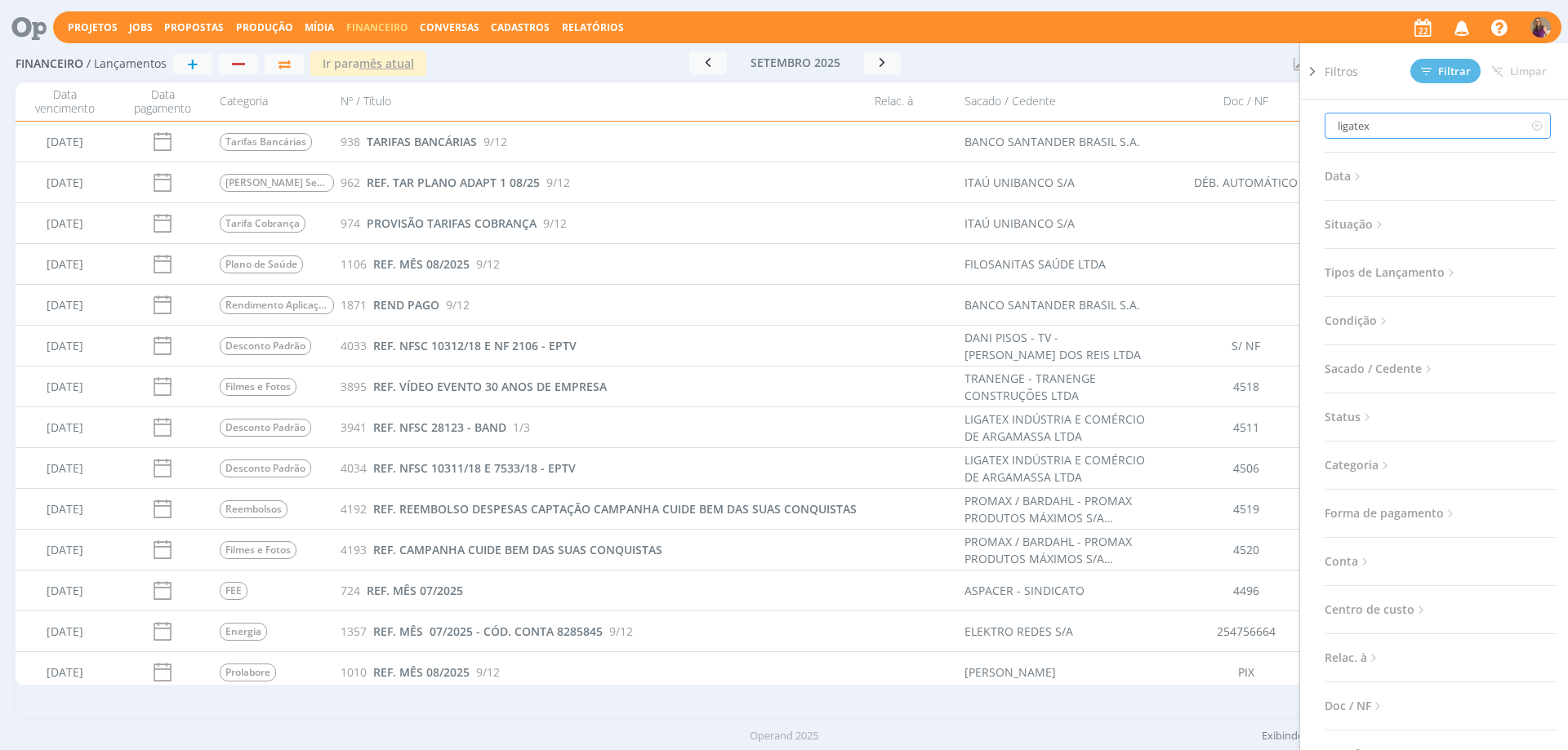
type input "ligatex"
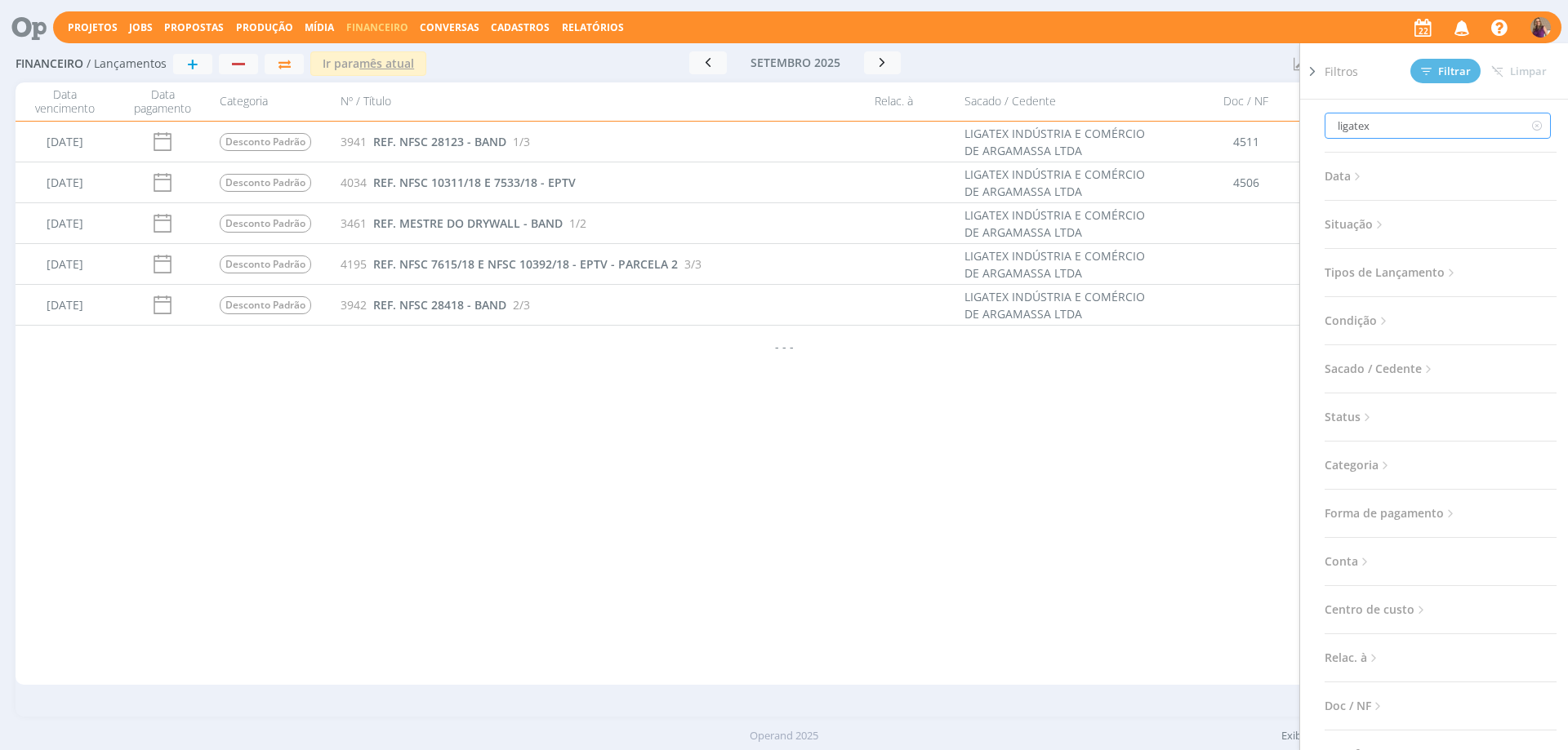
type input "ligatex"
click at [1362, 177] on icon at bounding box center [1358, 176] width 14 height 14
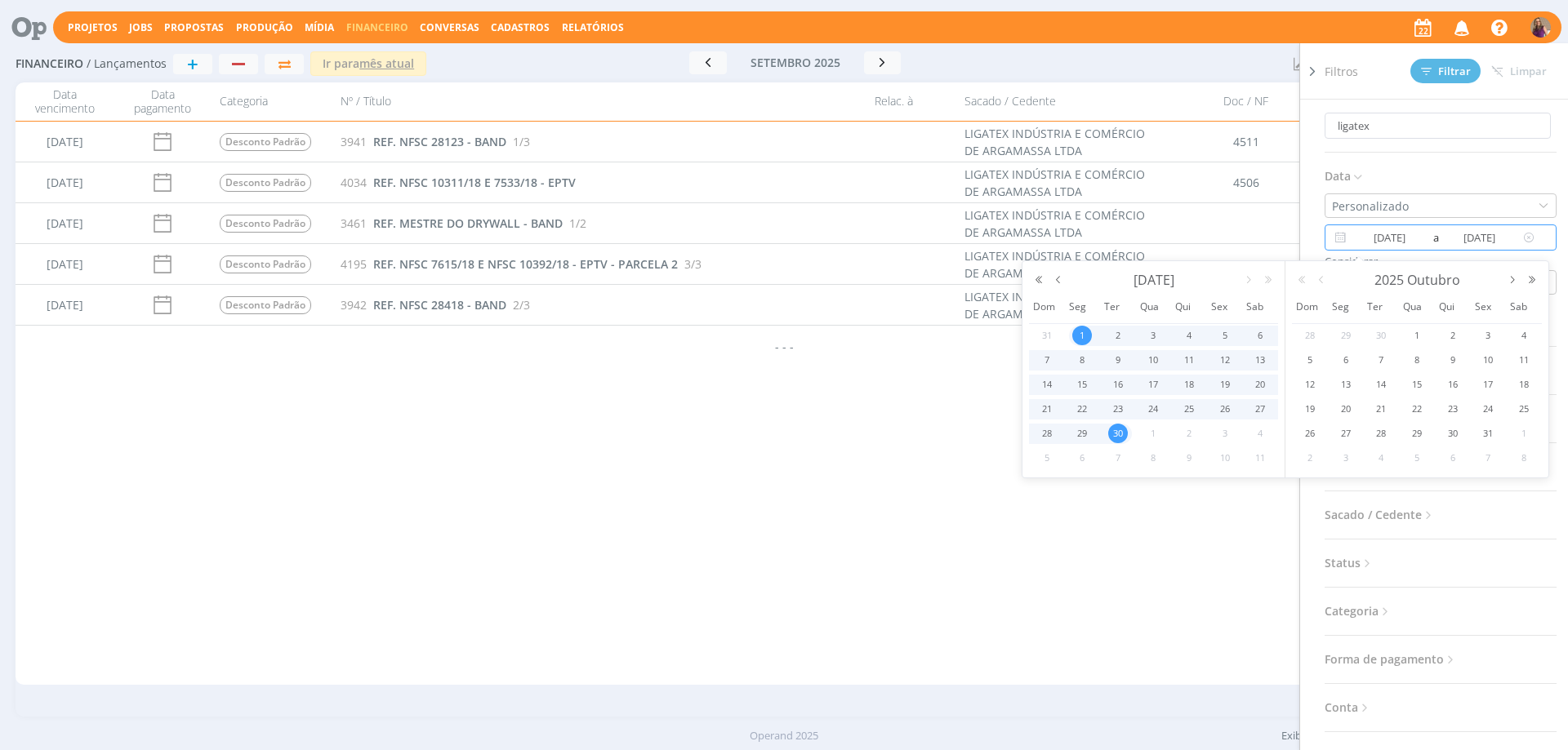
click at [1390, 243] on input "[DATE]" at bounding box center [1390, 237] width 79 height 20
click at [1056, 283] on button "button" at bounding box center [1058, 280] width 20 height 11
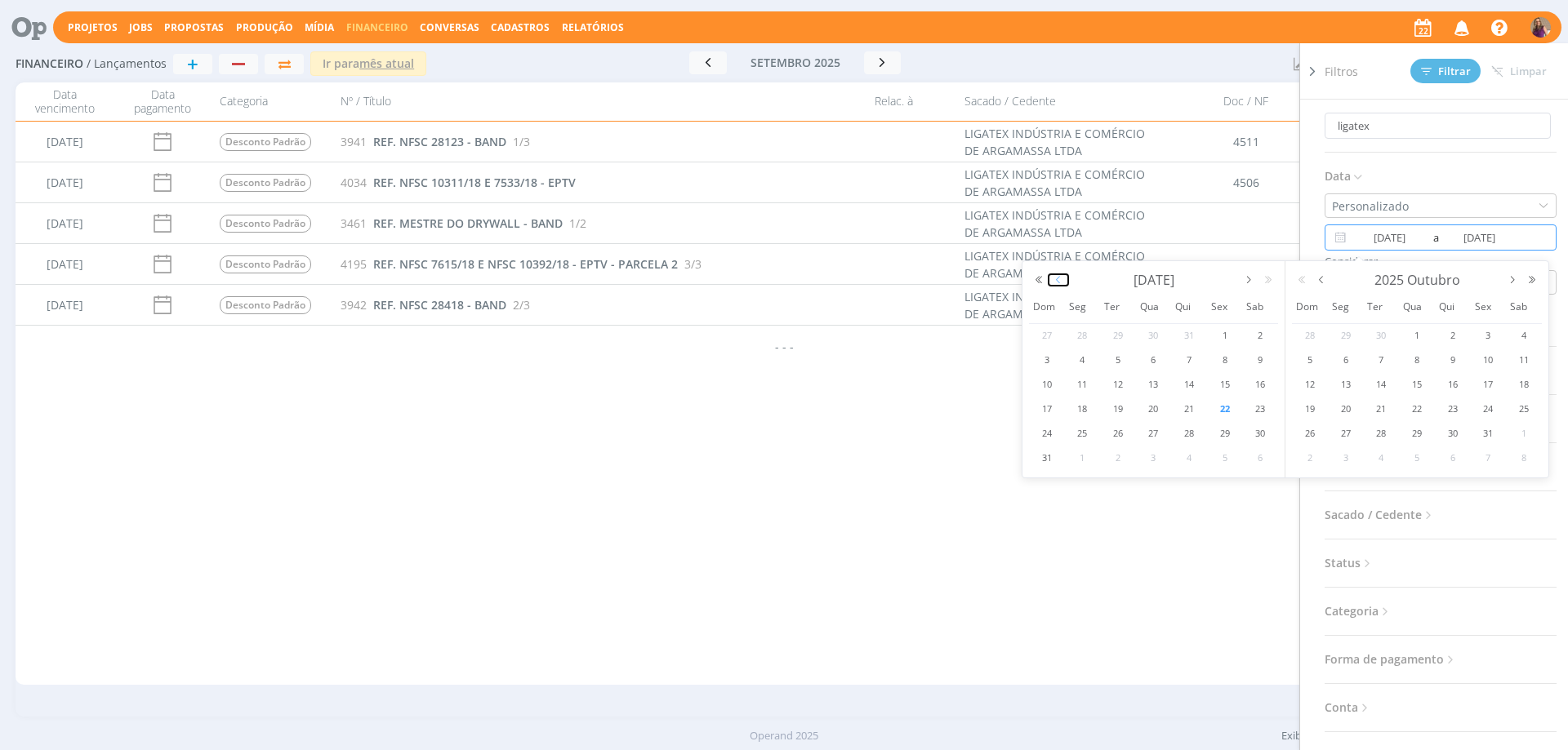
click at [1057, 283] on button "button" at bounding box center [1058, 280] width 20 height 11
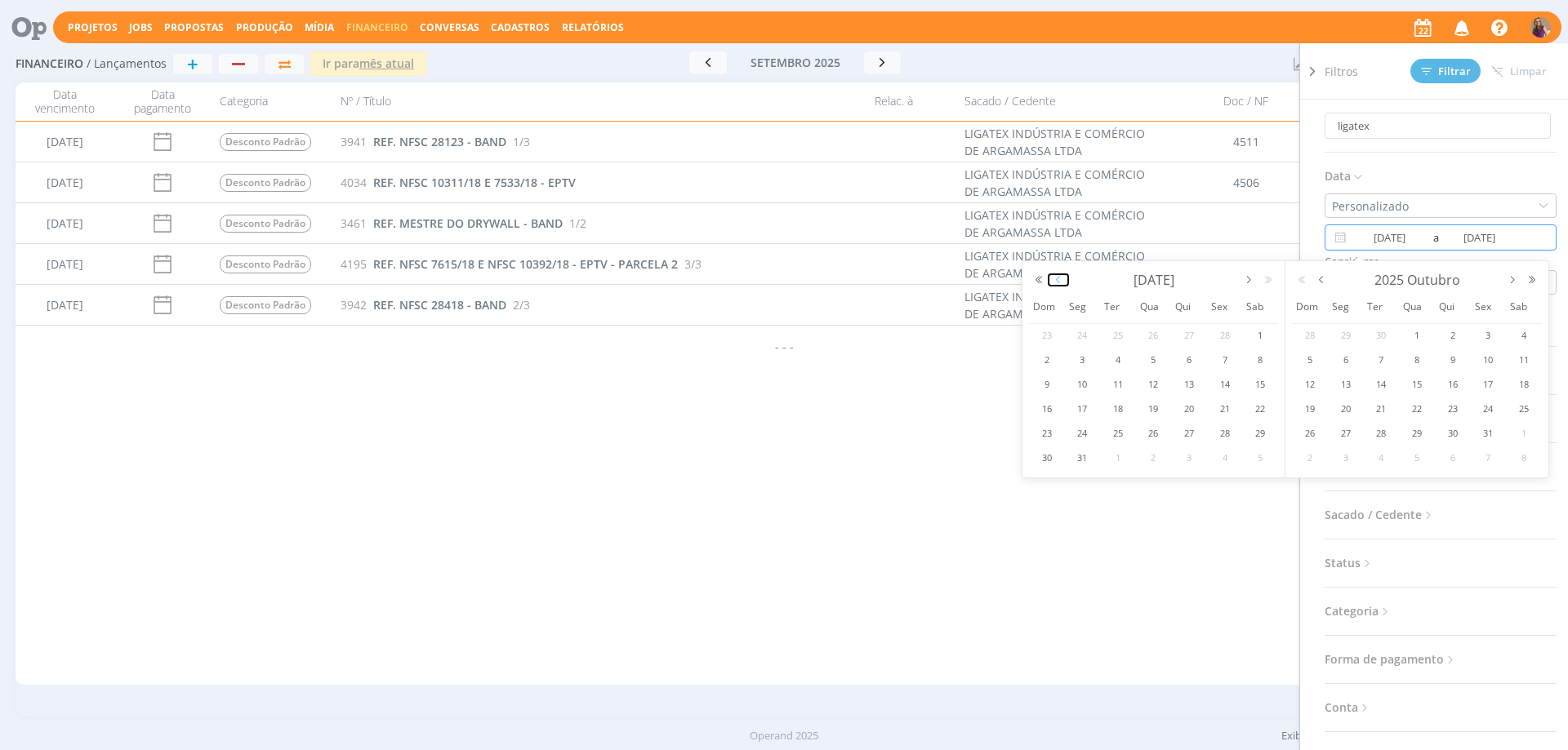
click at [1057, 283] on button "button" at bounding box center [1058, 280] width 20 height 11
click at [1154, 334] on span "1" at bounding box center [1153, 335] width 20 height 20
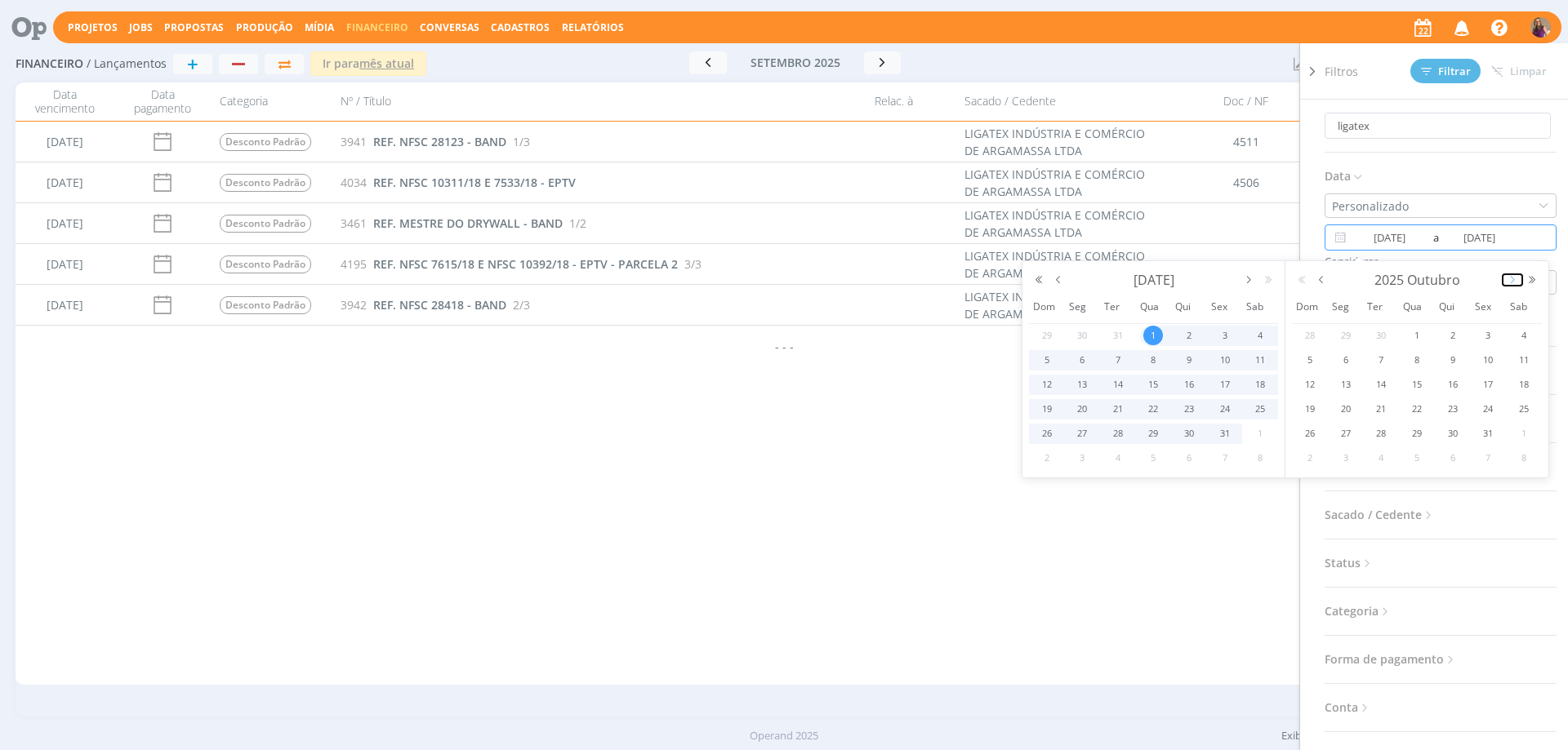
click at [1511, 283] on button "button" at bounding box center [1512, 280] width 20 height 11
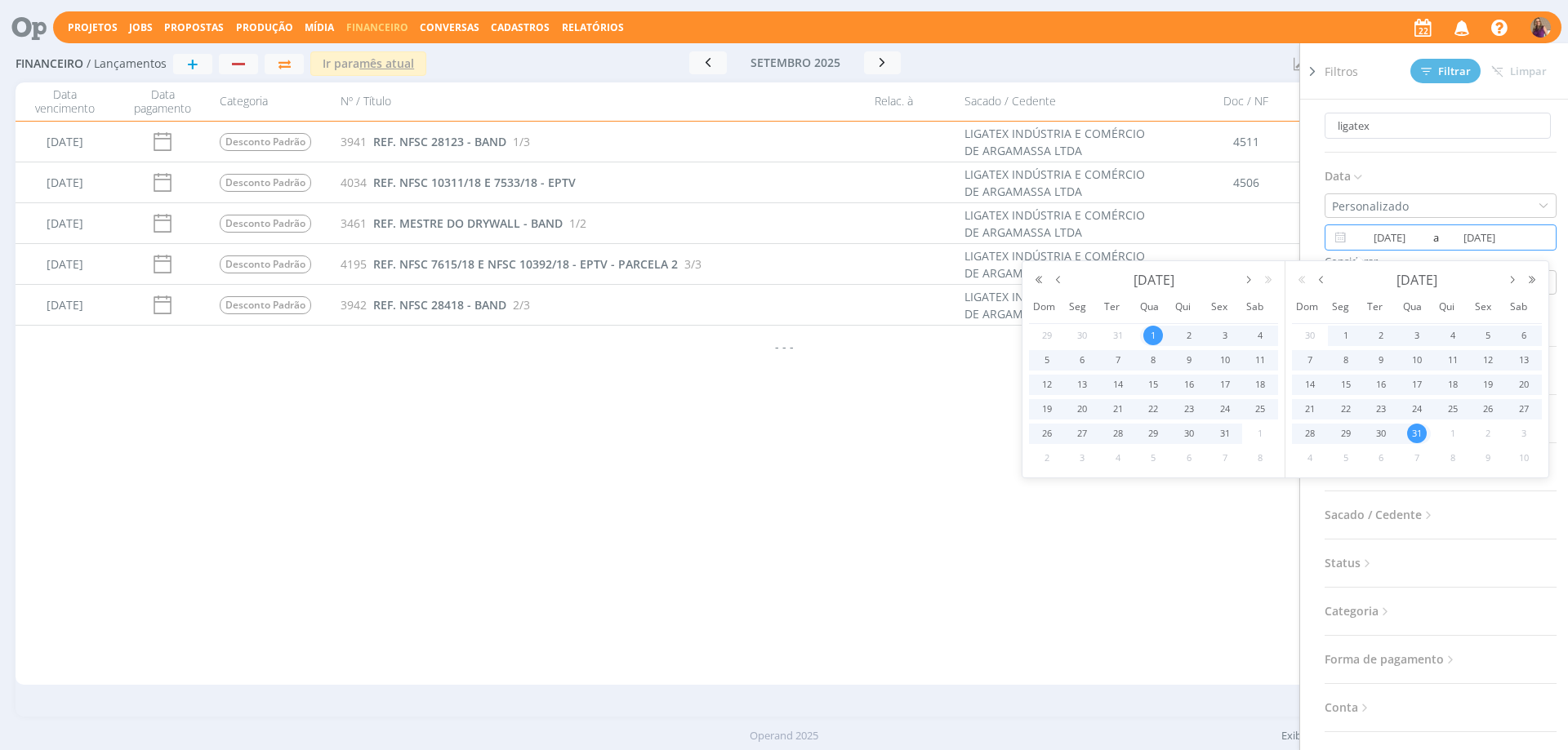
click at [1416, 429] on span "31" at bounding box center [1417, 433] width 20 height 20
type input "[DATE]"
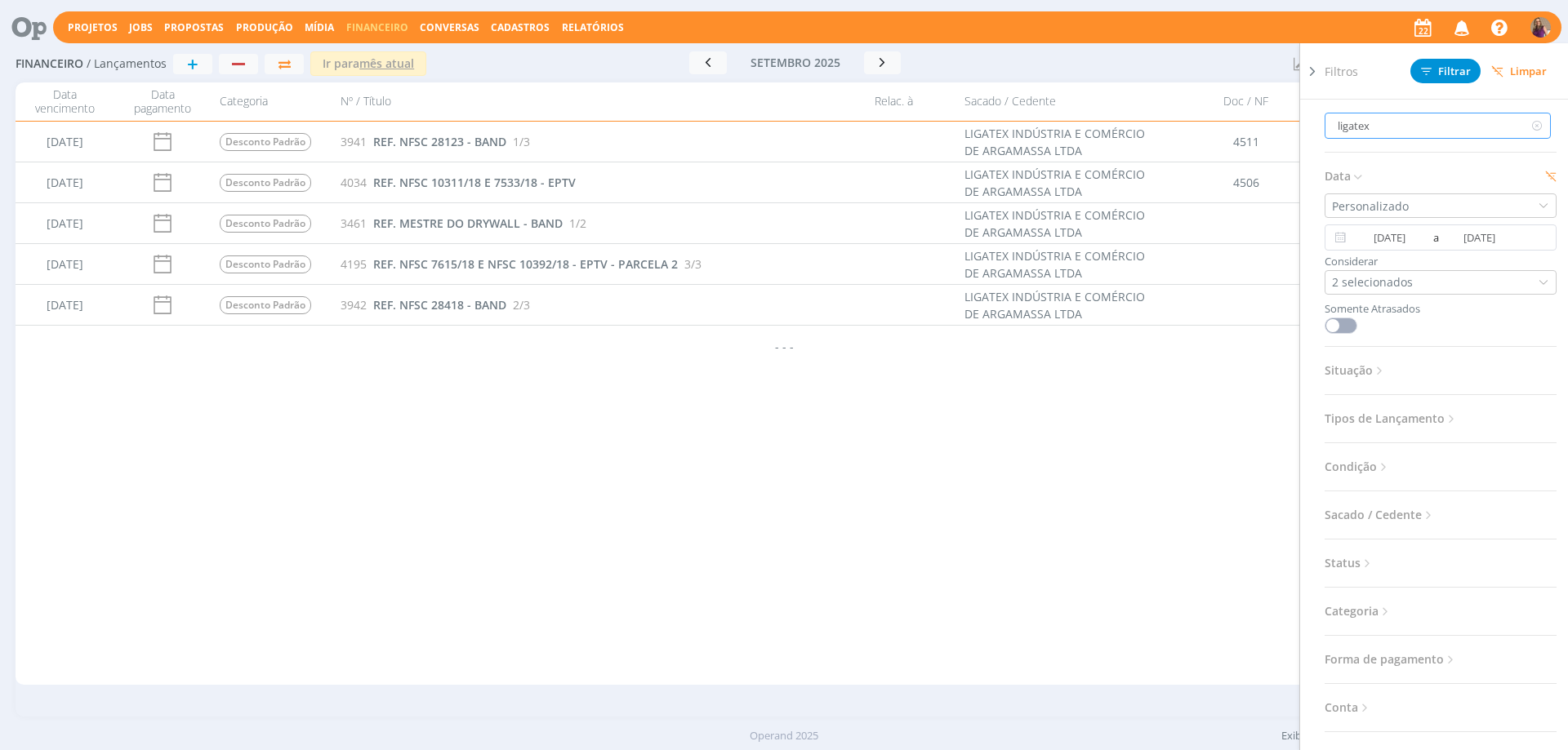
drag, startPoint x: 1403, startPoint y: 126, endPoint x: 1153, endPoint y: 138, distance: 250.3
click at [1153, 138] on div "Financeiro / Lançamentos + Ir para mês atual [DATE] < 2025 > Janeiro Fevereiro …" at bounding box center [784, 382] width 1568 height 672
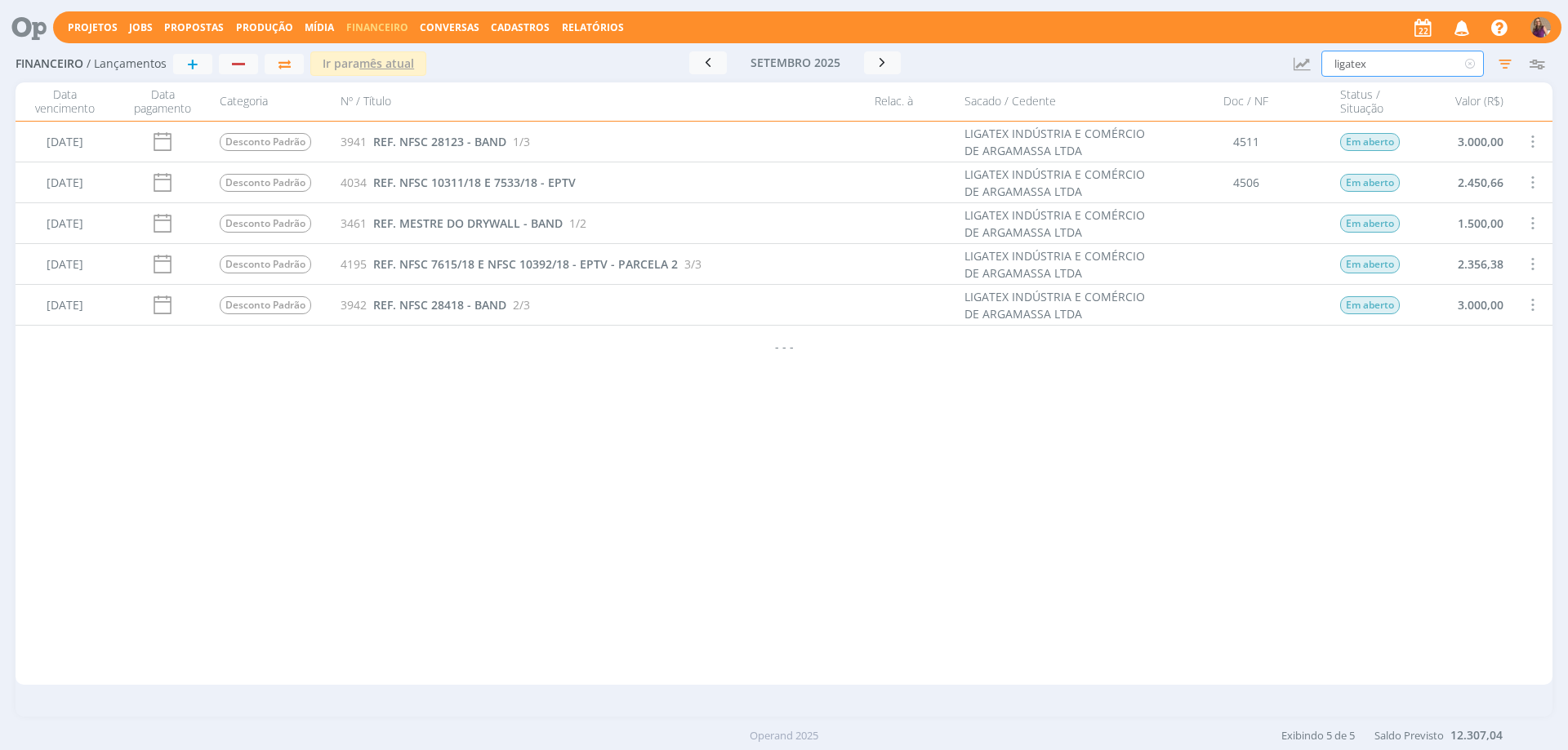
drag, startPoint x: 1362, startPoint y: 56, endPoint x: 1308, endPoint y: 54, distance: 54.0
click at [1308, 54] on div "Financeiro / Lançamentos + Ir para mês atual [DATE] < 2025 > Janeiro Fevereiro …" at bounding box center [784, 65] width 1537 height 38
type input "aspacer"
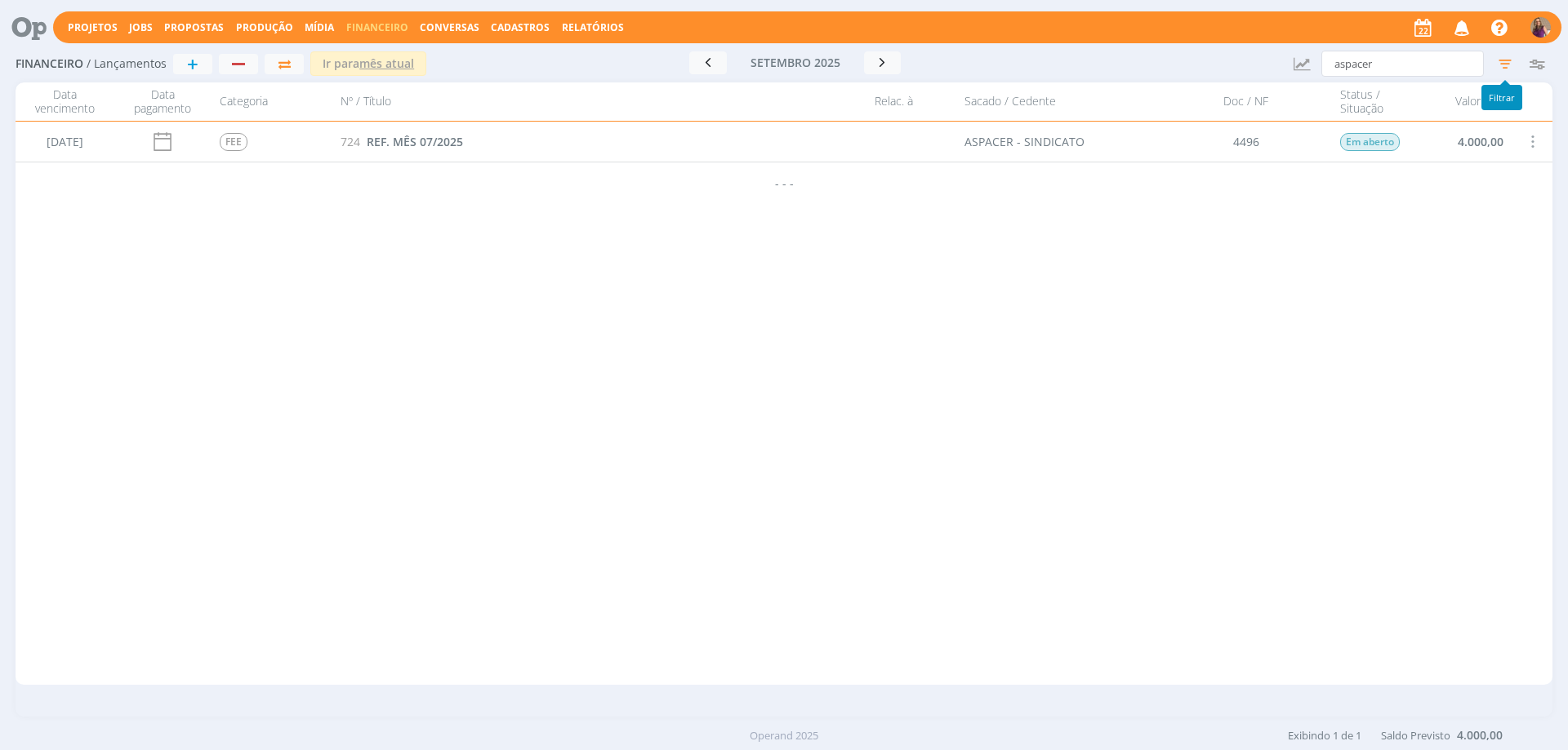
click at [1502, 64] on icon "button" at bounding box center [1504, 63] width 29 height 29
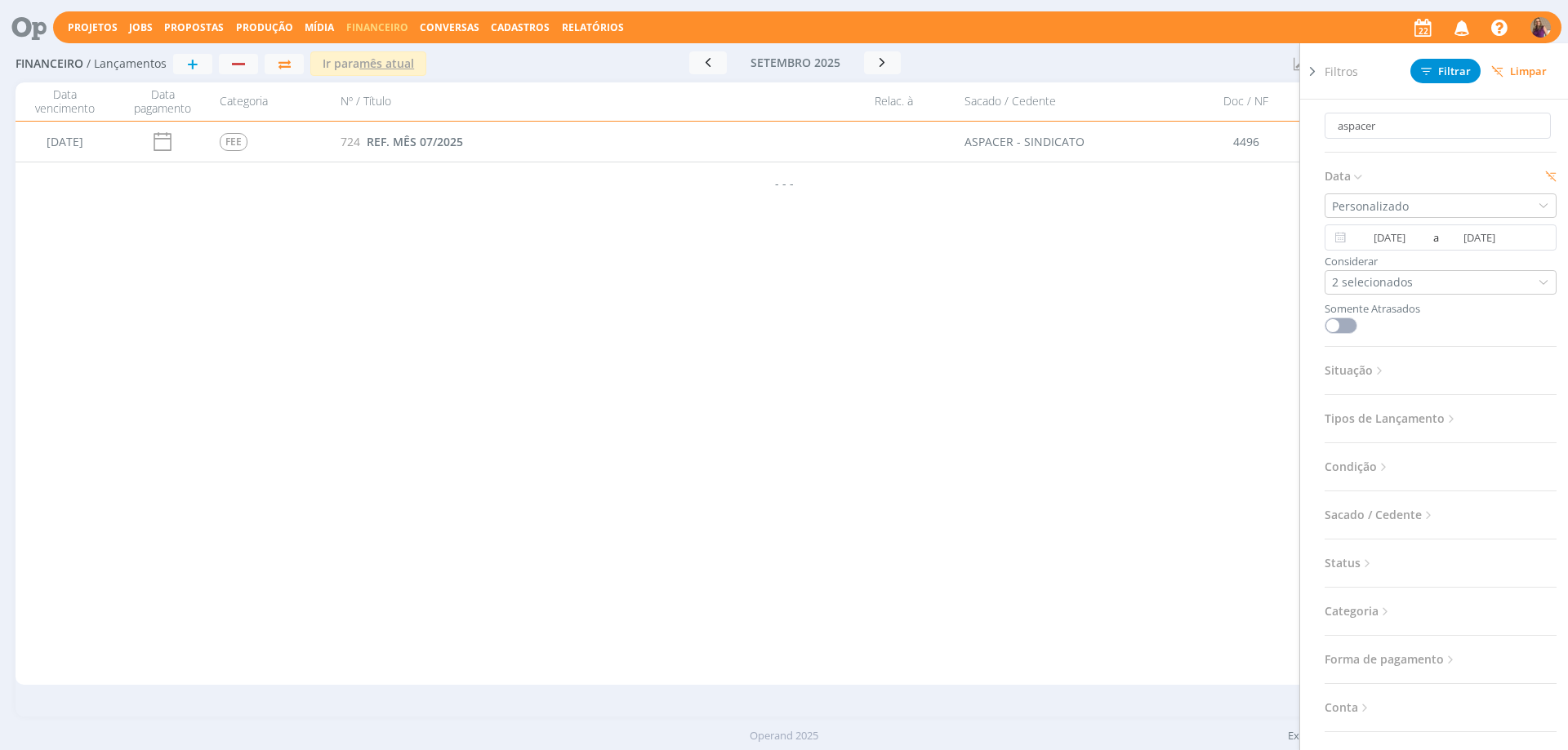
click at [1384, 371] on icon at bounding box center [1379, 371] width 14 height 14
click at [1458, 74] on span "Filtrar" at bounding box center [1445, 70] width 50 height 10
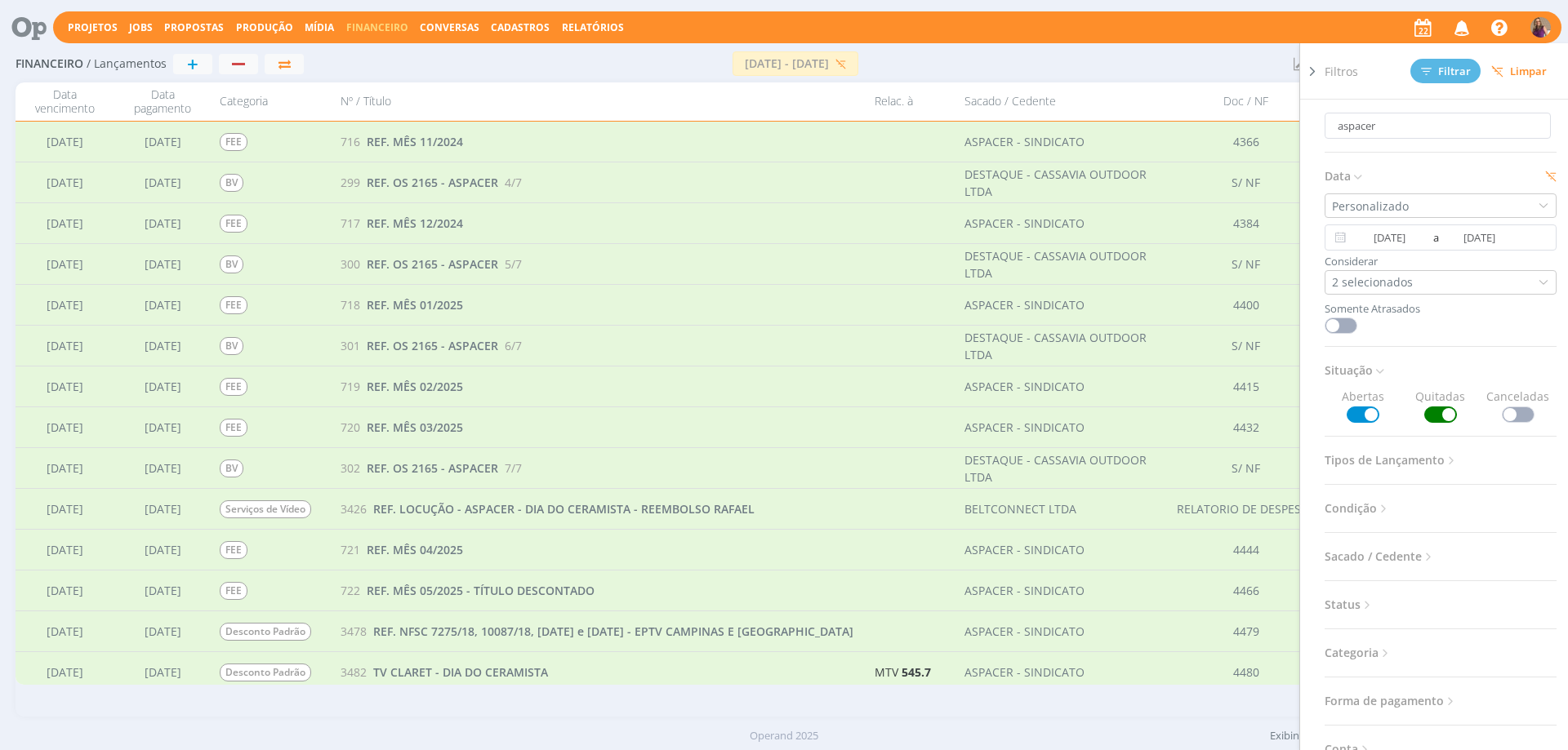
click at [1310, 72] on icon at bounding box center [1312, 71] width 16 height 17
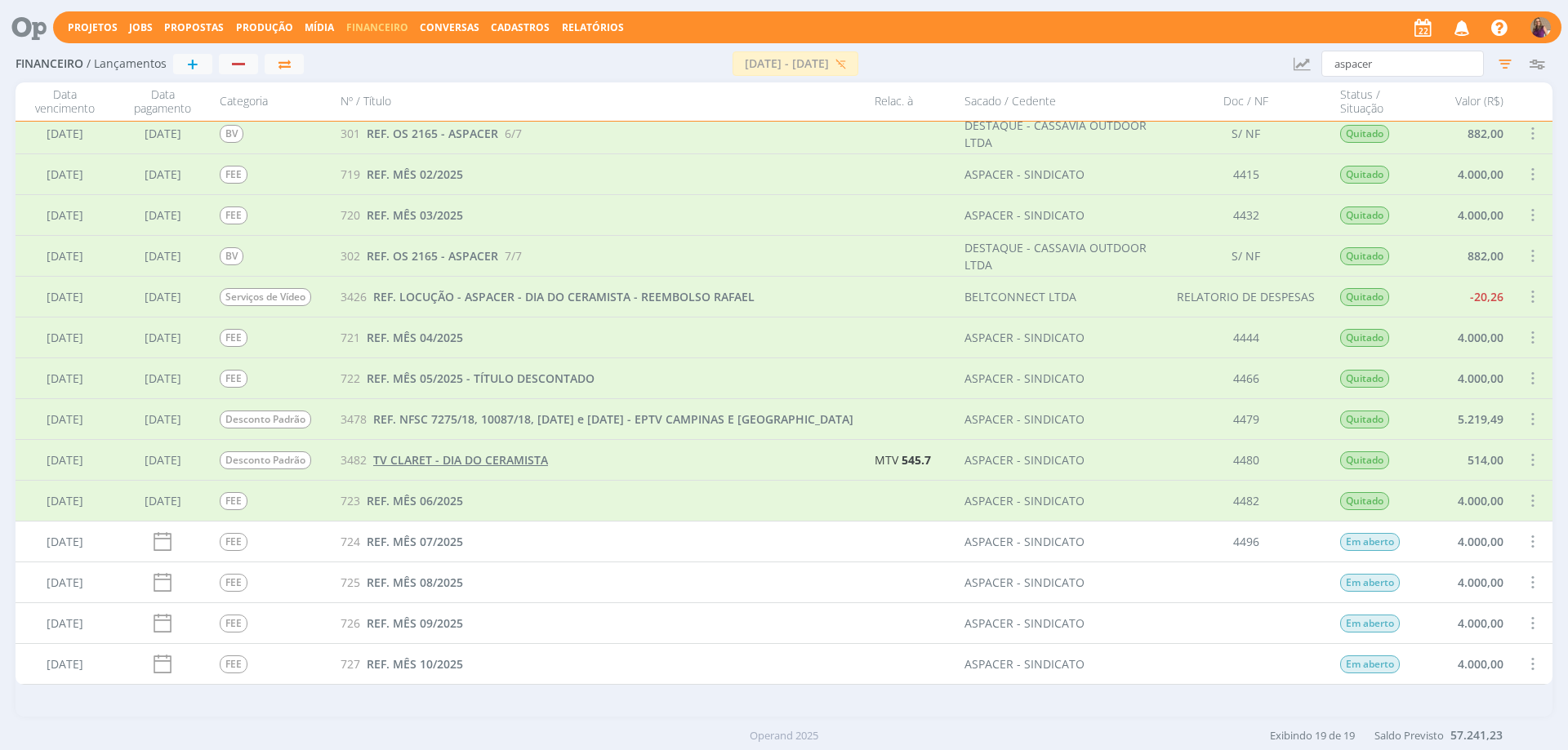
scroll to position [253, 0]
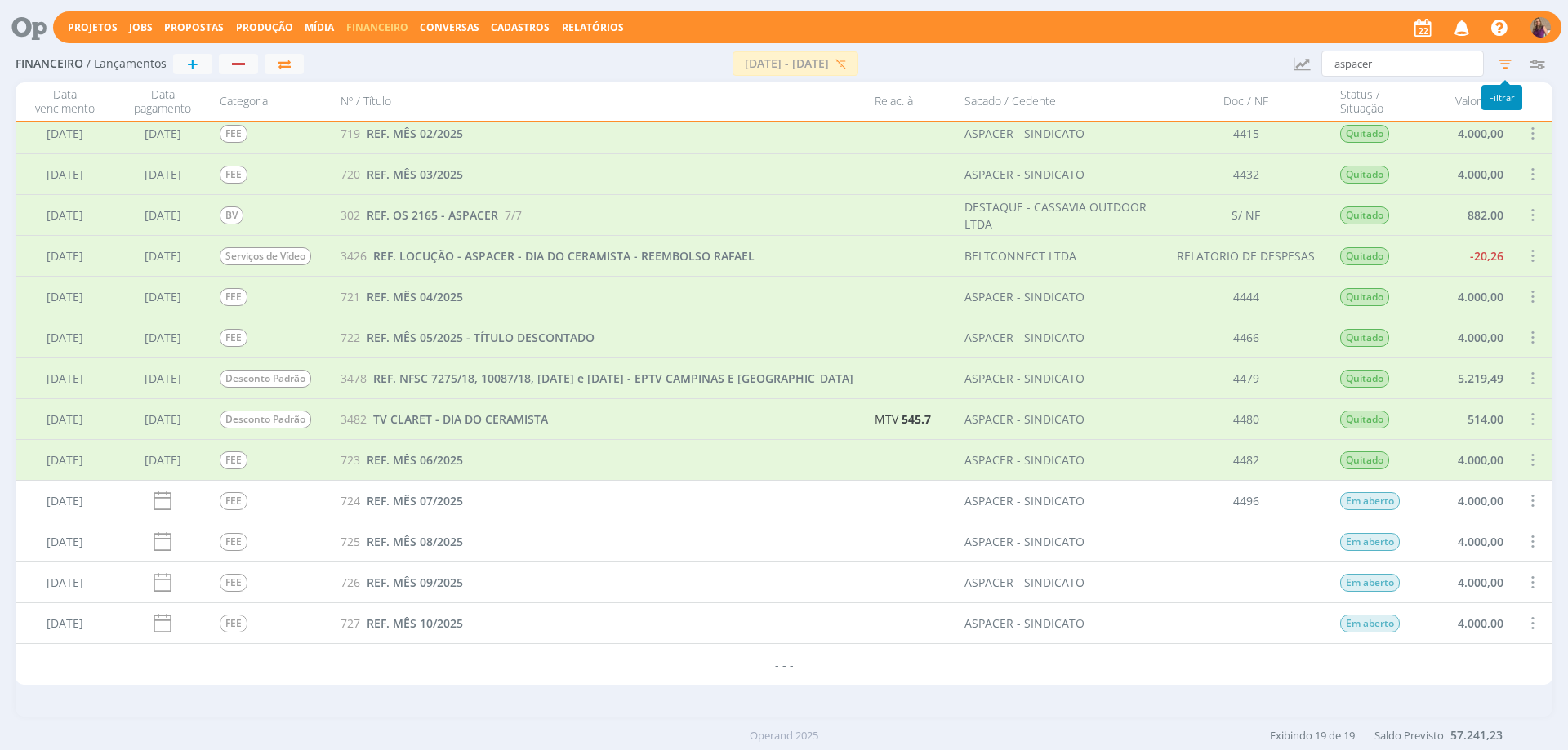
click at [1507, 68] on icon "button" at bounding box center [1504, 63] width 29 height 29
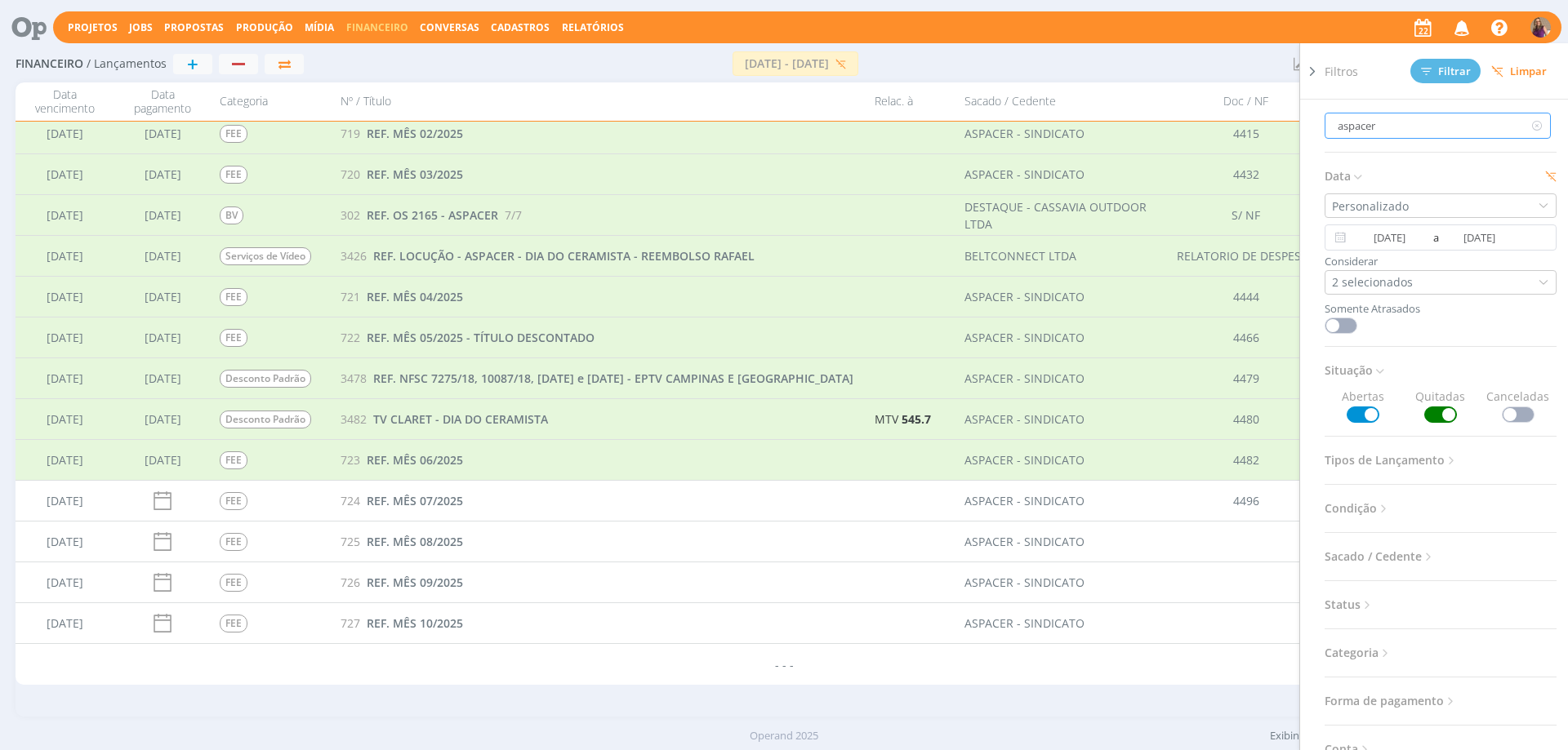
drag, startPoint x: 1433, startPoint y: 116, endPoint x: 1290, endPoint y: 121, distance: 143.1
click at [1292, 121] on div "Financeiro / Lançamentos + [DATE] - [DATE] [GEOGRAPHIC_DATA] Atualizar Saldos R…" at bounding box center [784, 382] width 1568 height 672
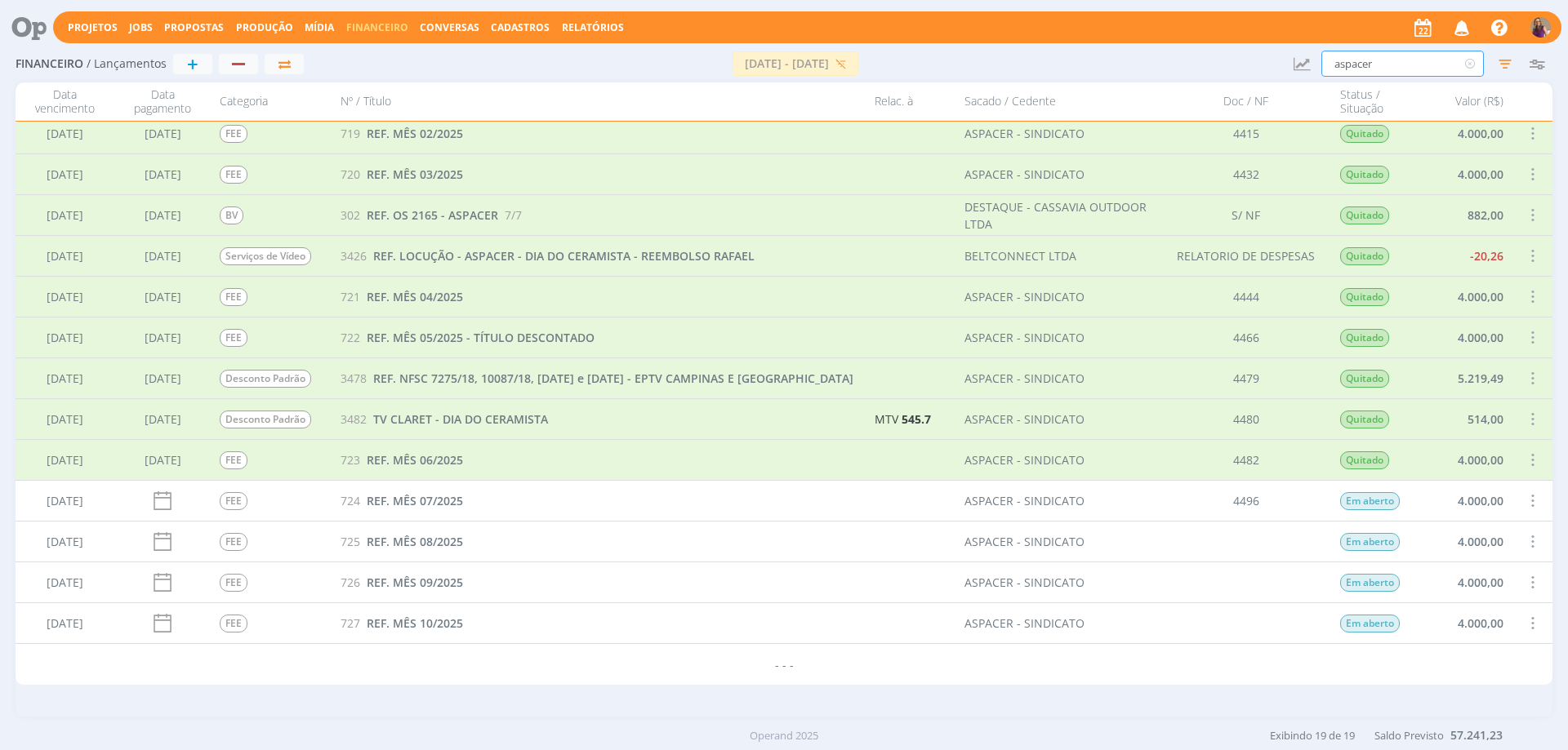
drag, startPoint x: 1391, startPoint y: 66, endPoint x: 1264, endPoint y: 54, distance: 127.6
click at [1264, 54] on div "Financeiro / Lançamentos + [DATE] - [DATE] [GEOGRAPHIC_DATA] Atualizar Saldos R…" at bounding box center [784, 65] width 1537 height 38
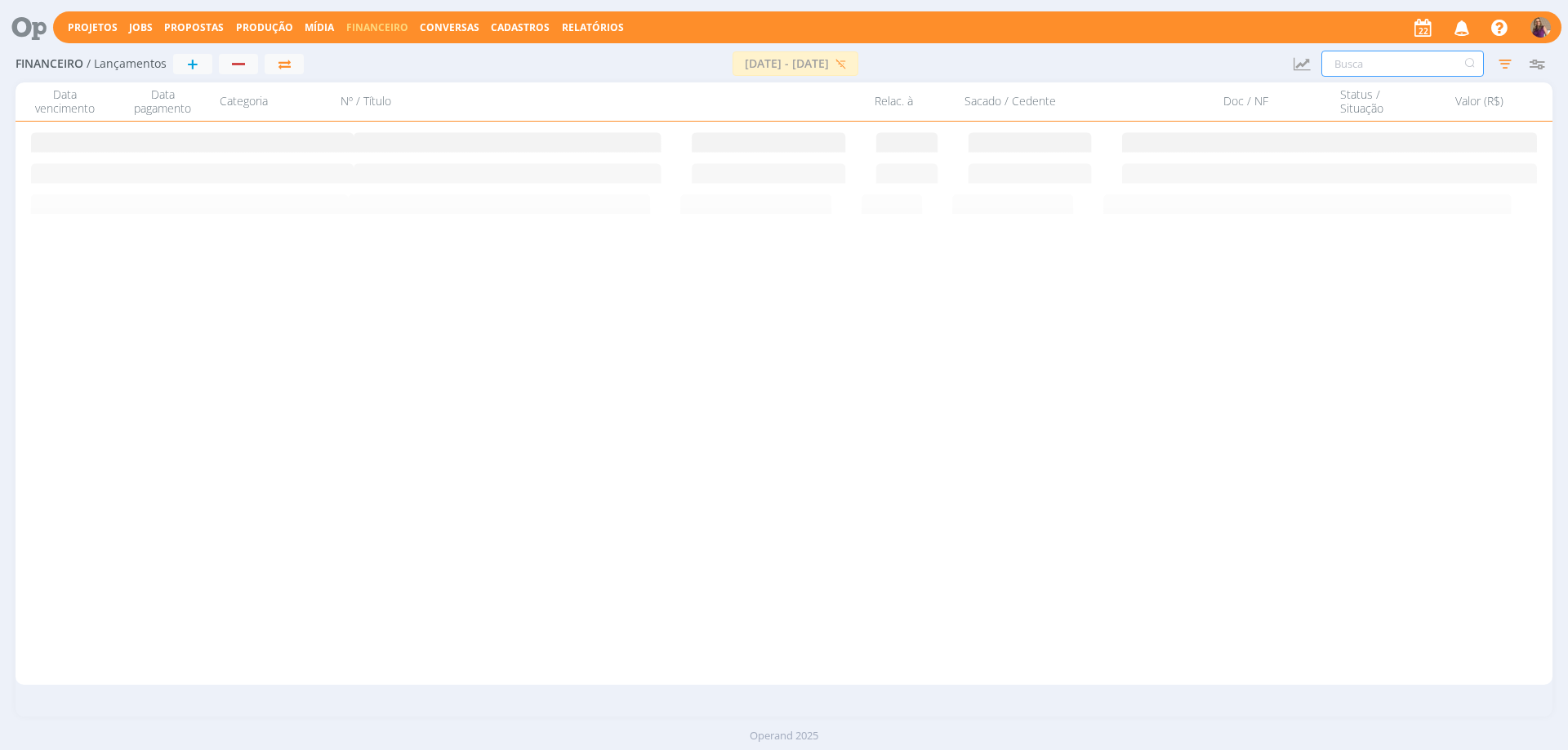
scroll to position [0, 0]
click at [1505, 59] on icon "button" at bounding box center [1504, 63] width 29 height 29
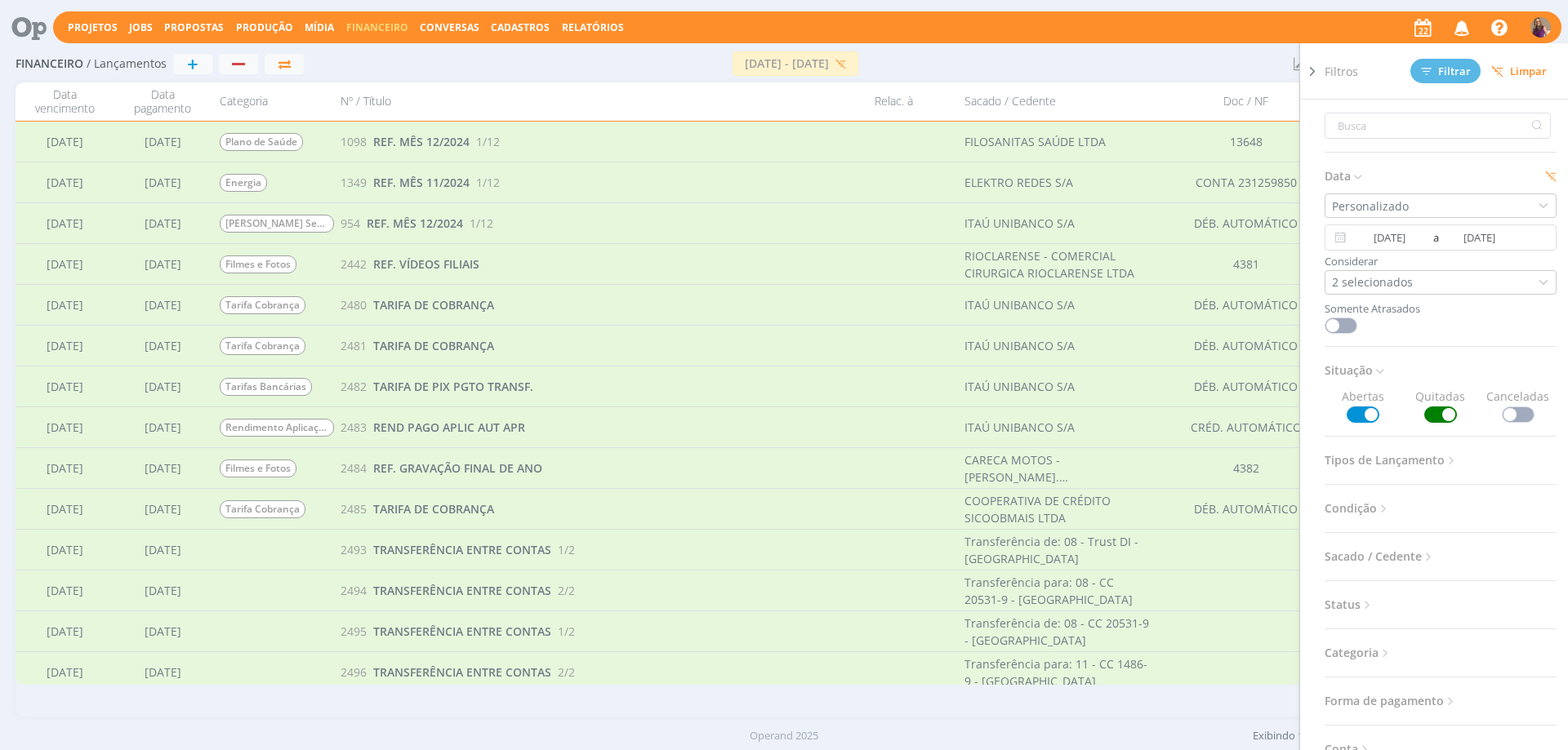
click at [1426, 417] on span at bounding box center [1440, 414] width 33 height 16
click at [1404, 234] on input "[DATE]" at bounding box center [1390, 237] width 79 height 20
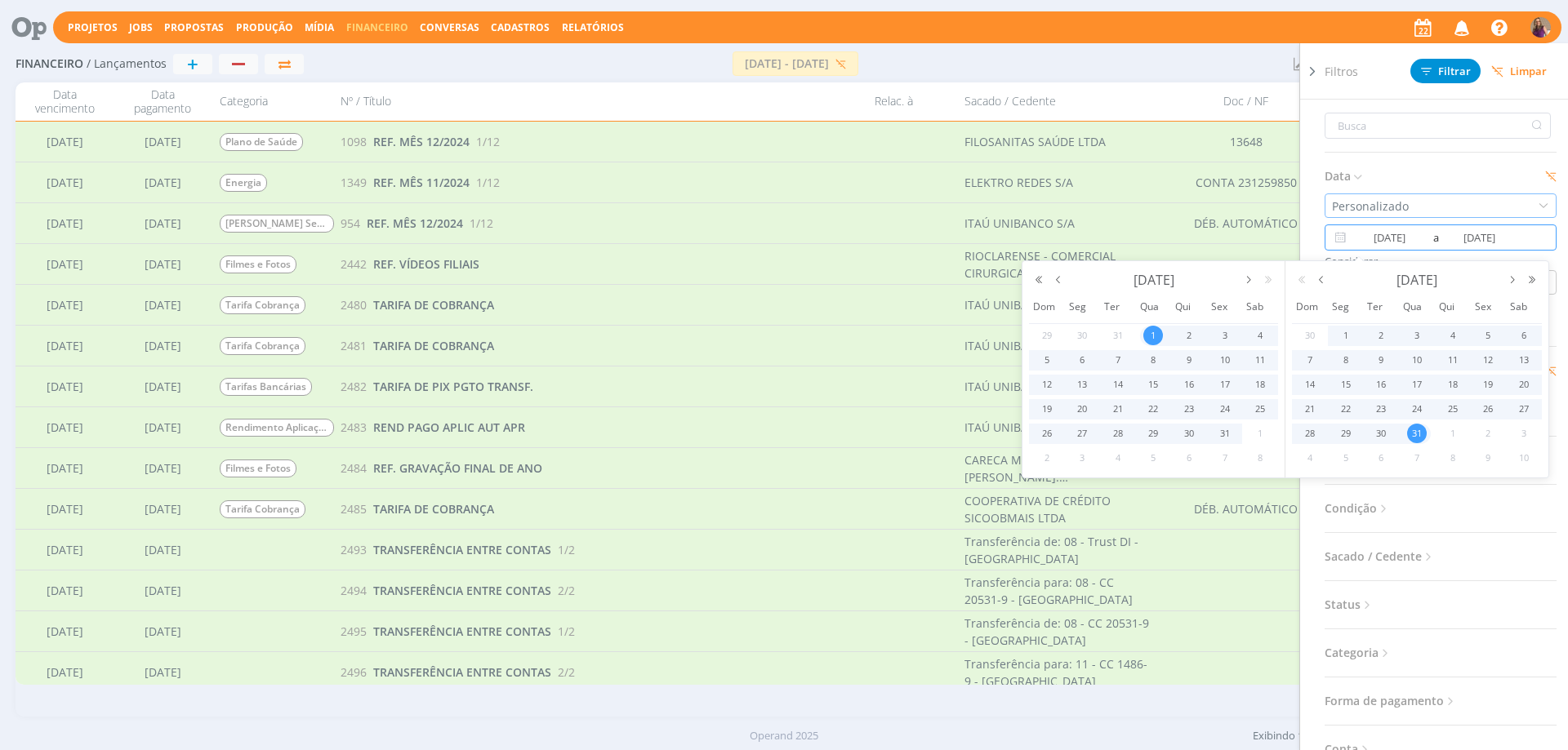
click at [1452, 195] on div "Personalizado" at bounding box center [1440, 206] width 232 height 24
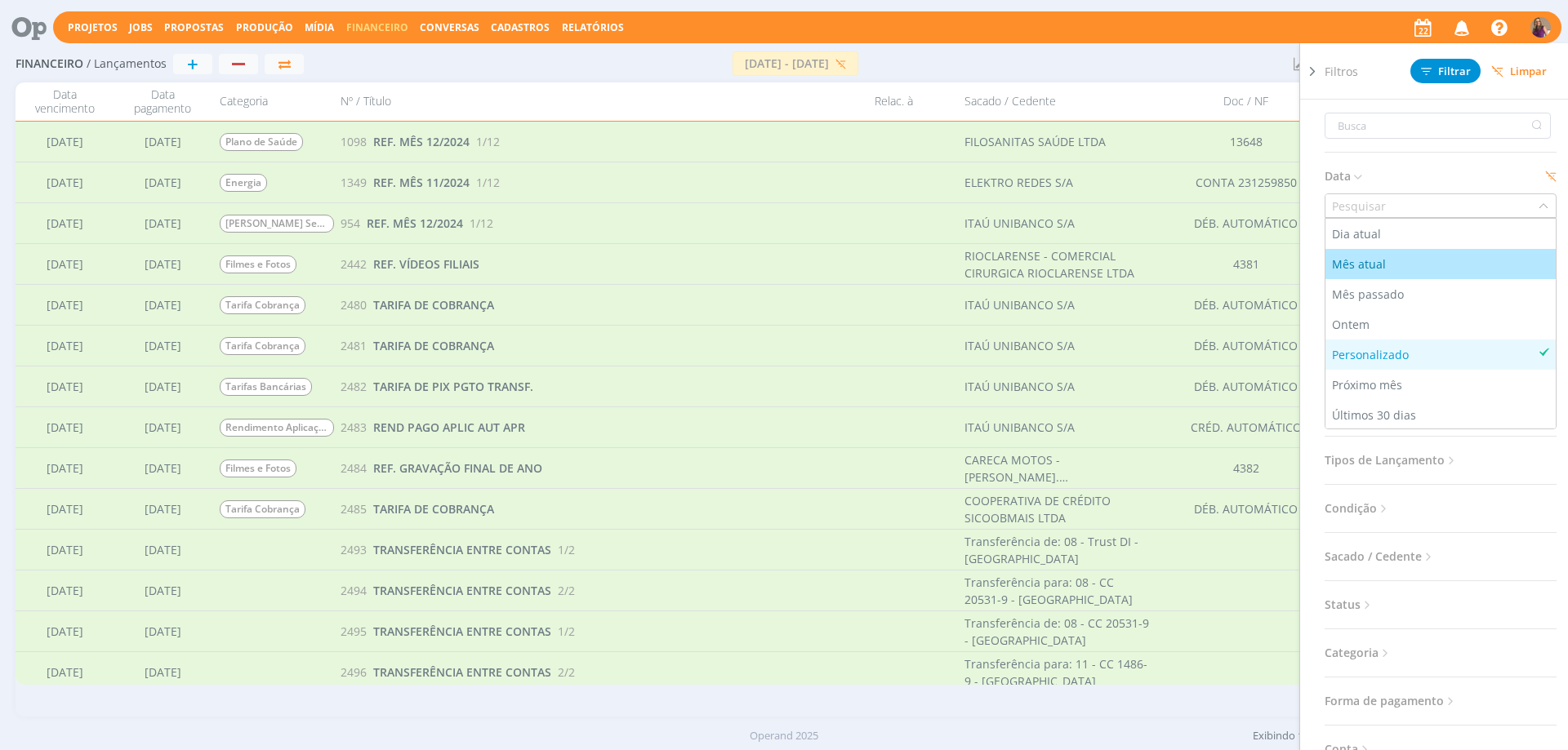
click at [1394, 262] on div "Mês atual" at bounding box center [1440, 264] width 217 height 17
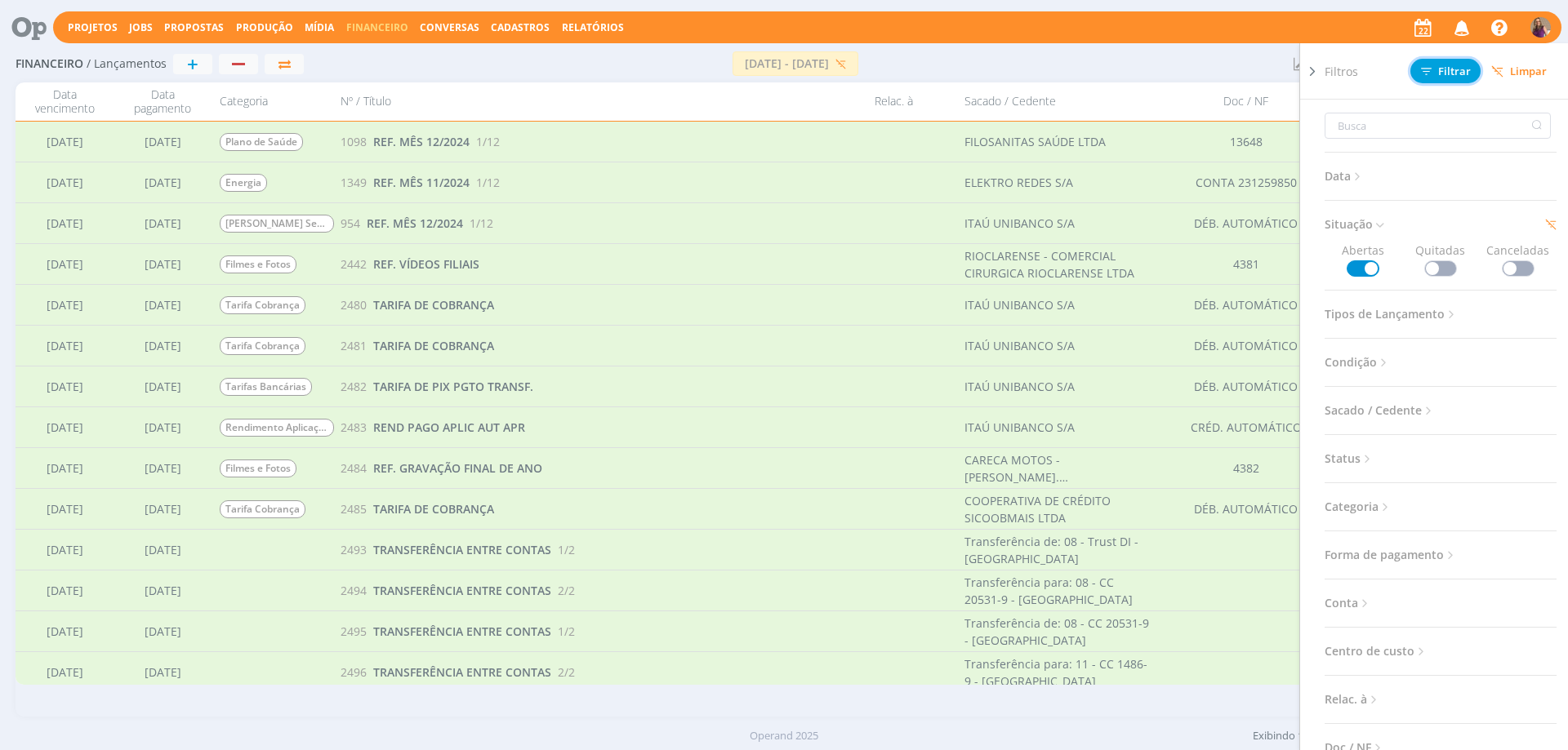
click at [1460, 63] on button "Filtrar" at bounding box center [1445, 71] width 70 height 24
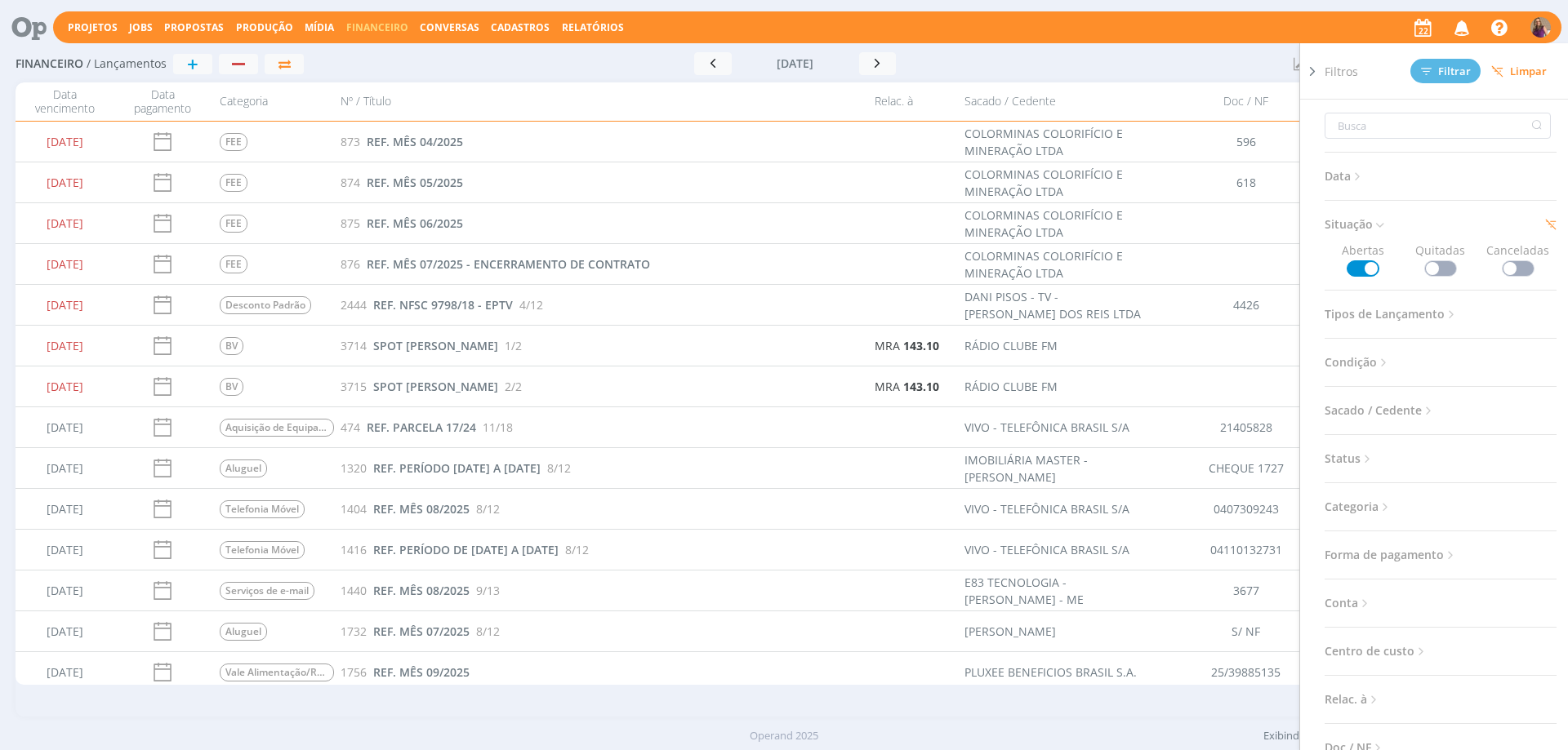
click at [1310, 74] on icon at bounding box center [1312, 71] width 16 height 17
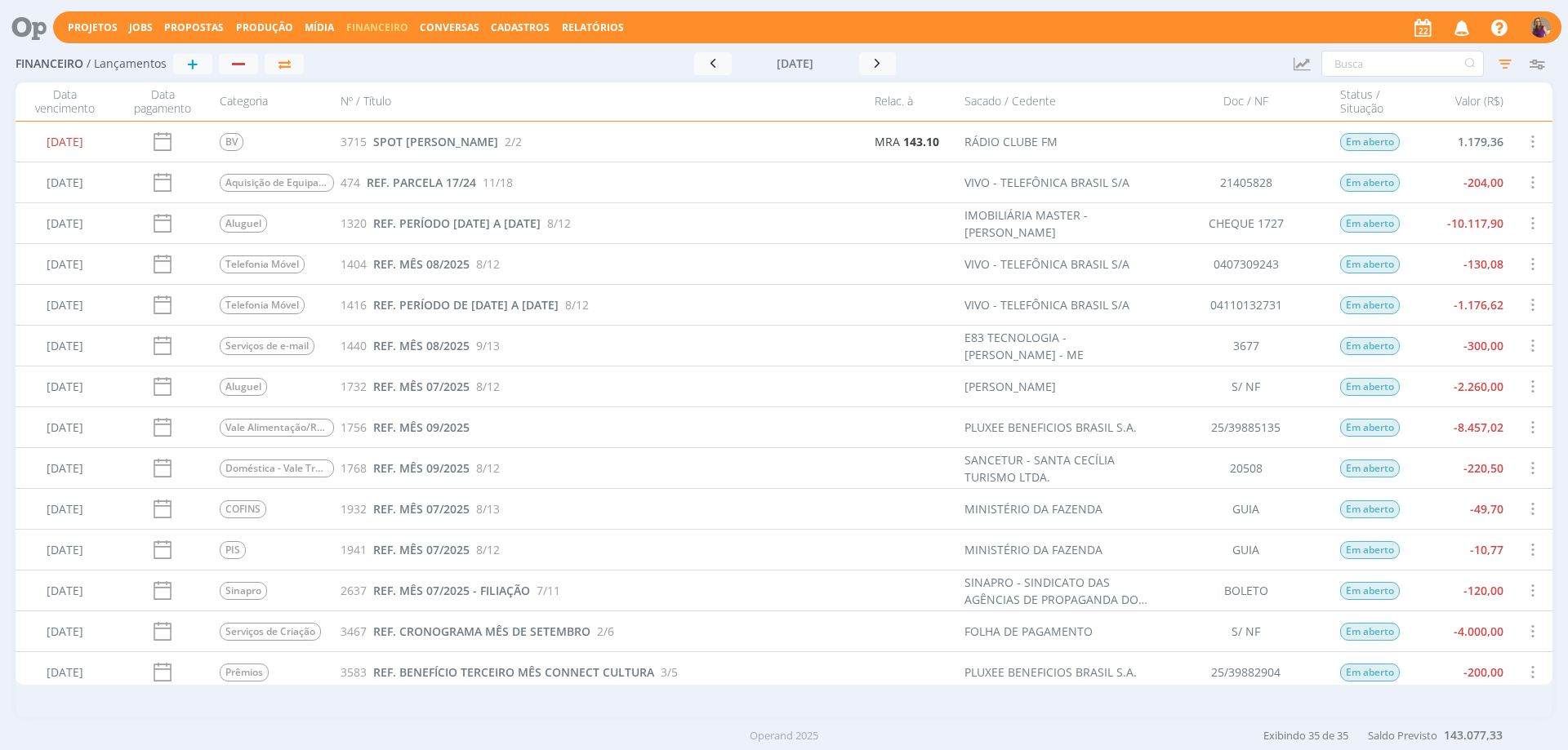
scroll to position [490, 0]
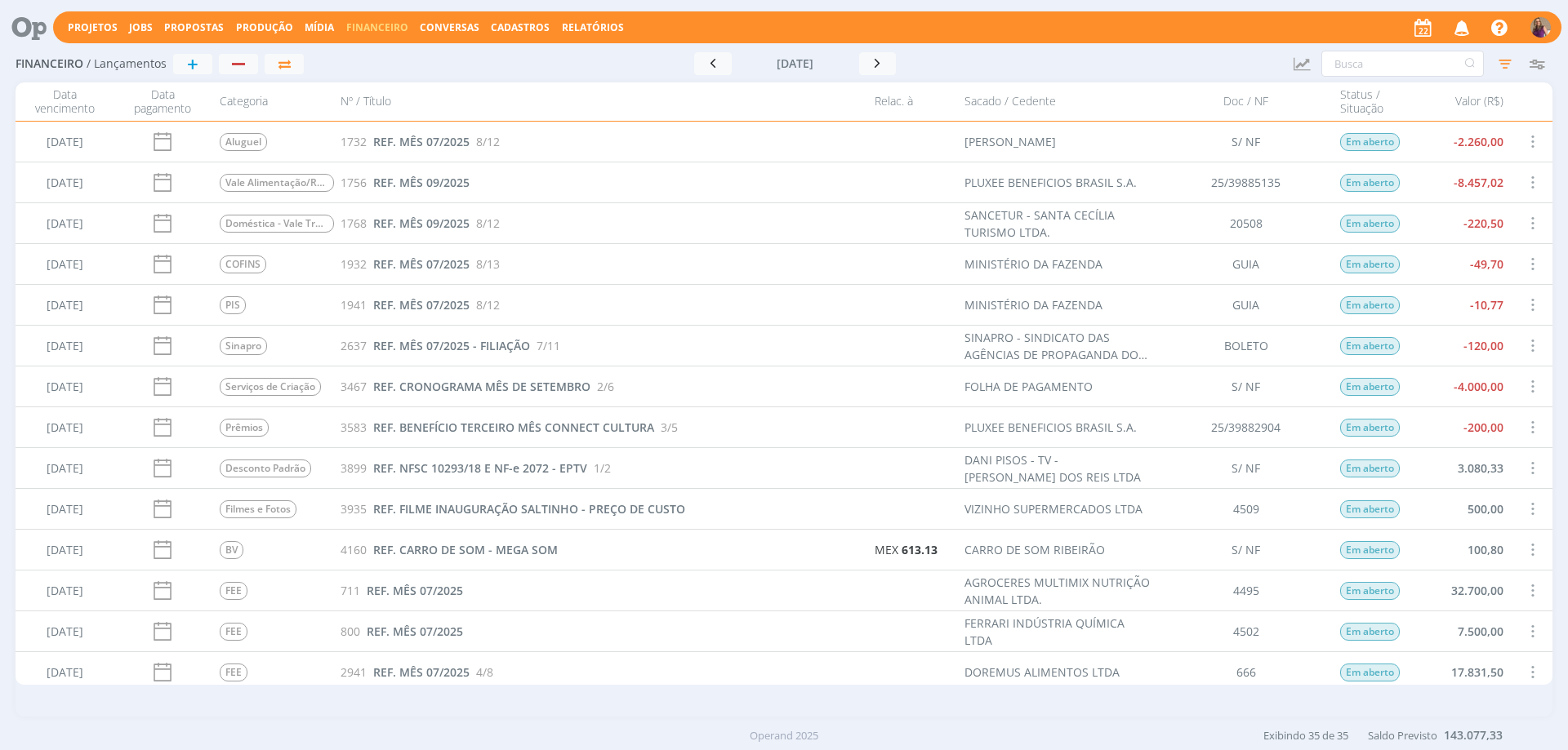
click at [1528, 470] on span at bounding box center [1531, 467] width 18 height 22
click at [1455, 461] on div "Selecionar" at bounding box center [1483, 458] width 161 height 23
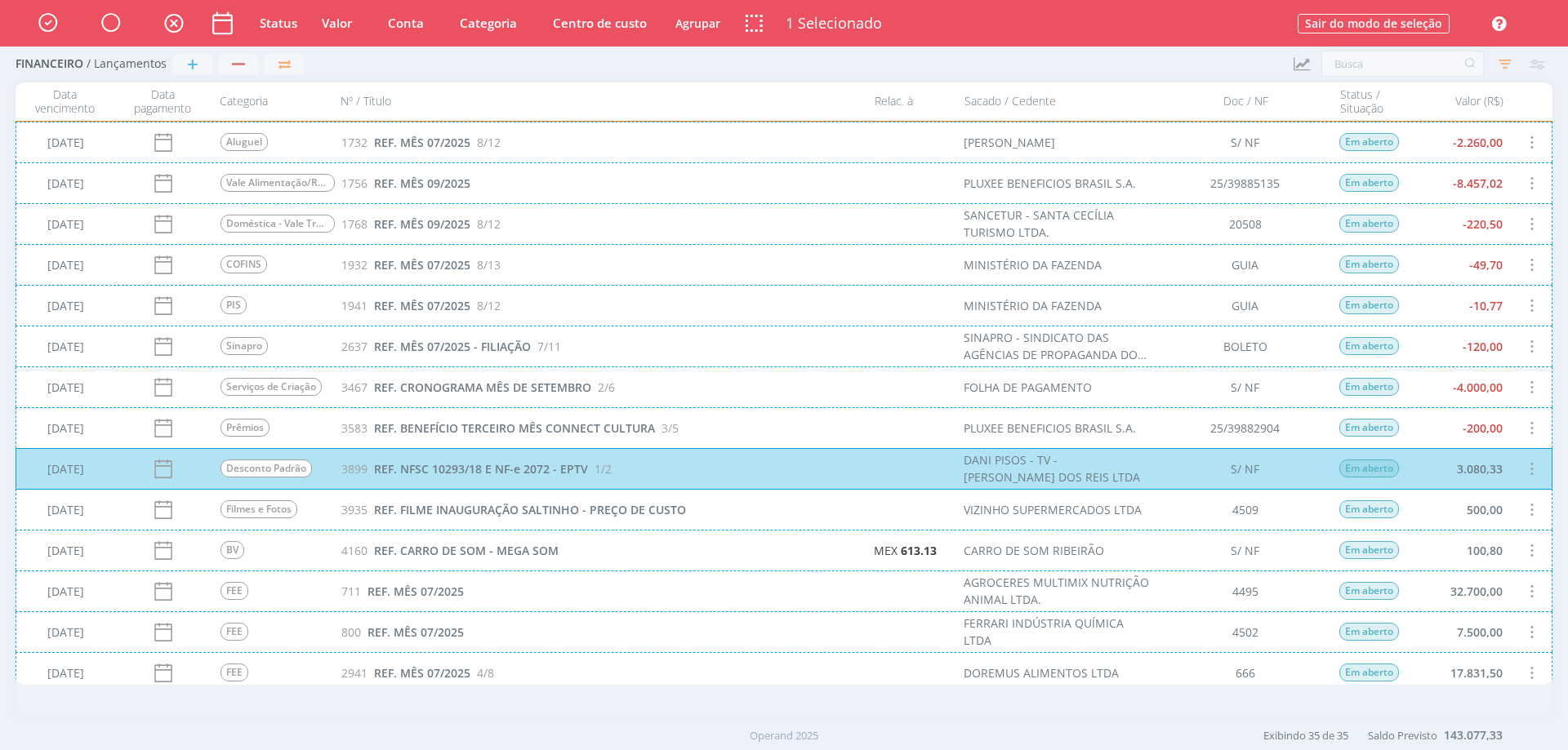
click at [1525, 507] on div "[DATE] Filmes e Fotos 3935 REF. FILME INAUGURAÇÃO SALTINHO - PREÇO DE CUSTO VIZ…" at bounding box center [784, 509] width 1537 height 40
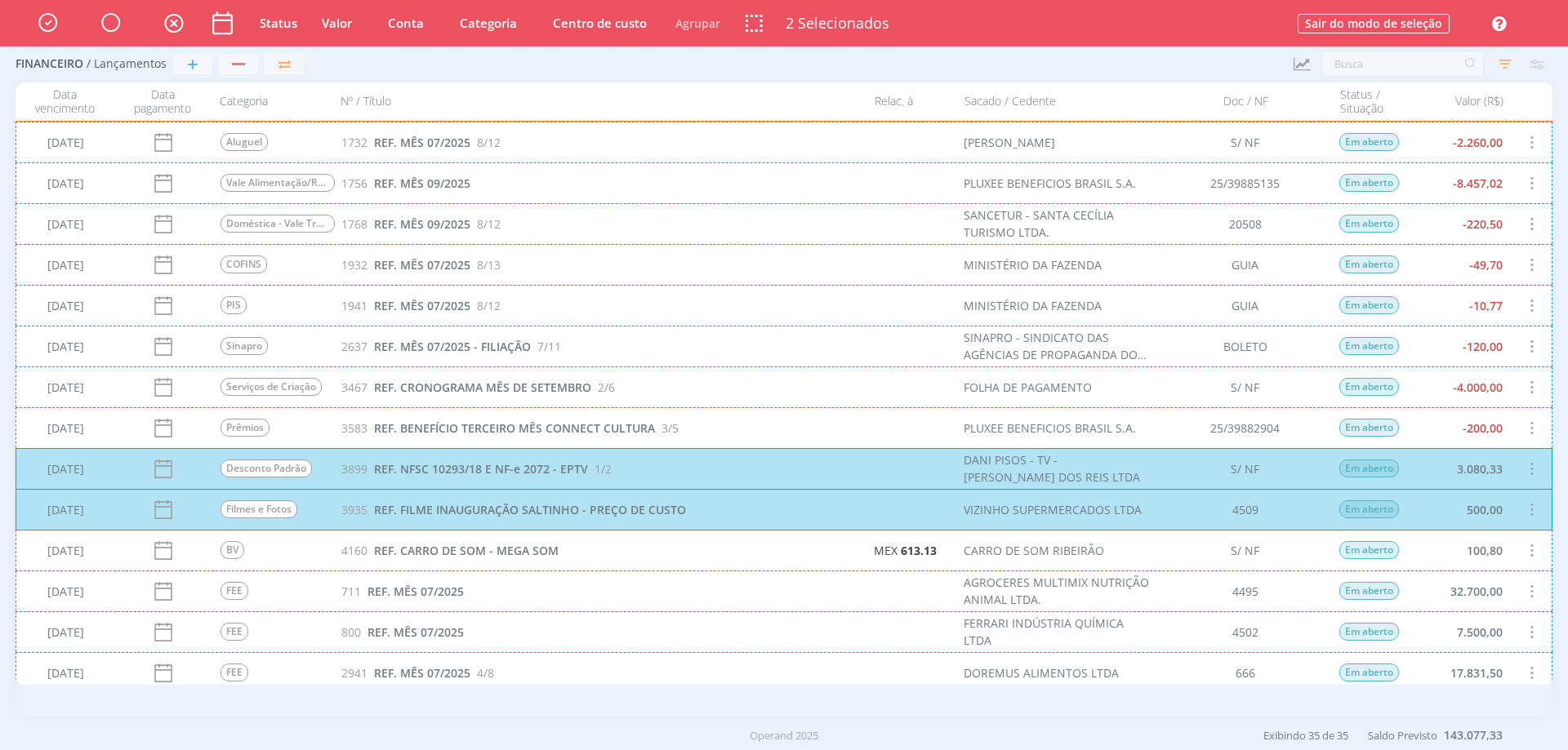
click at [1528, 543] on div "[DATE] BV 4160 REF. CARRO DE SOM - MEGA SOM MEX 613.13 CARRO DE SOM RIBEIRÃO S/…" at bounding box center [784, 549] width 1537 height 40
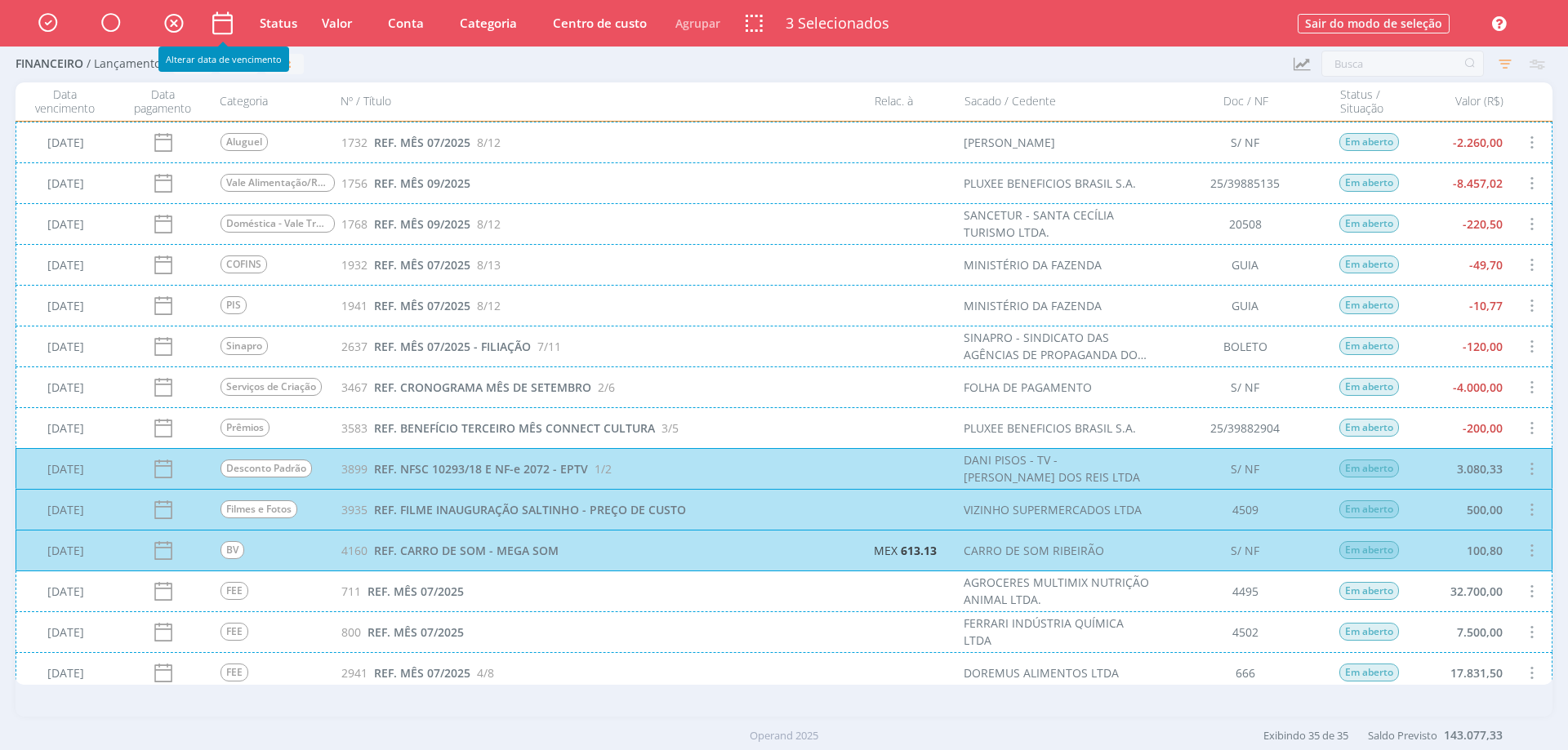
click at [225, 27] on icon at bounding box center [223, 23] width 28 height 28
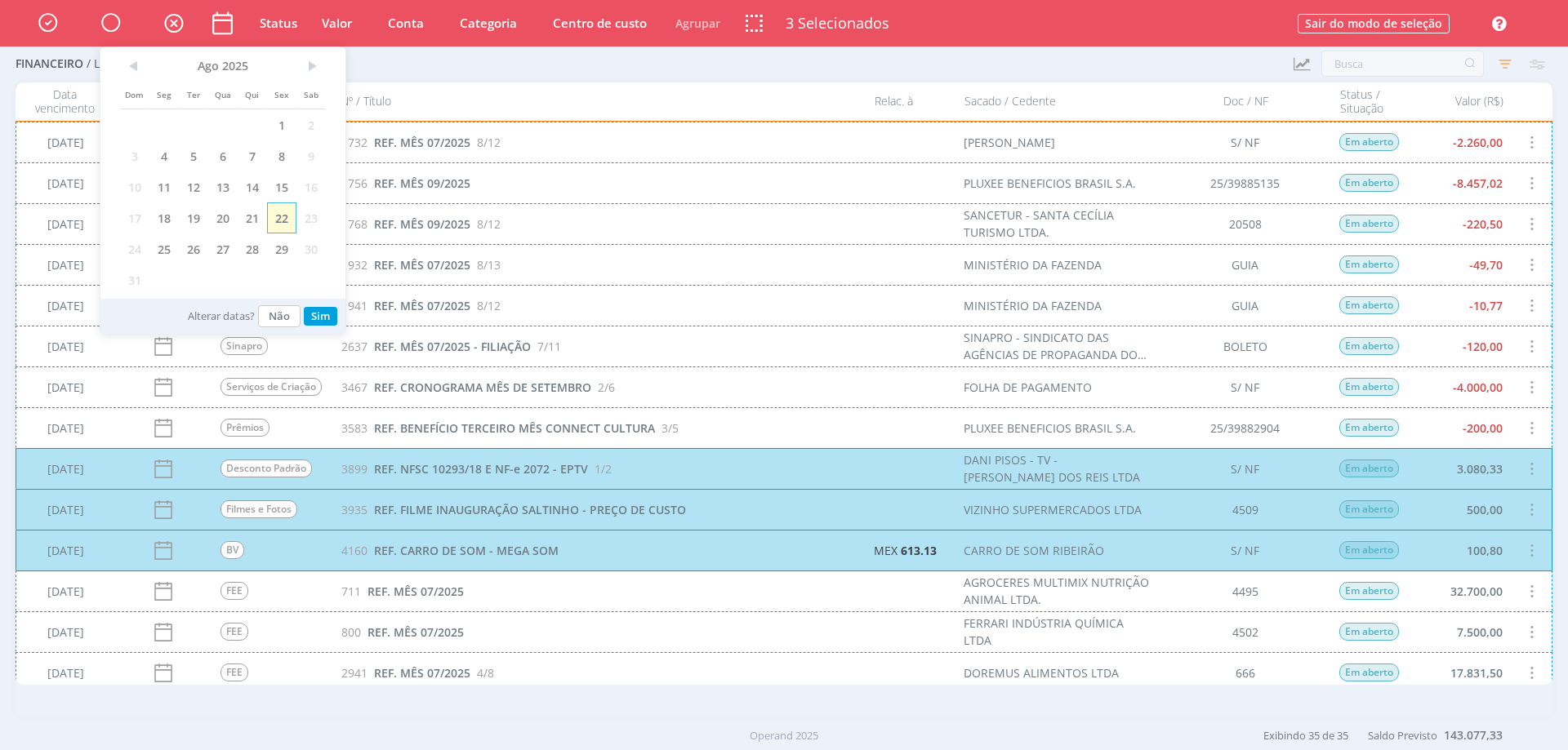
click at [278, 223] on span "22" at bounding box center [281, 218] width 29 height 31
click at [319, 310] on button "Sim" at bounding box center [321, 316] width 34 height 19
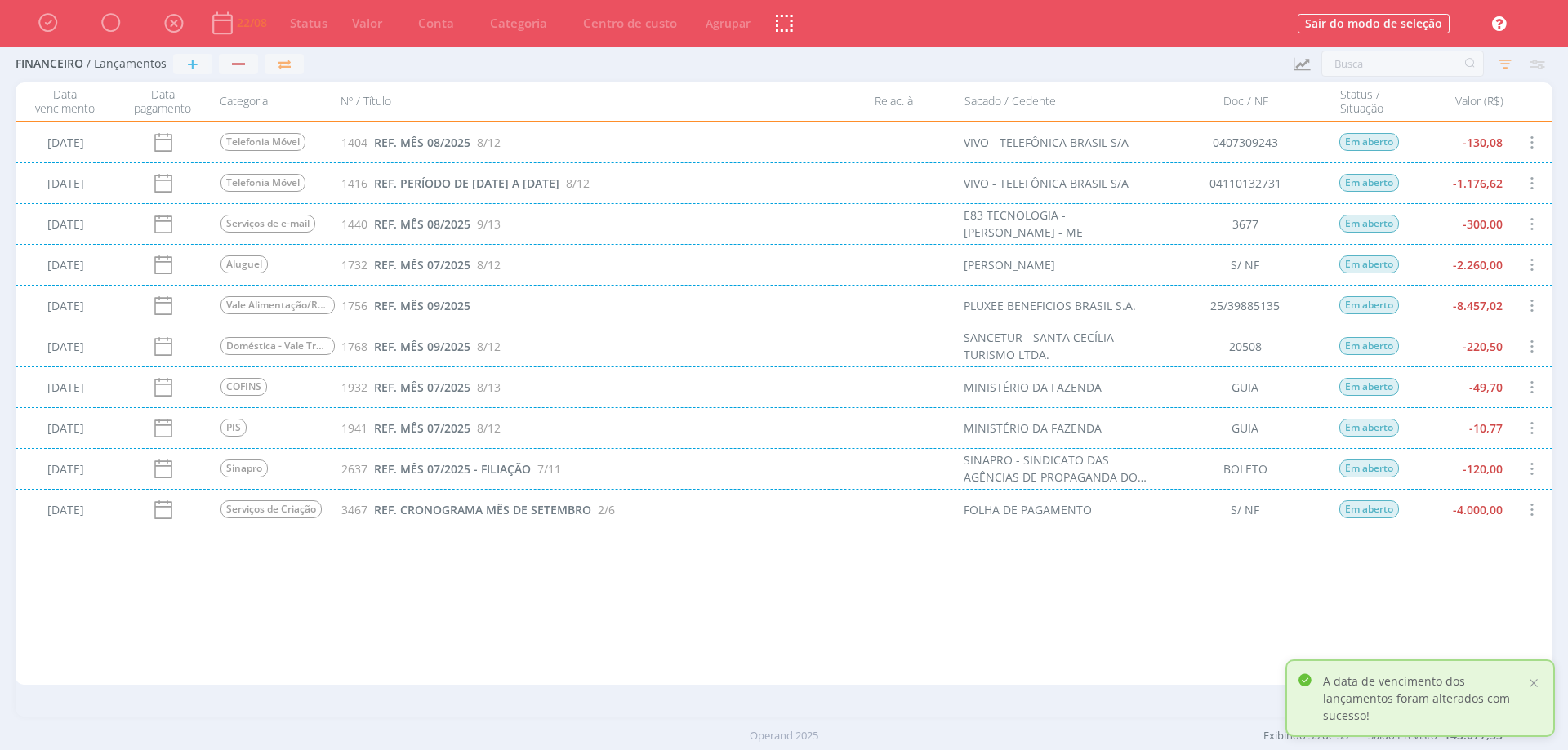
scroll to position [0, 0]
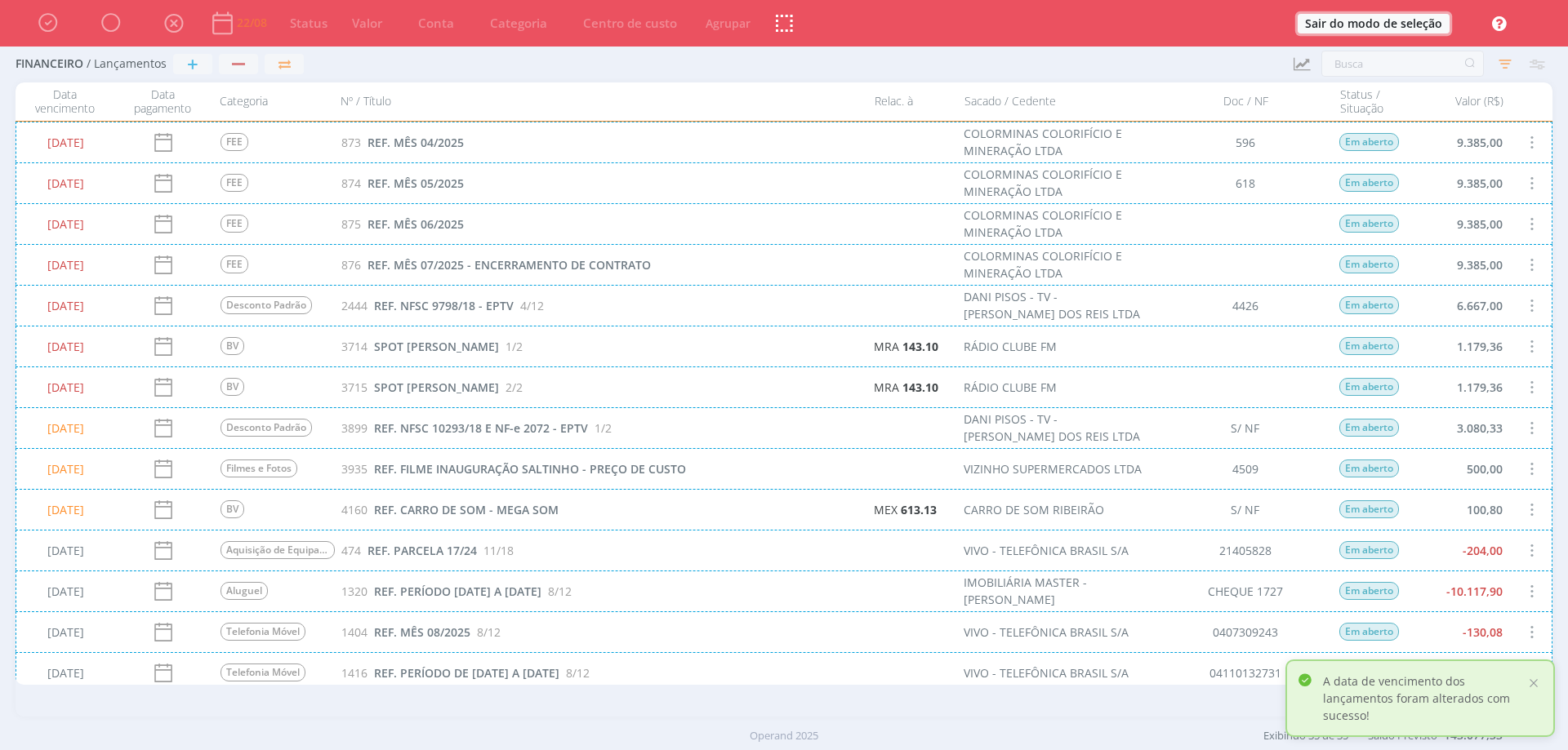
click at [1410, 25] on button "Sair do modo de seleção" at bounding box center [1374, 23] width 152 height 20
